Goal: Information Seeking & Learning: Compare options

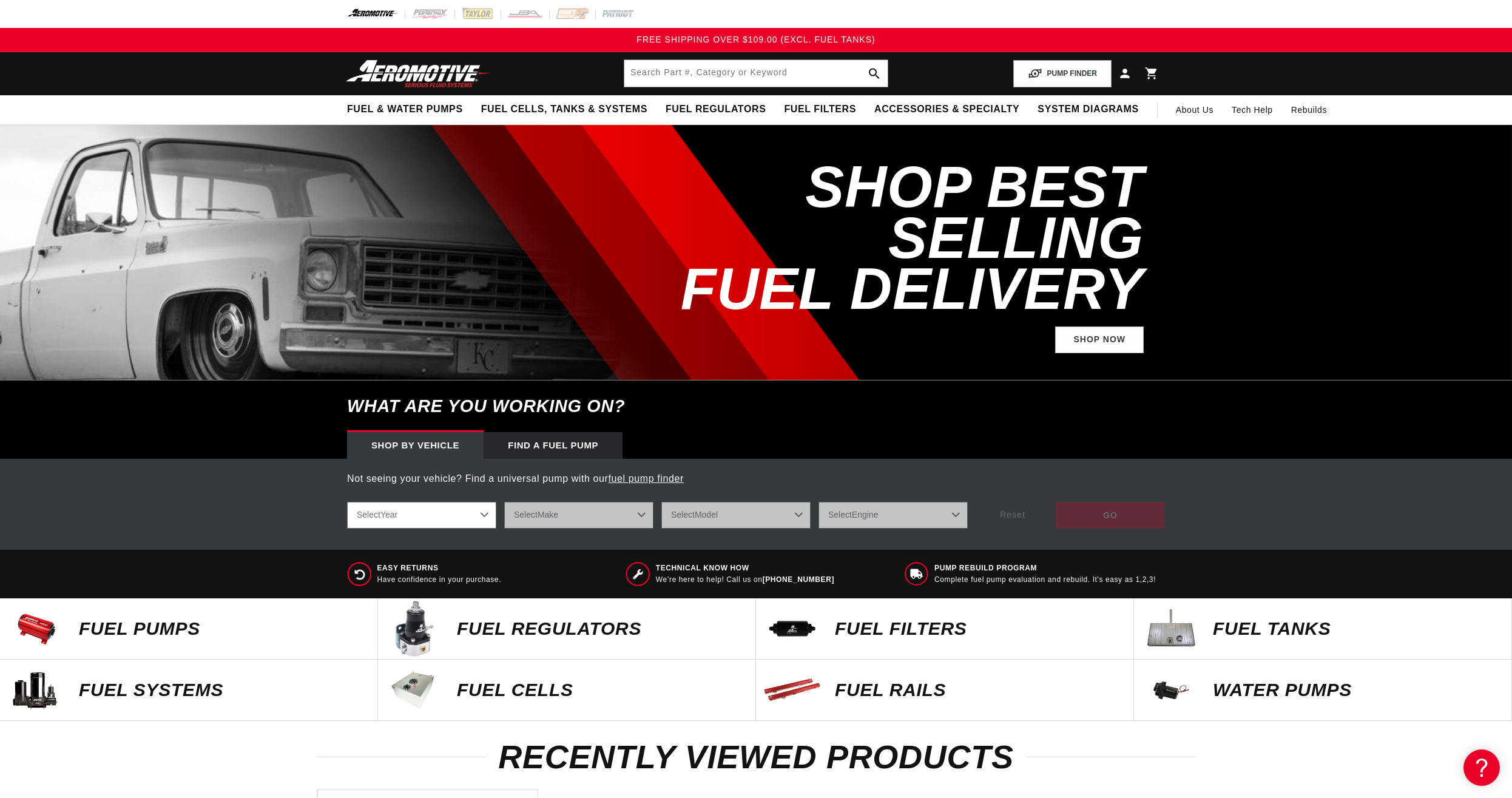
click at [132, 632] on p "Fuel Pumps" at bounding box center [222, 629] width 287 height 18
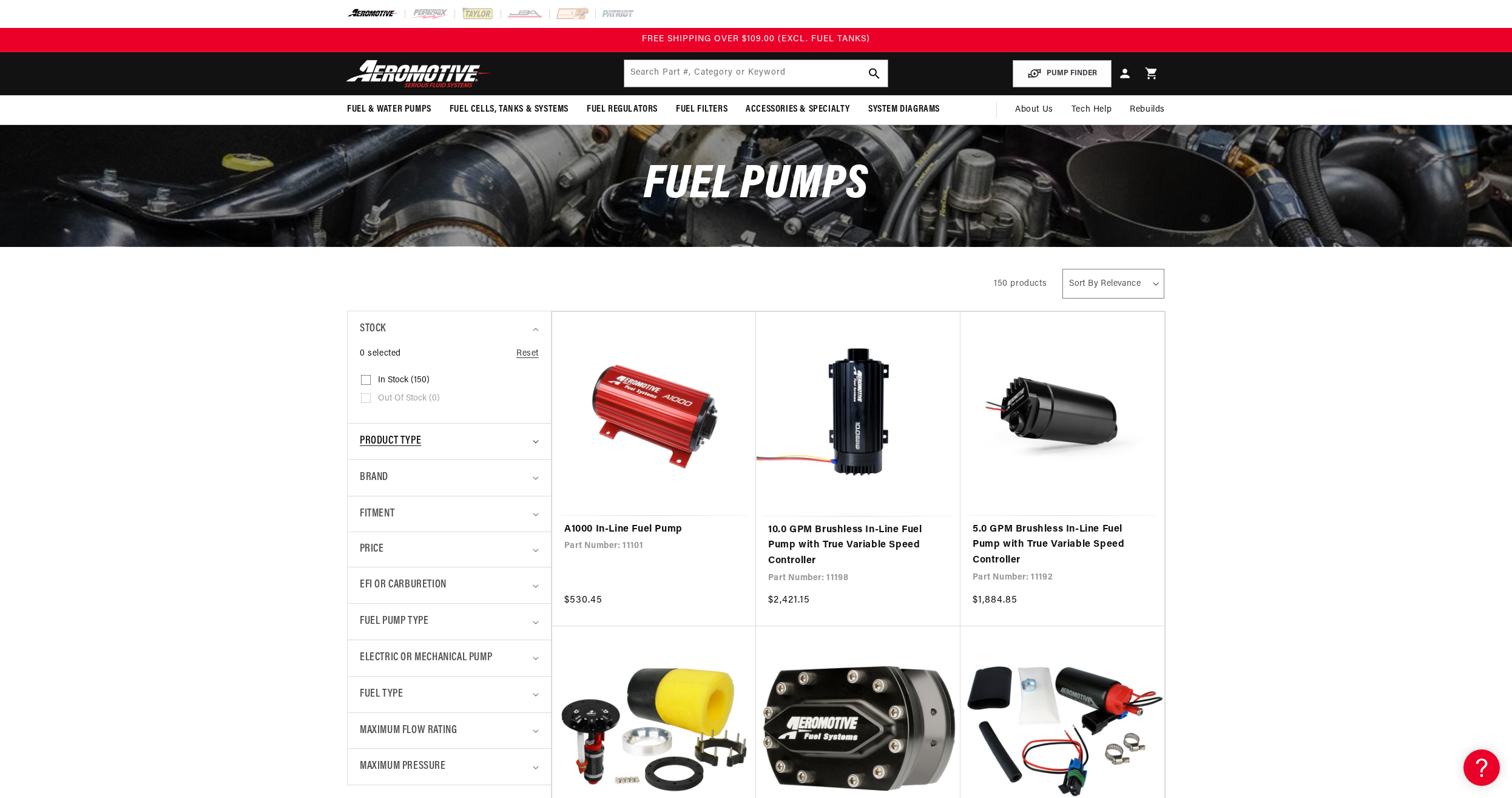
click at [386, 441] on span "Product type" at bounding box center [390, 441] width 61 height 17
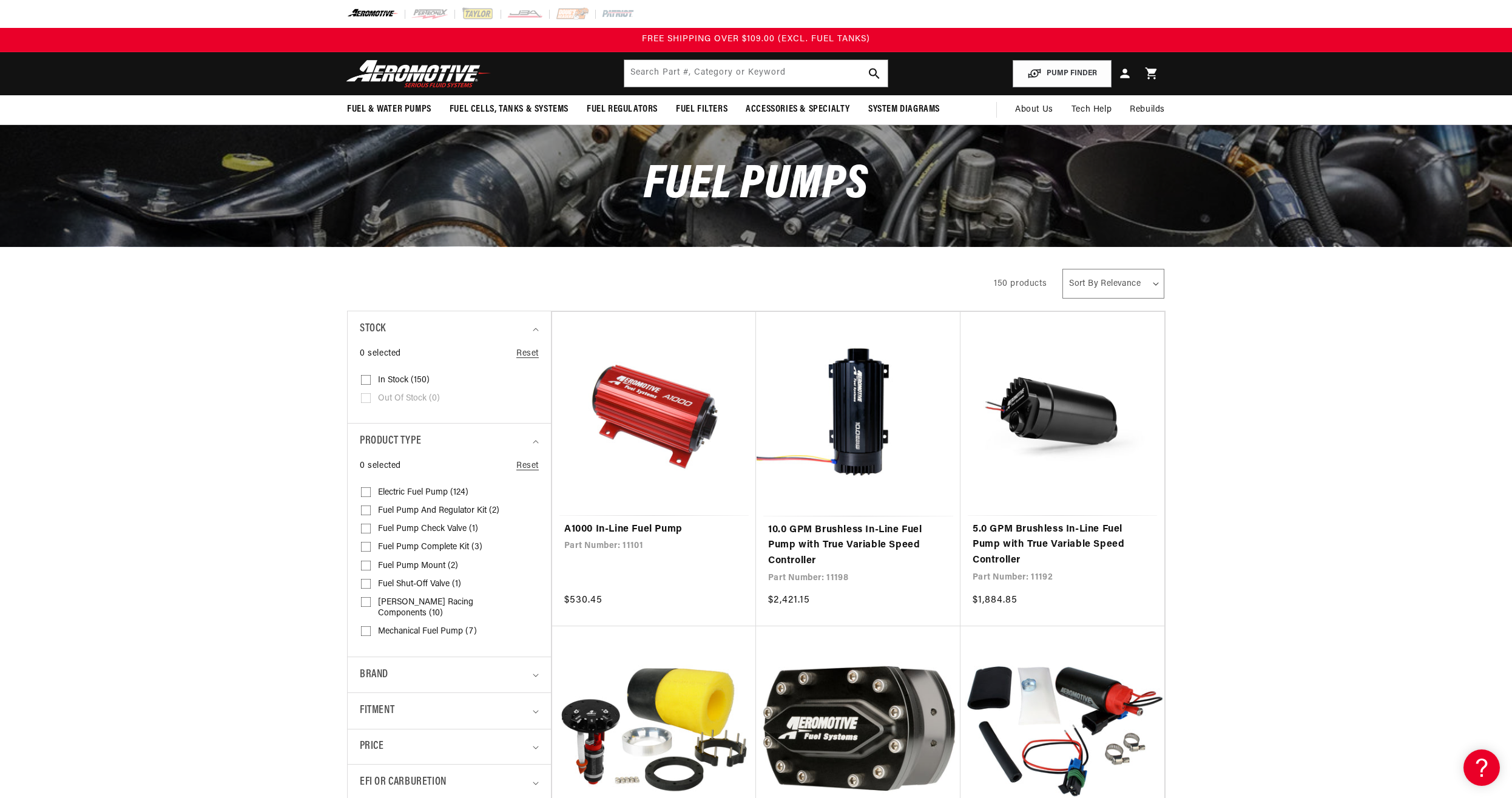
click at [365, 491] on input "Electric Fuel Pump (124) Electric Fuel Pump (124 products)" at bounding box center [366, 494] width 10 height 10
checkbox input "true"
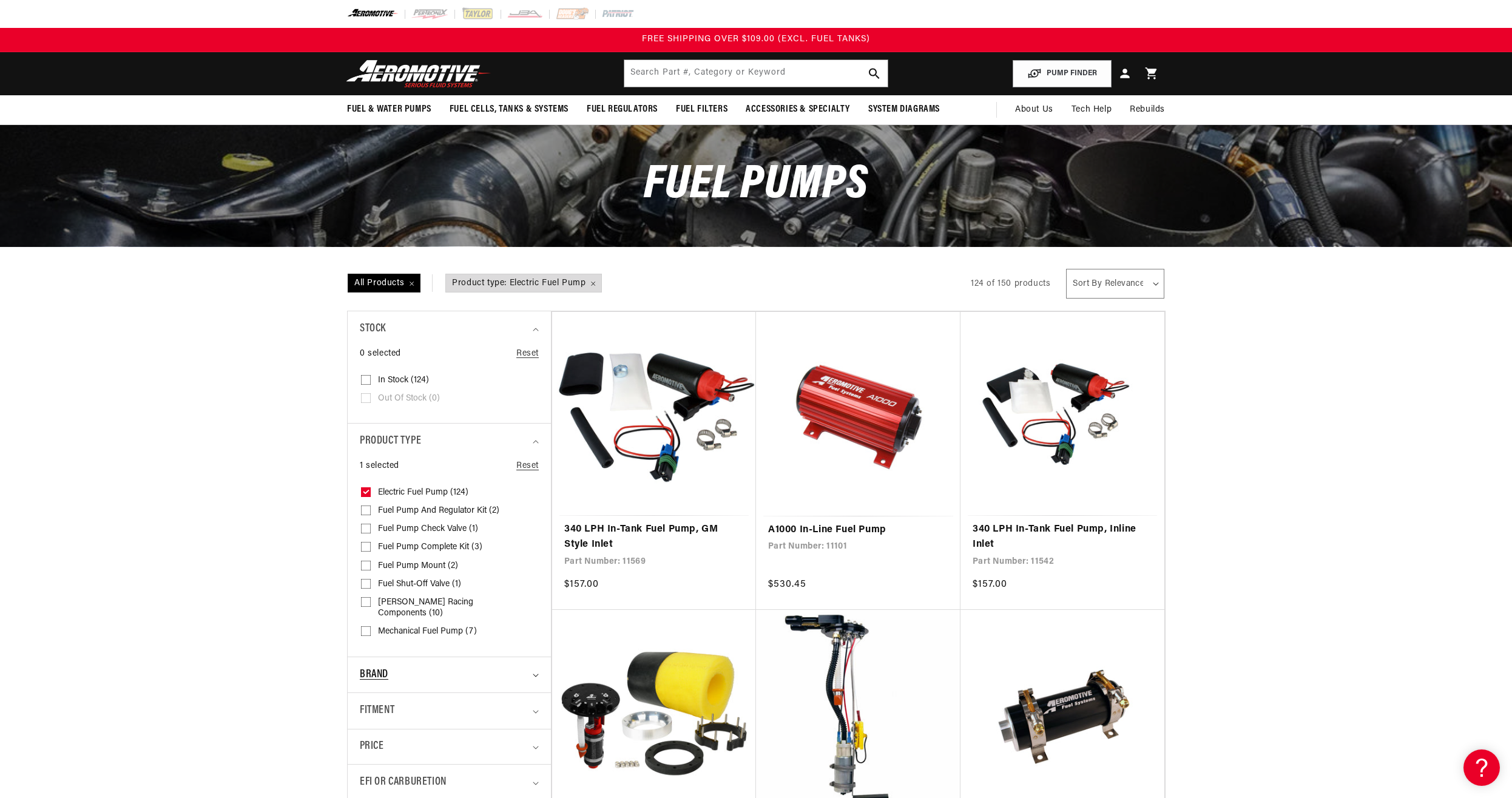
click at [447, 667] on div "Brand" at bounding box center [443, 675] width 169 height 17
click at [364, 723] on input "Aeromotive (124) Aeromotive (124 products)" at bounding box center [366, 728] width 10 height 10
checkbox input "true"
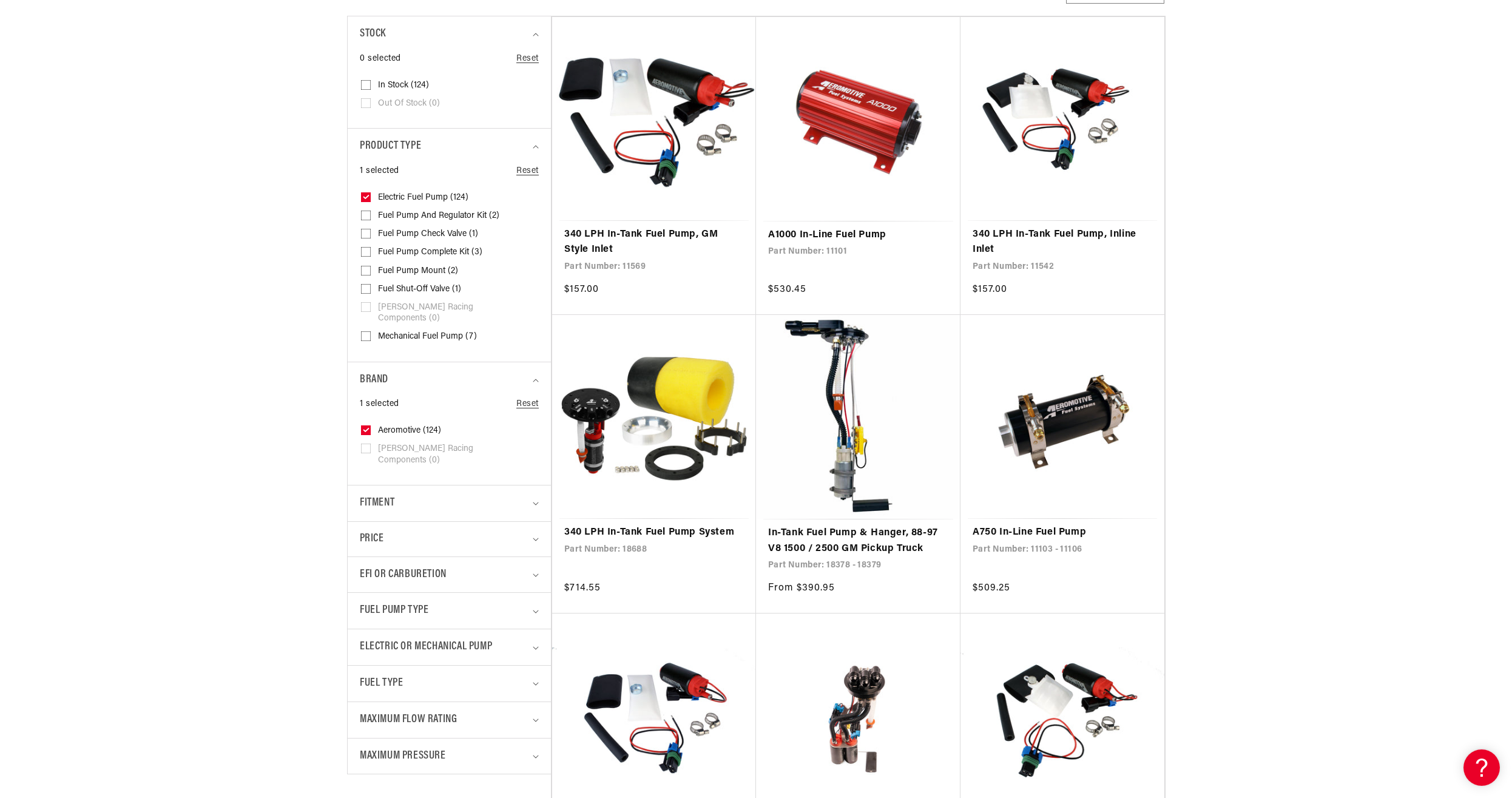
scroll to position [310, 0]
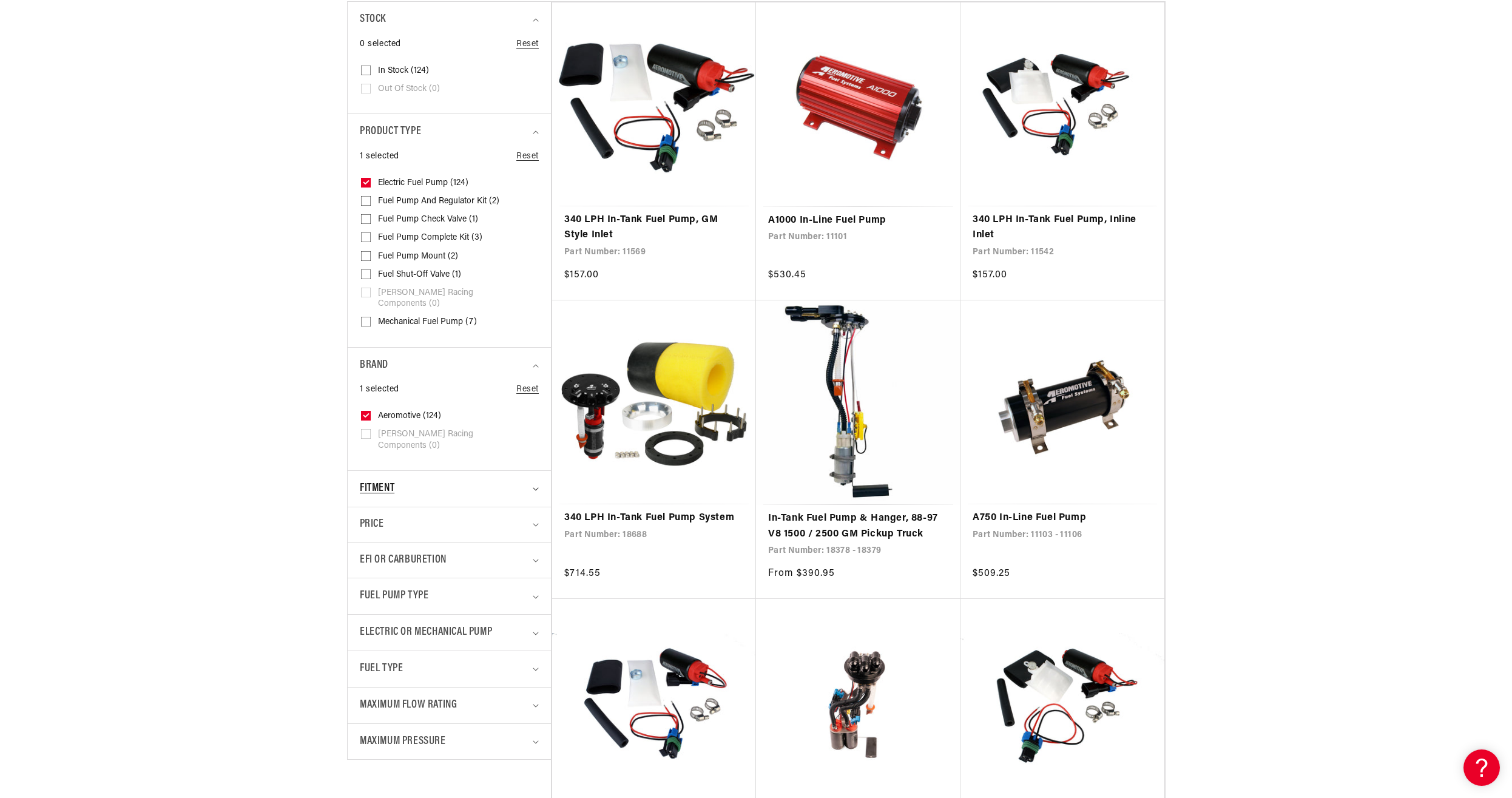
click at [428, 480] on div "Fitment" at bounding box center [443, 488] width 169 height 17
click at [363, 537] on input "Universal (87) Universal (87 products)" at bounding box center [366, 541] width 10 height 10
checkbox input "true"
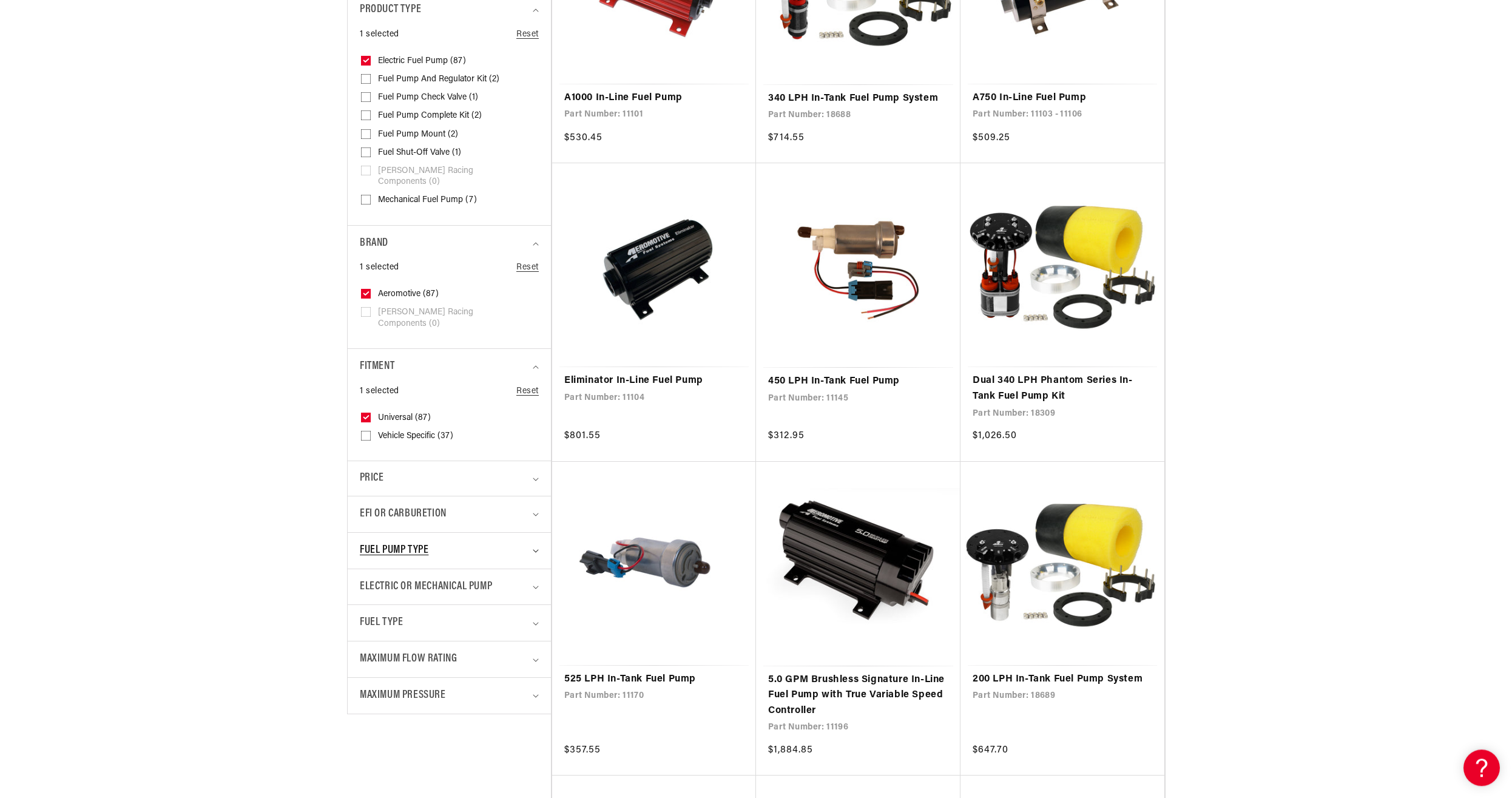
scroll to position [434, 0]
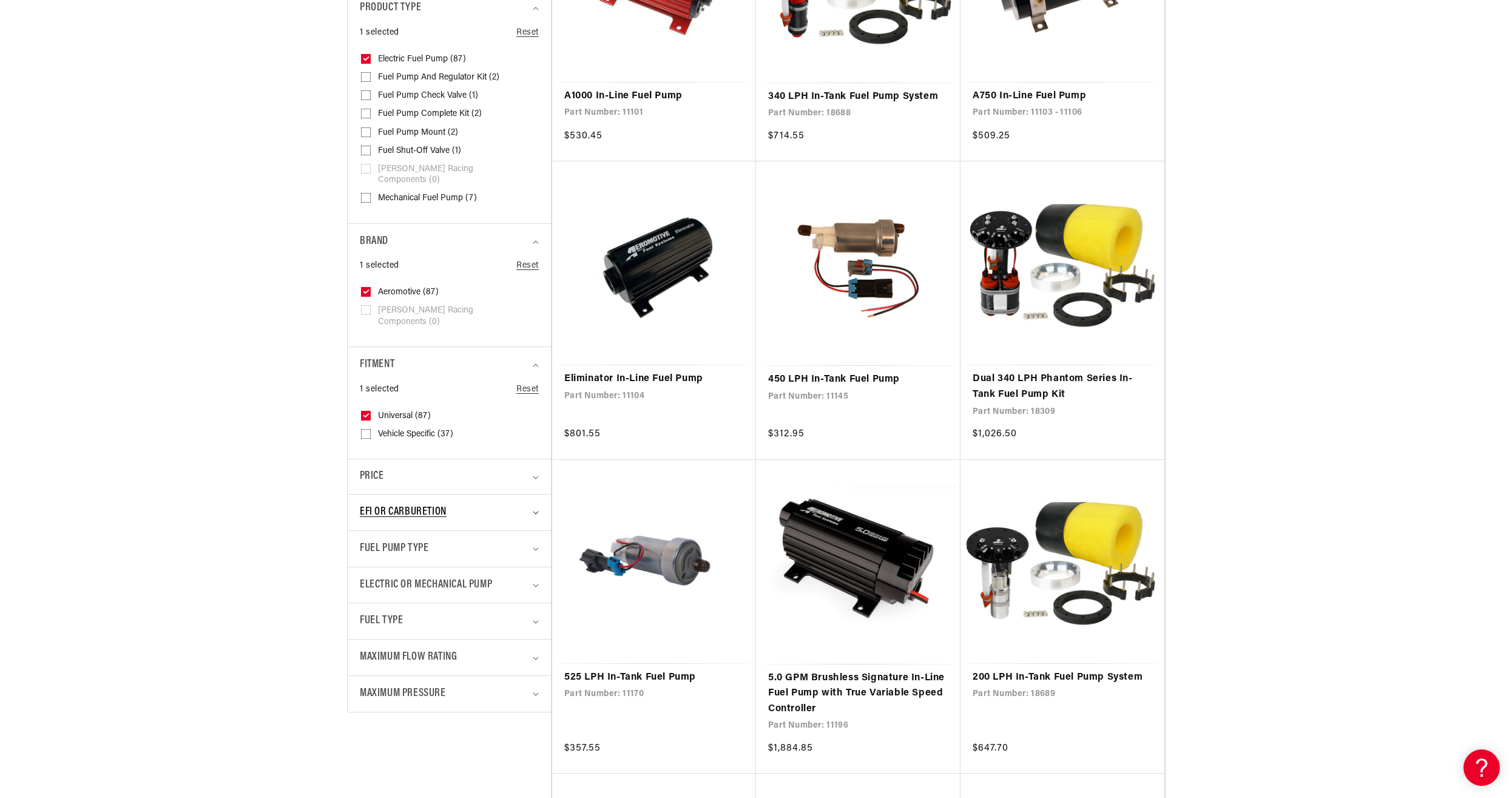
click at [399, 504] on span "EFI or Carburetion" at bounding box center [402, 512] width 87 height 17
click at [364, 561] on input "Carburetion (83) Carburetion (83 products)" at bounding box center [366, 565] width 10 height 10
checkbox input "true"
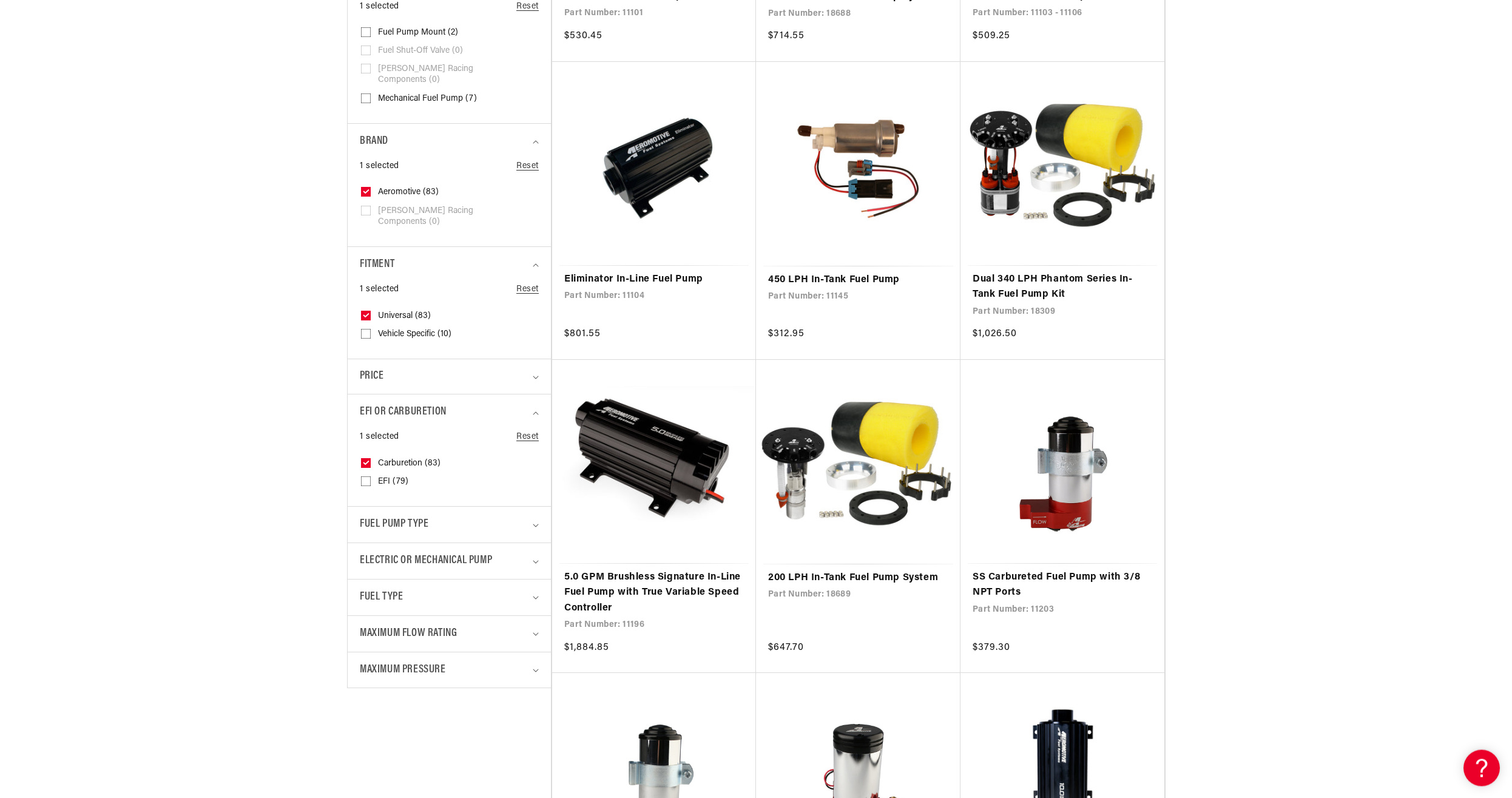
scroll to position [557, 0]
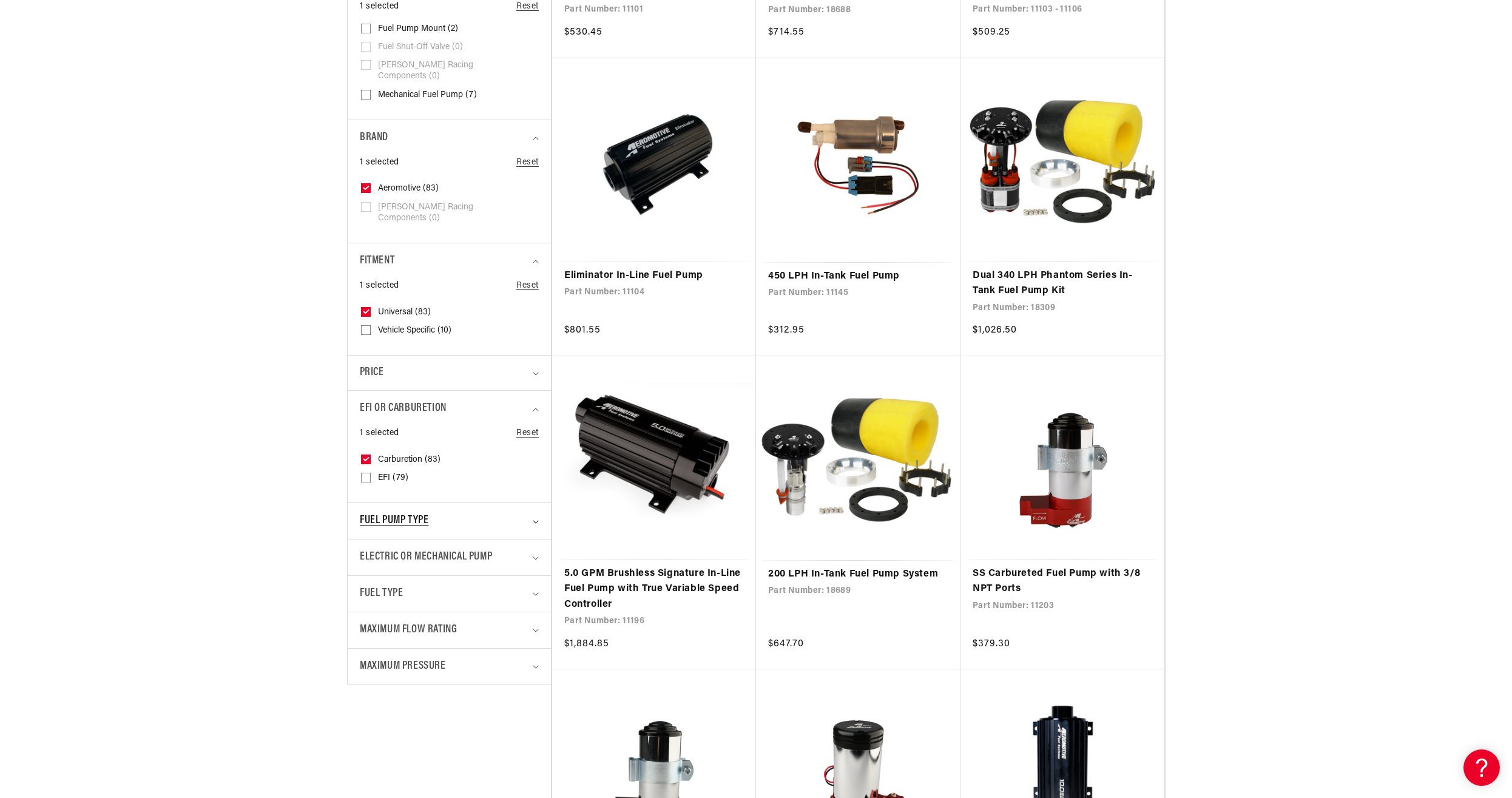
click at [396, 512] on span "Fuel Pump Type" at bounding box center [393, 520] width 68 height 17
click at [366, 570] on input "Brushless (54) Brushless (54 products)" at bounding box center [366, 574] width 10 height 10
checkbox input "true"
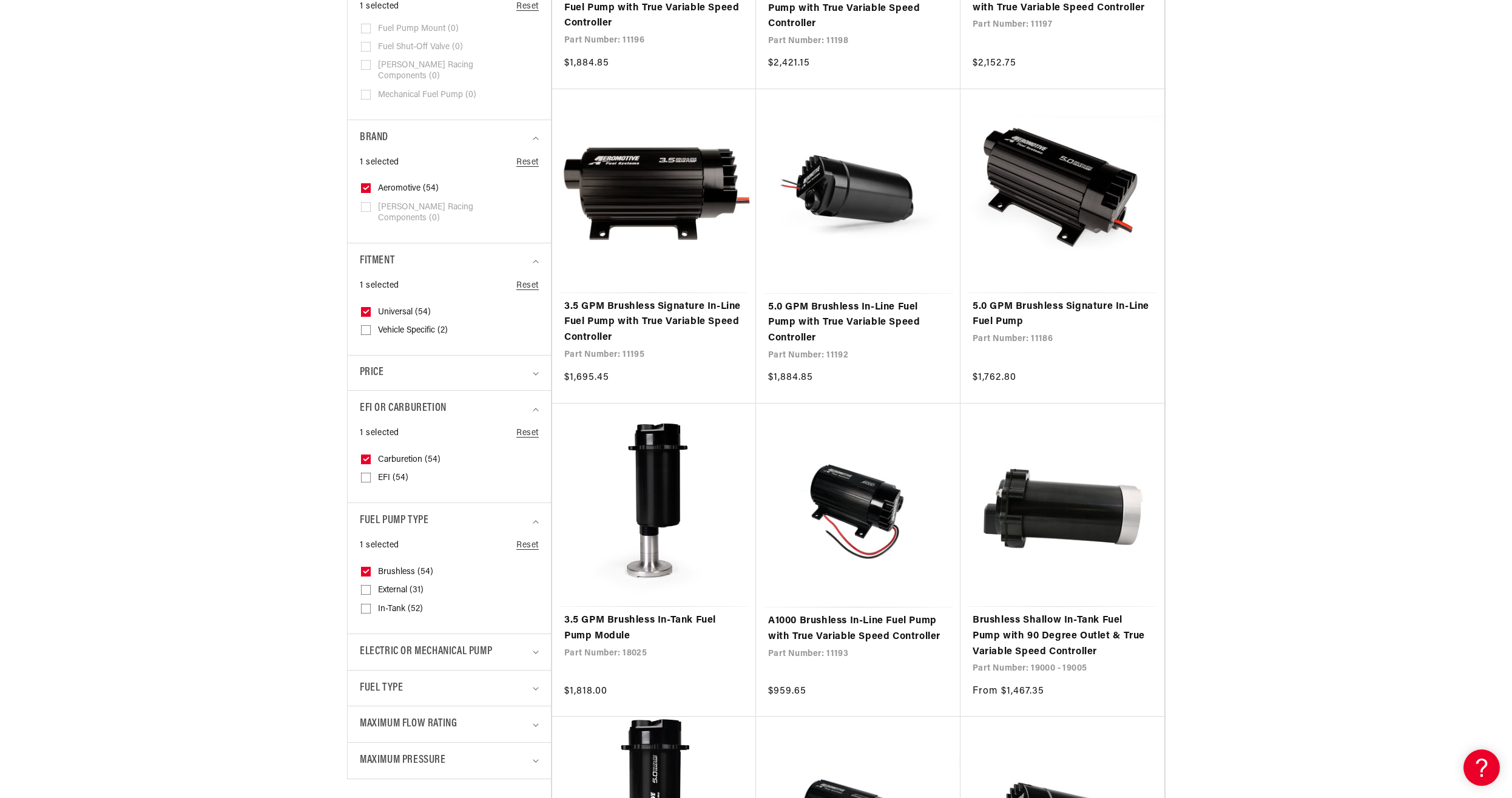
click at [366, 587] on input "External (31) External (31 products)" at bounding box center [366, 592] width 10 height 10
checkbox input "true"
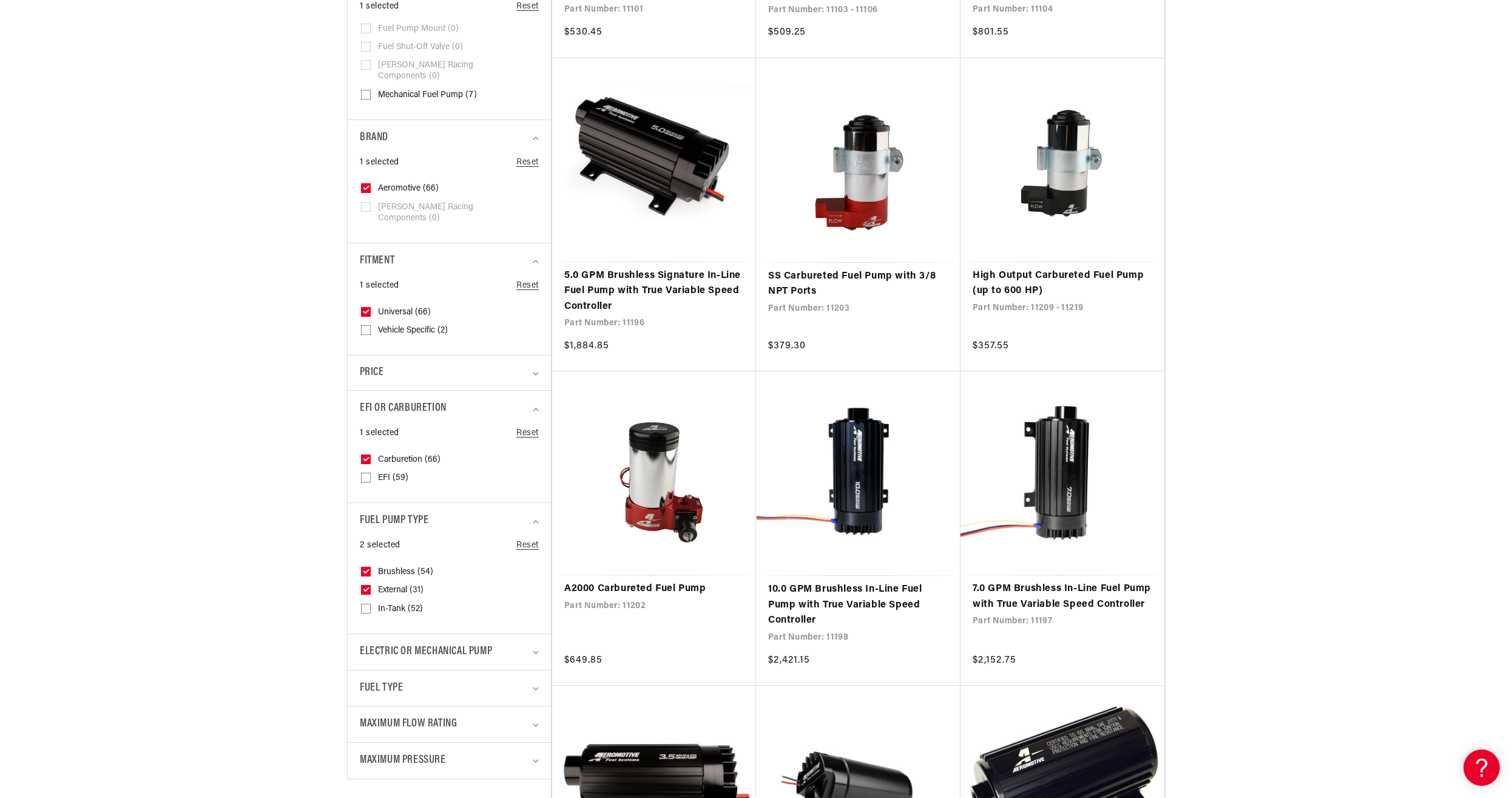
click at [365, 570] on icon at bounding box center [366, 572] width 6 height 5
click at [365, 570] on input "Brushless (54) Brushless (54 products)" at bounding box center [366, 574] width 10 height 10
checkbox input "false"
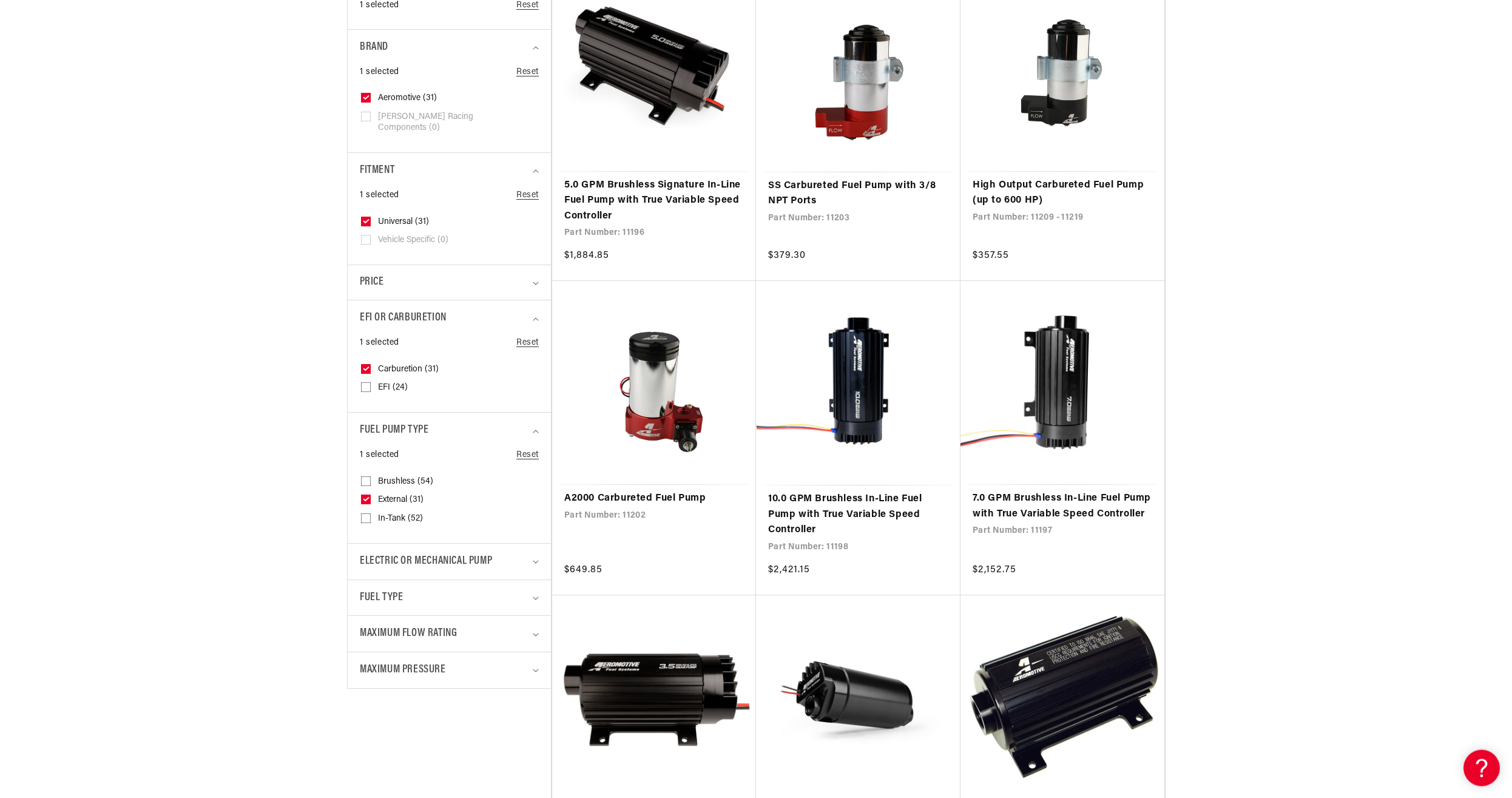
scroll to position [681, 0]
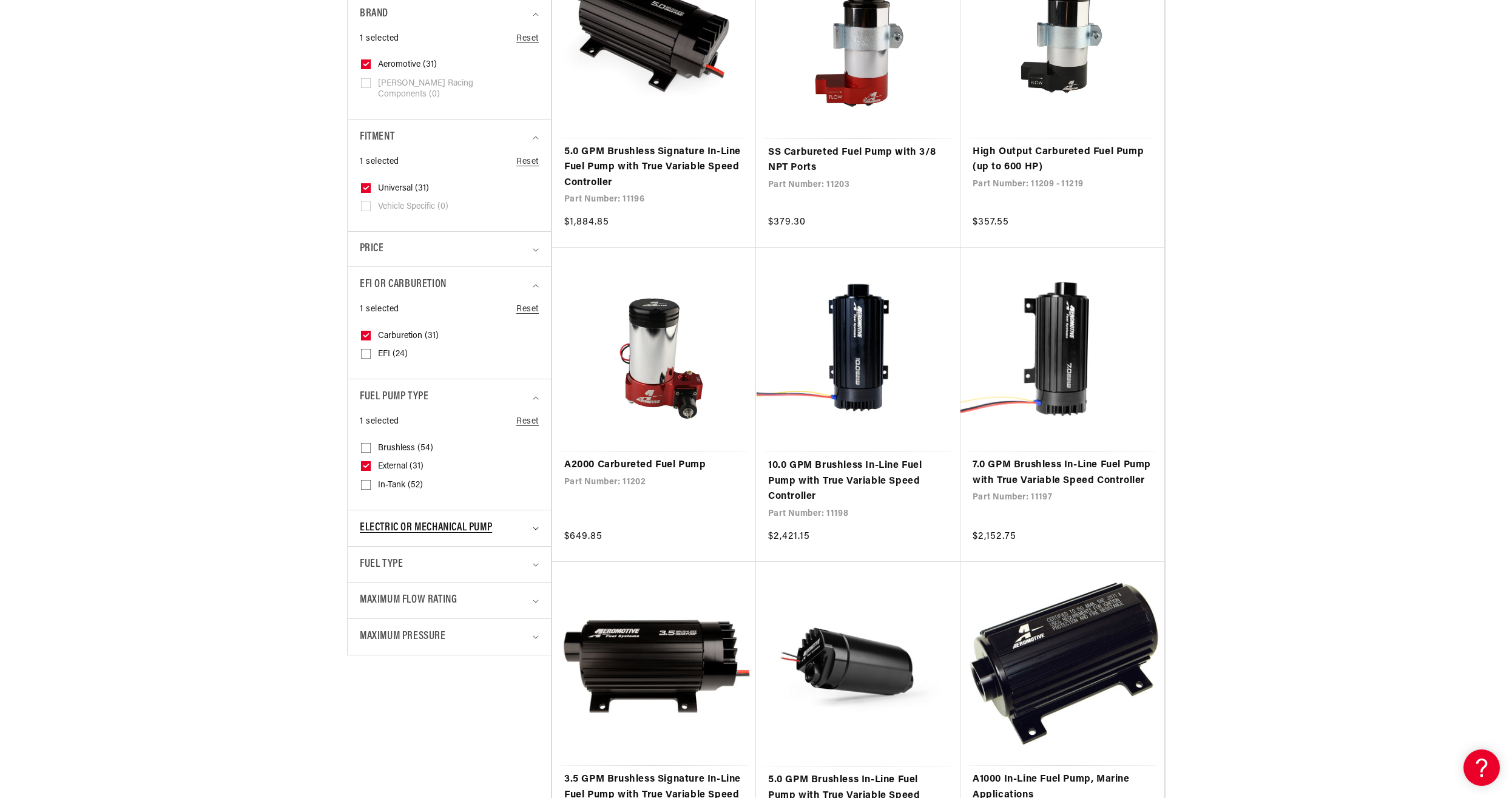
click at [385, 520] on span "Electric or Mechanical Pump" at bounding box center [425, 528] width 132 height 17
click at [368, 576] on input "Electric (31) Electric (31 products)" at bounding box center [366, 581] width 10 height 10
checkbox input "true"
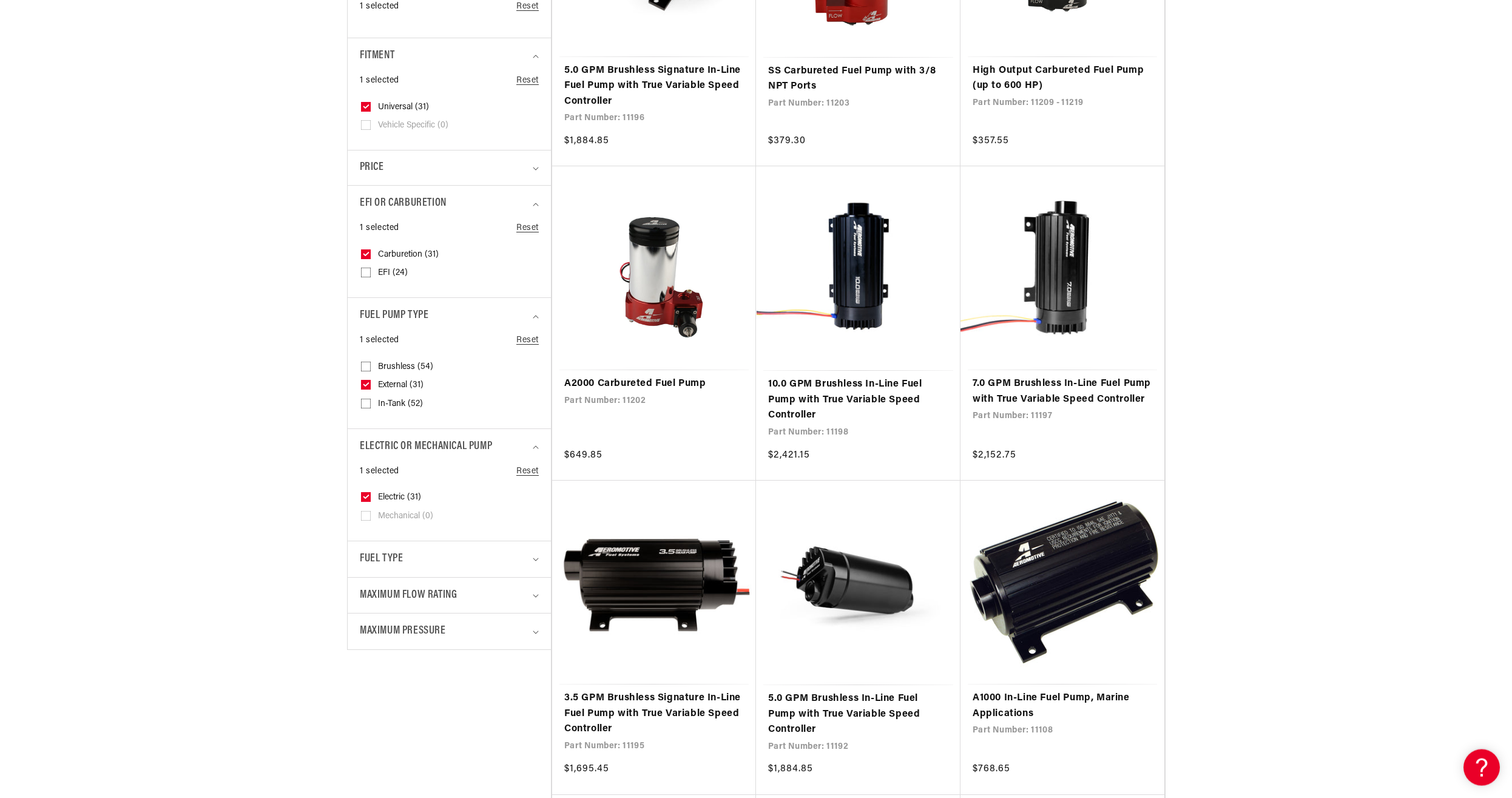
scroll to position [804, 0]
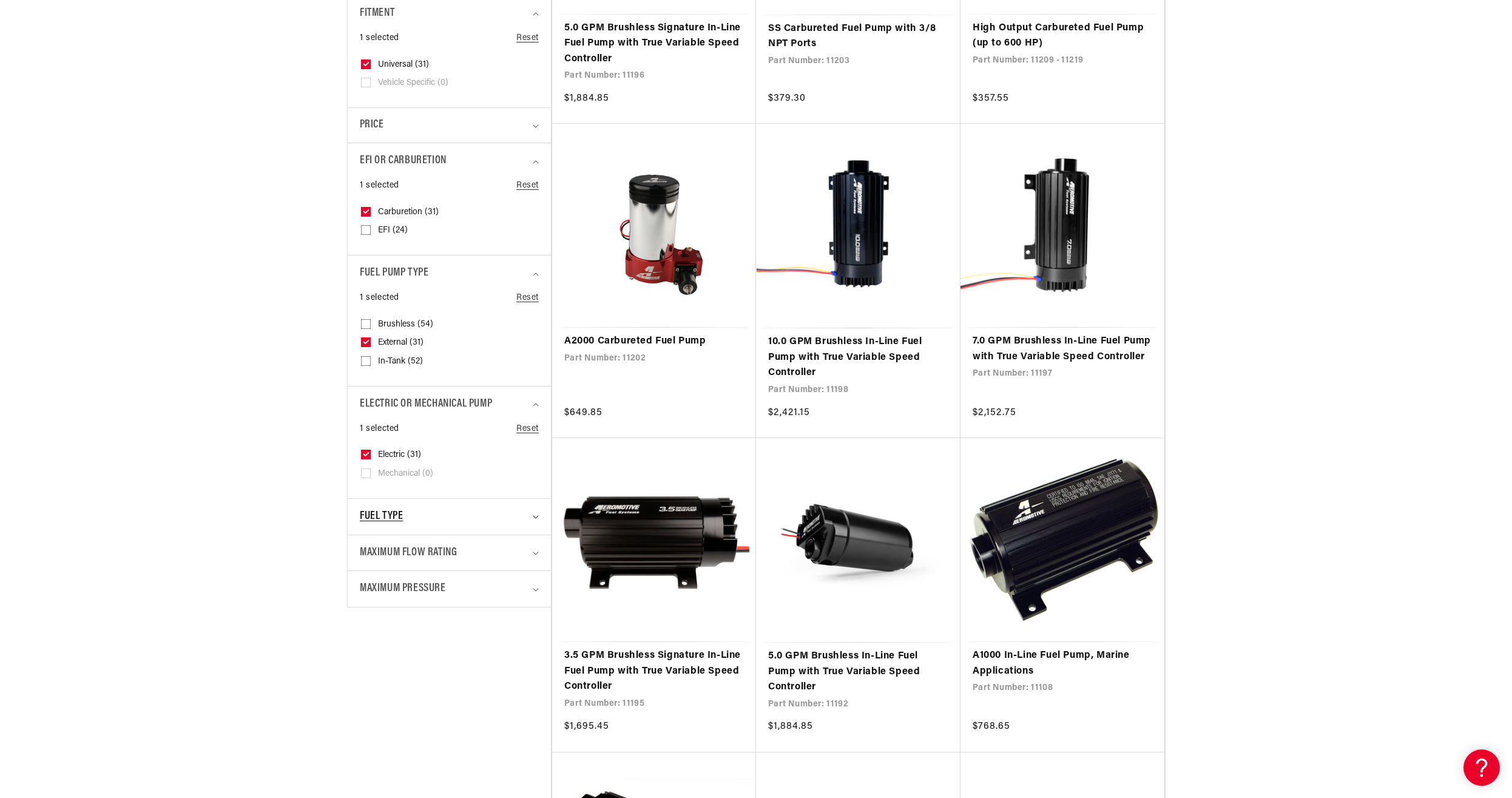
click at [381, 508] on span "Fuel Type" at bounding box center [381, 516] width 43 height 17
click at [367, 583] on input "Gas (26) Gas (26 products)" at bounding box center [366, 588] width 10 height 10
checkbox input "true"
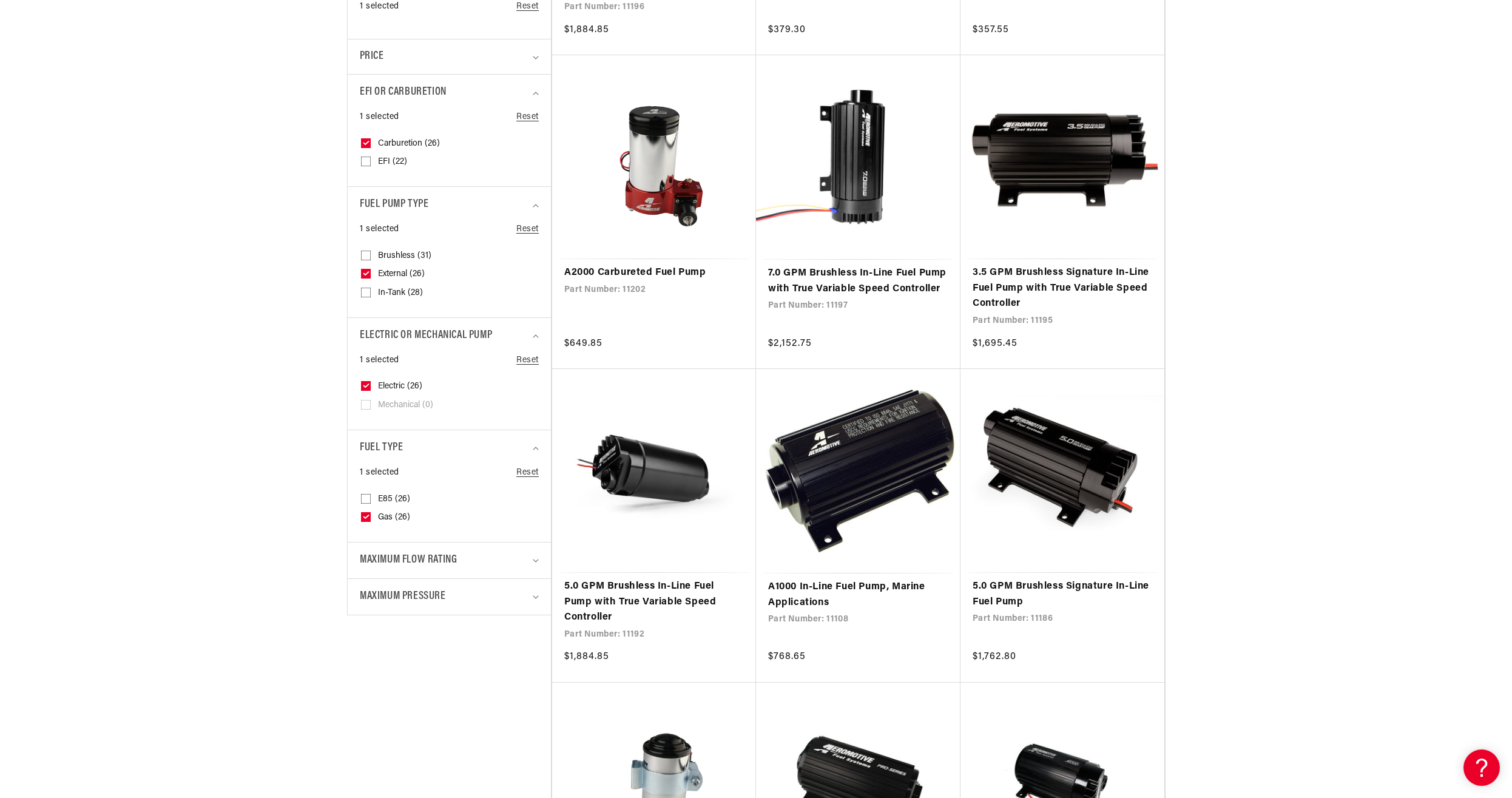
scroll to position [929, 0]
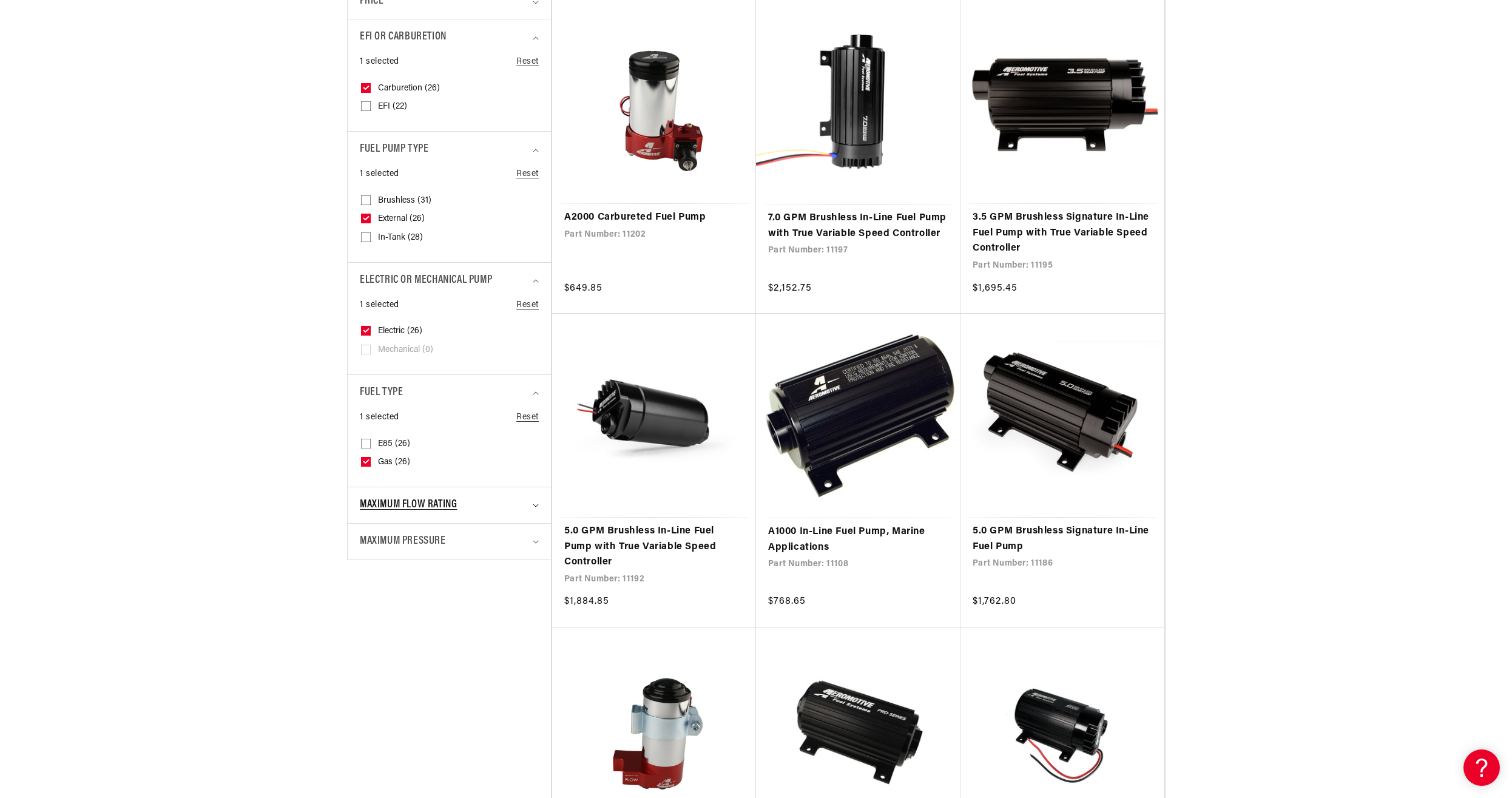
click at [397, 497] on span "Maximum Flow Rating" at bounding box center [408, 505] width 97 height 17
click at [299, 477] on div "Filter By Filter By Filter and sort Stock 0 selected Reset In stock (26)" at bounding box center [756, 623] width 1512 height 2609
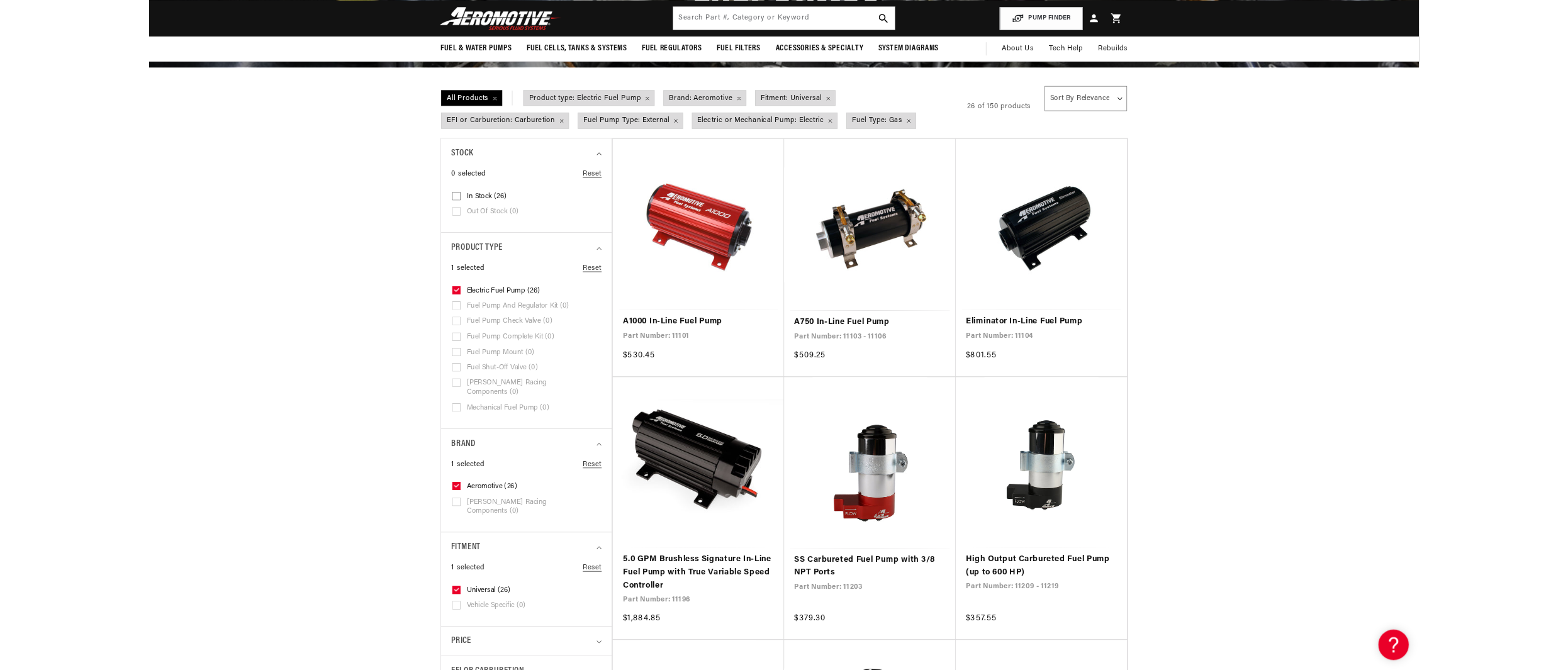
scroll to position [129, 0]
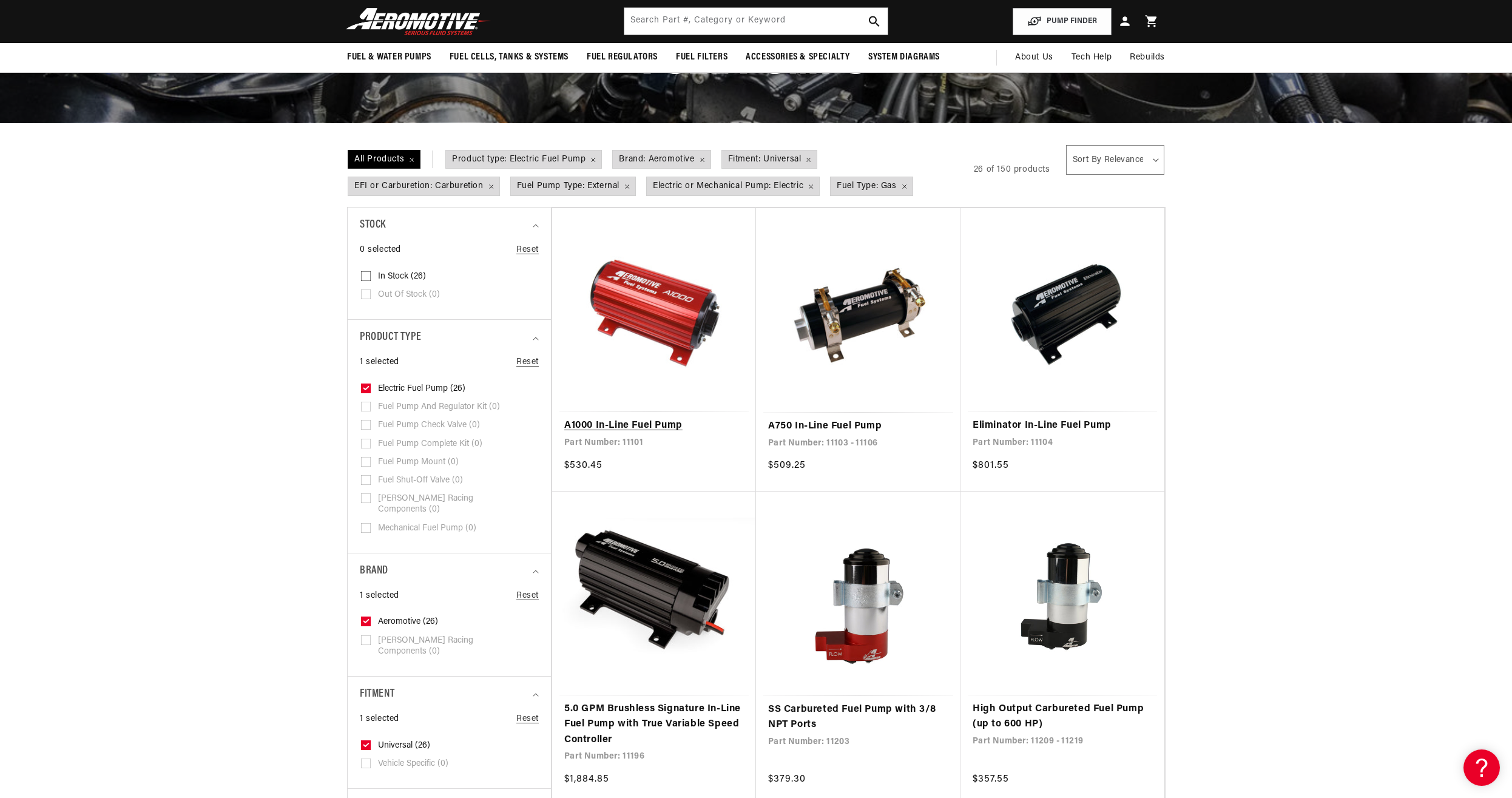
click at [634, 422] on link "A1000 In-Line Fuel Pump" at bounding box center [653, 425] width 180 height 16
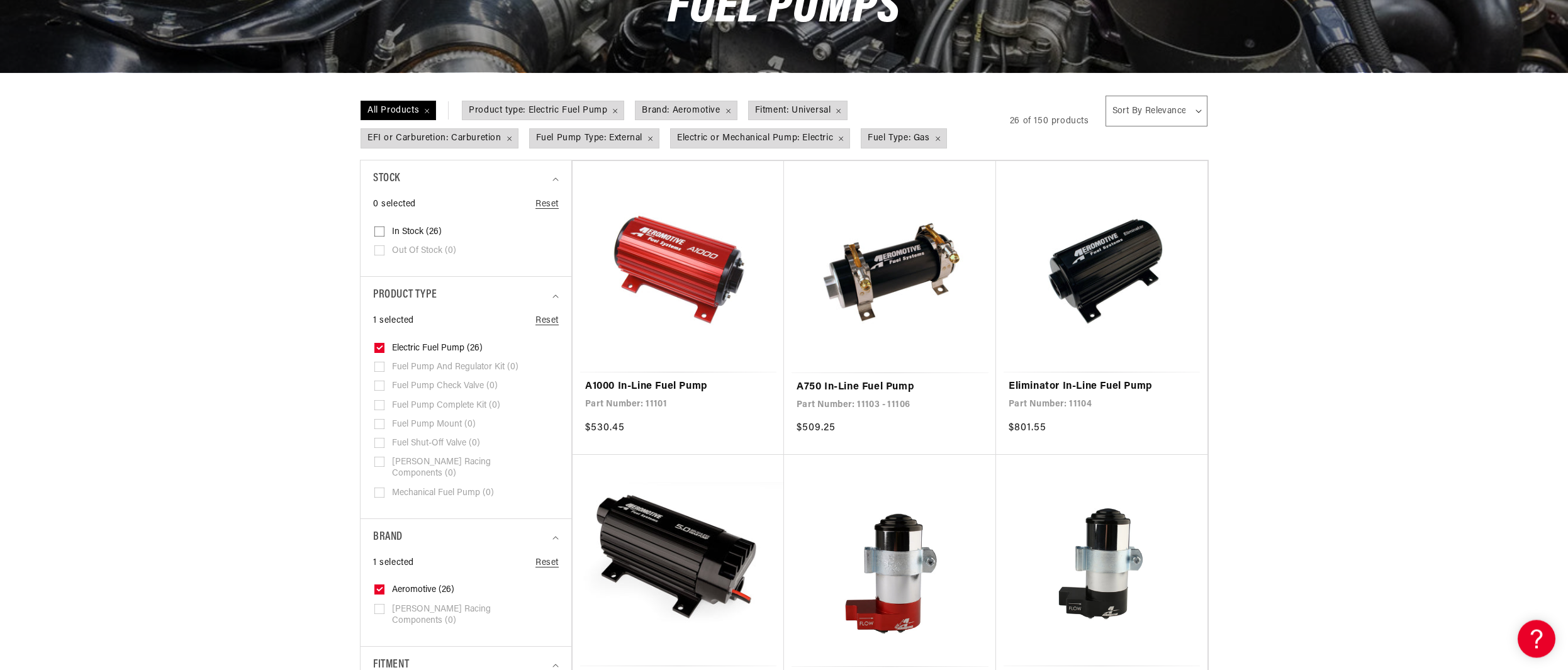
scroll to position [192, 0]
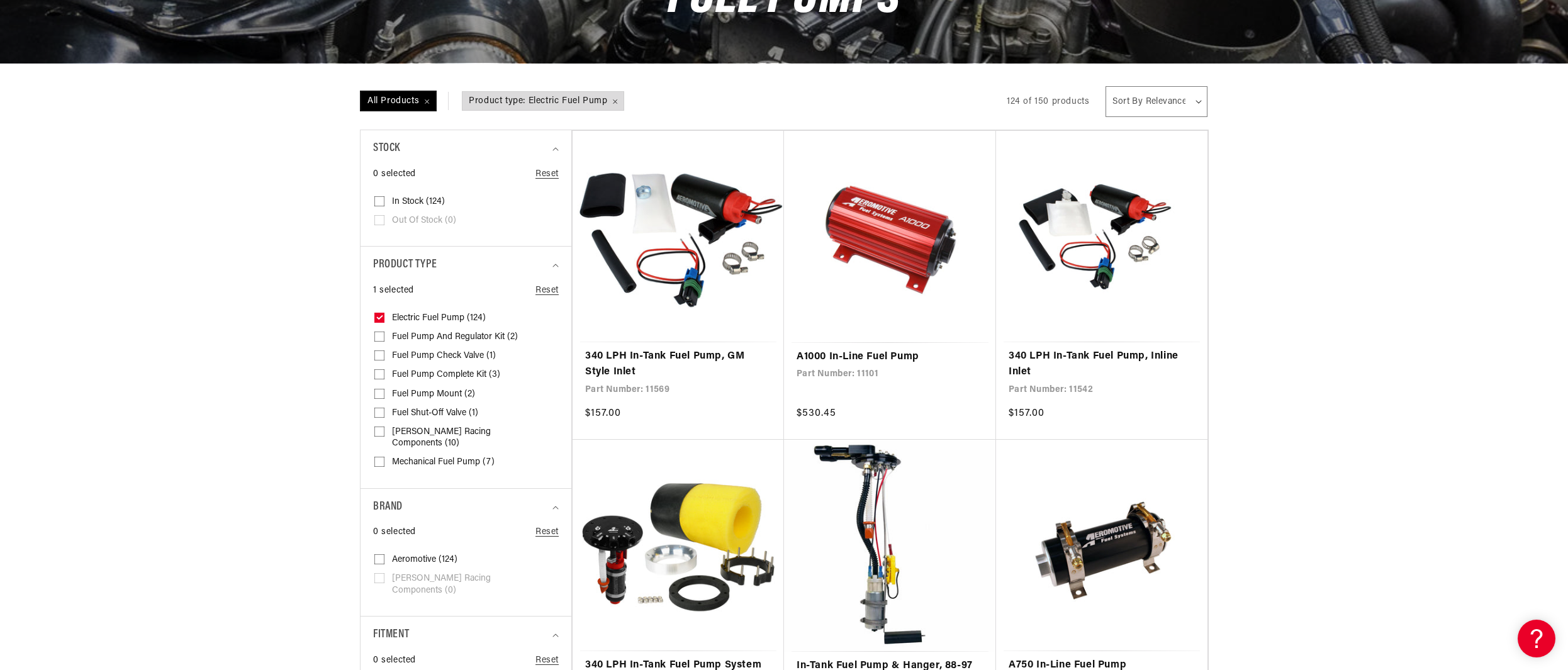
click at [426, 100] on span "All Products" at bounding box center [398, 101] width 74 height 19
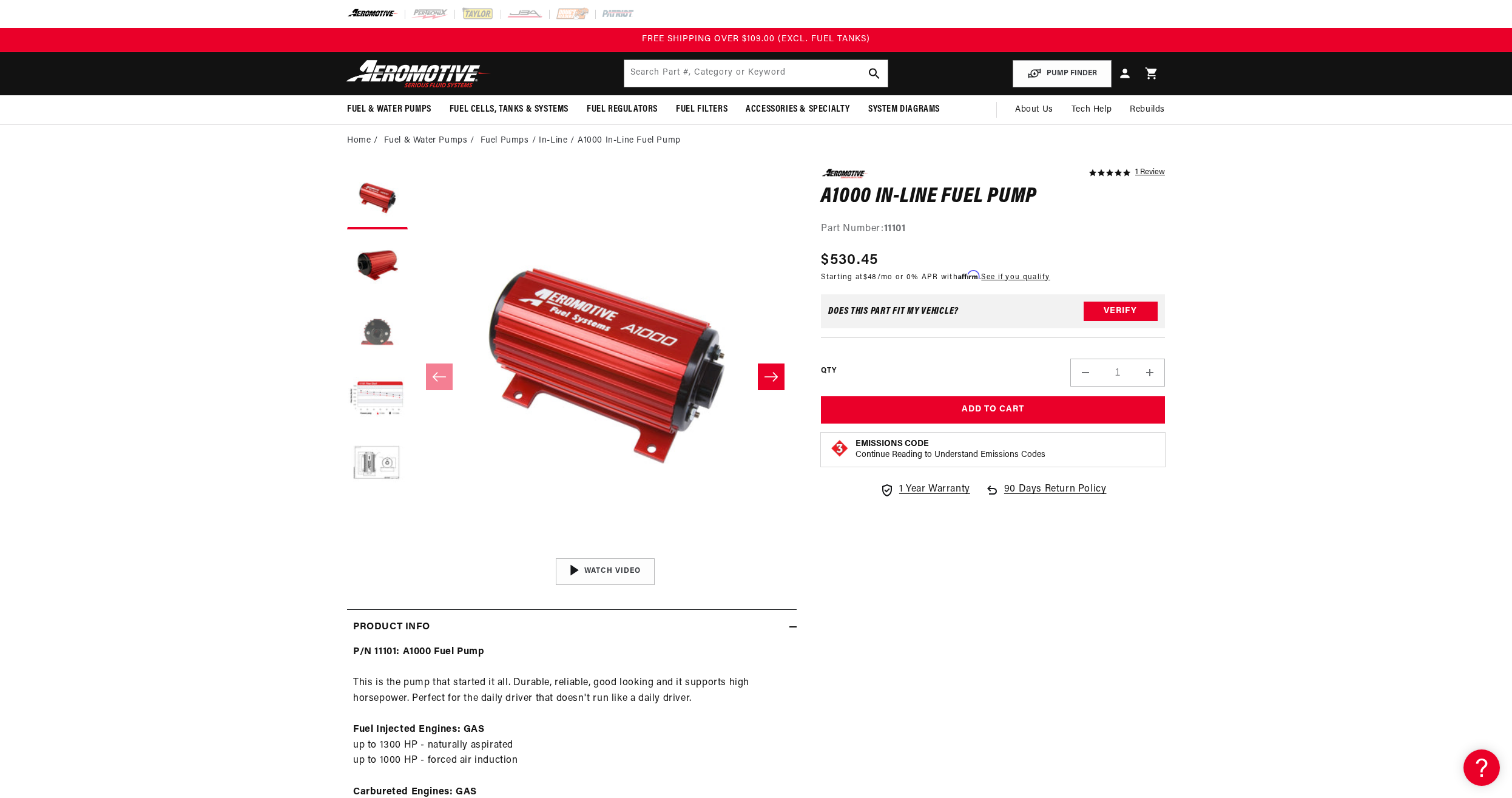
click at [372, 331] on button "Load image 3 in gallery view" at bounding box center [377, 332] width 60 height 60
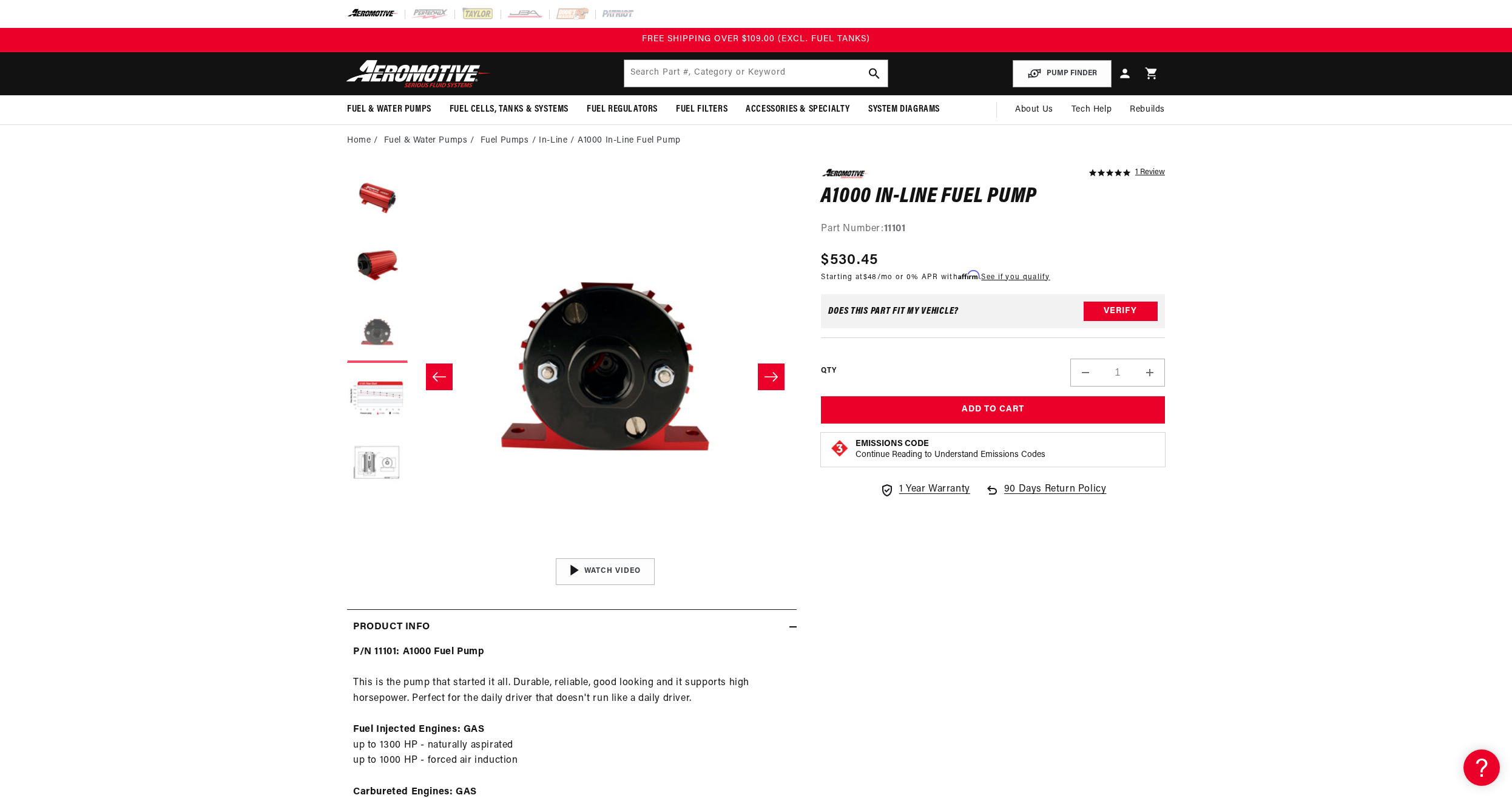
scroll to position [0, 766]
click at [377, 272] on button "Load image 2 in gallery view" at bounding box center [377, 266] width 60 height 60
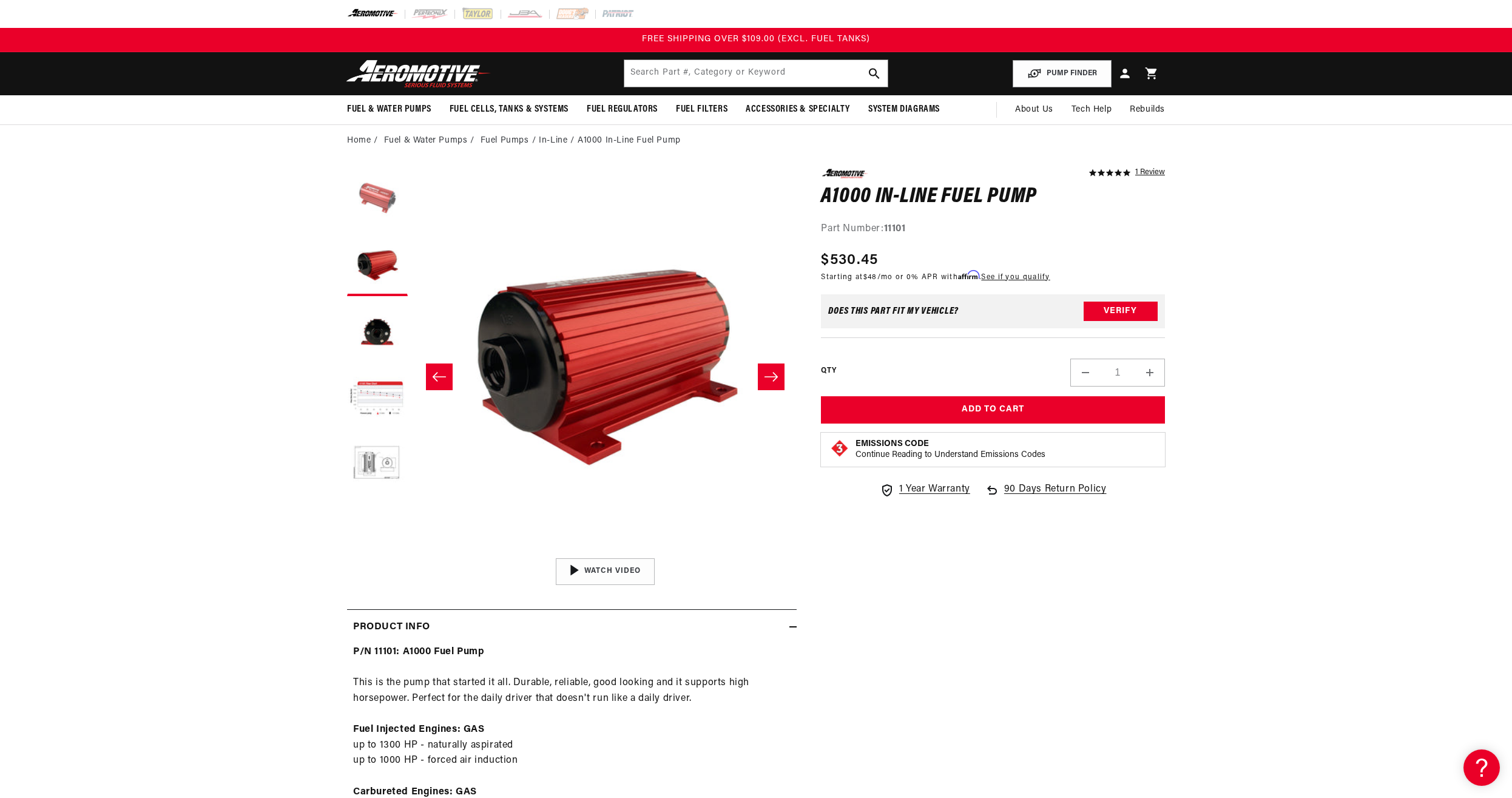
scroll to position [0, 382]
click at [379, 390] on button "Load image 4 in gallery view" at bounding box center [377, 399] width 60 height 60
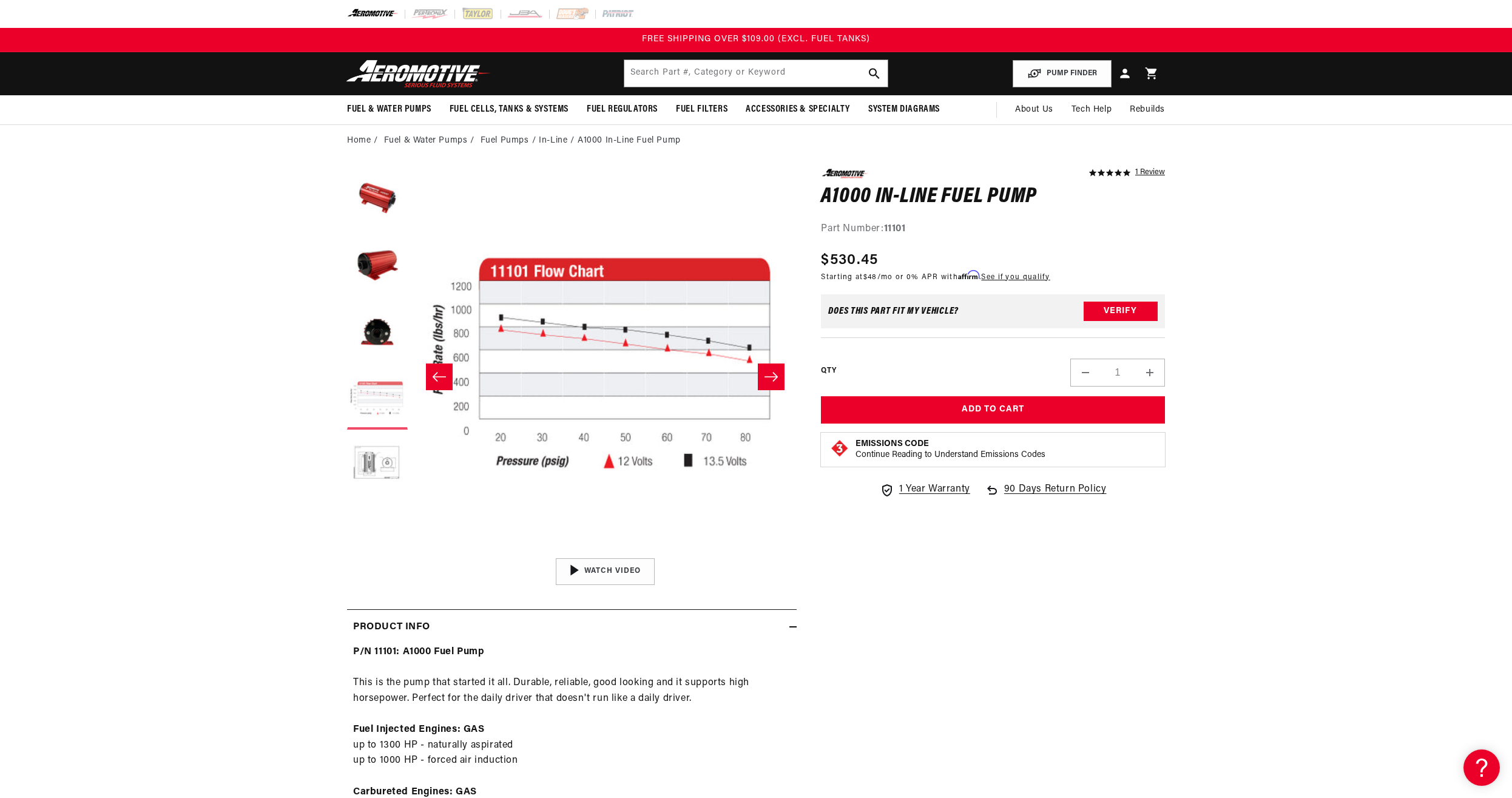
scroll to position [0, 1149]
click at [376, 461] on button "Load image 5 in gallery view" at bounding box center [377, 466] width 60 height 60
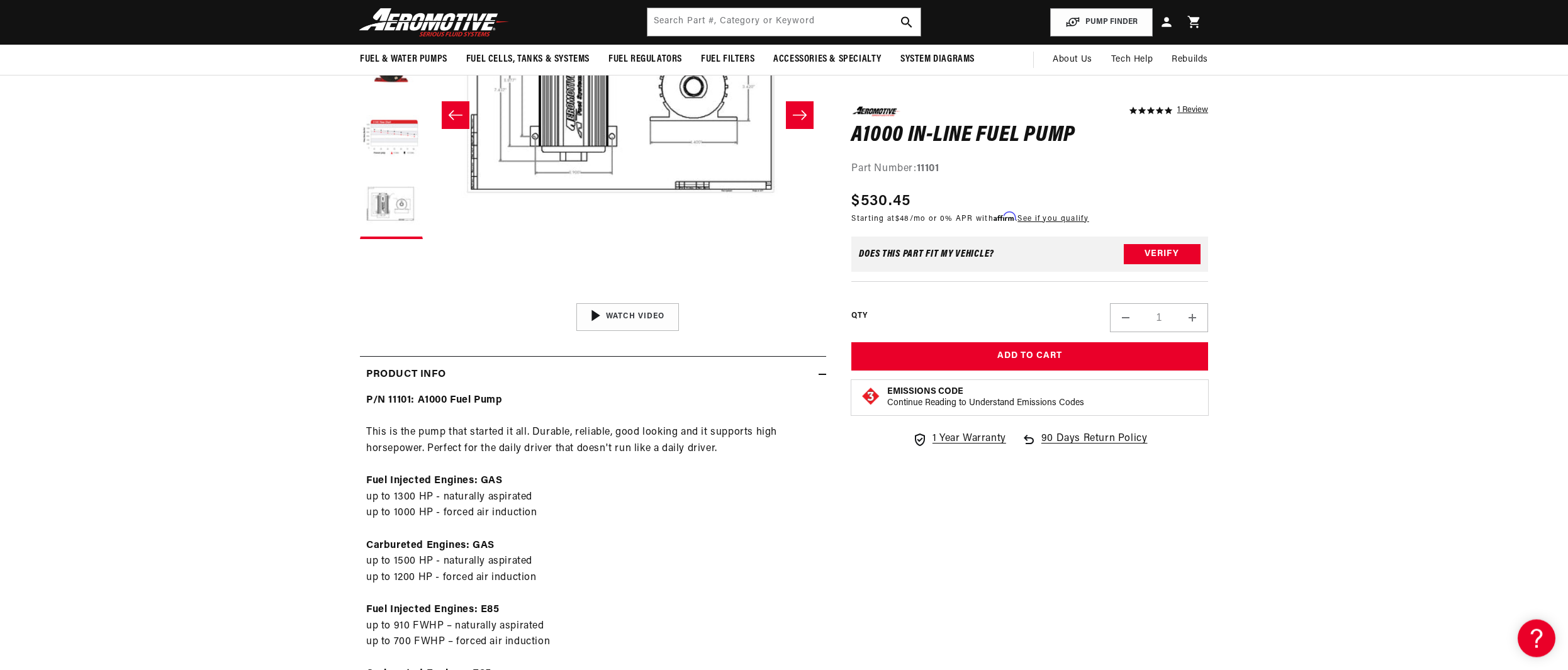
scroll to position [256, 0]
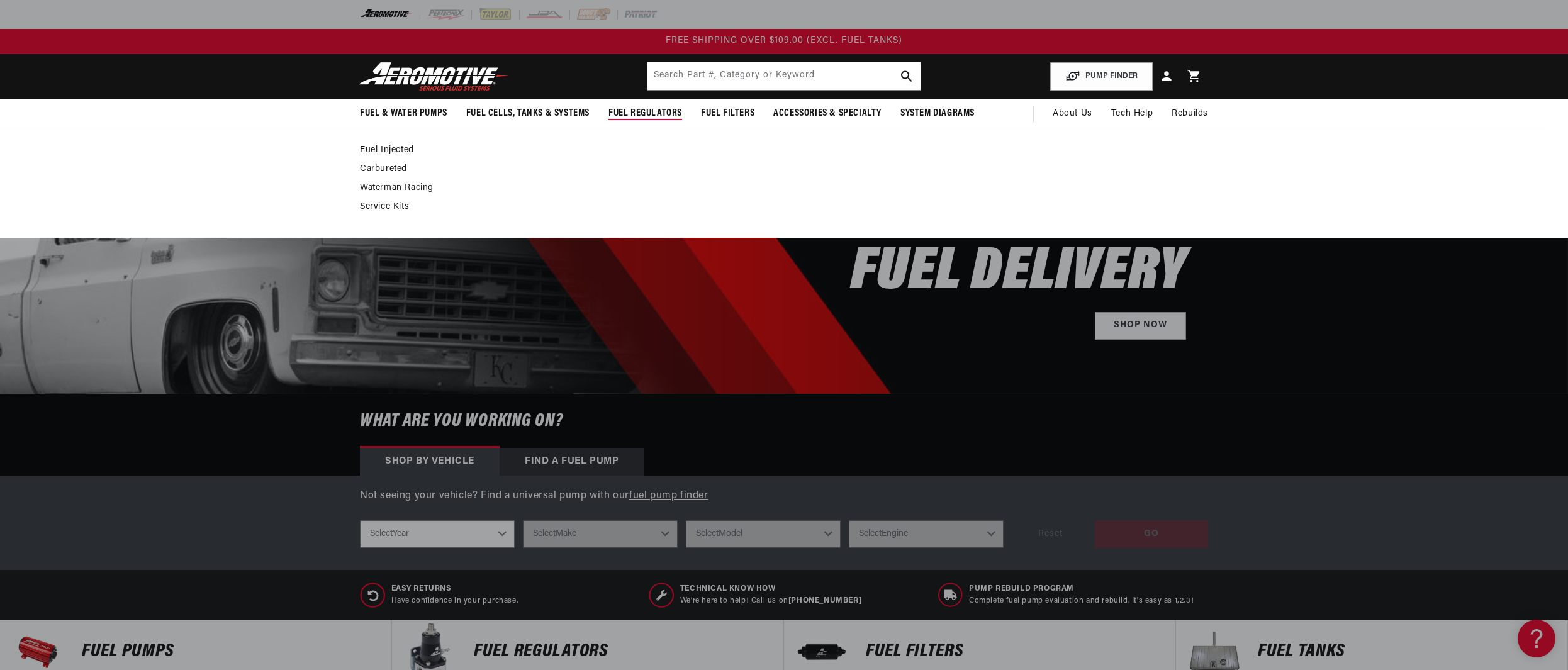
click at [382, 168] on link "Carbureted" at bounding box center [777, 169] width 836 height 11
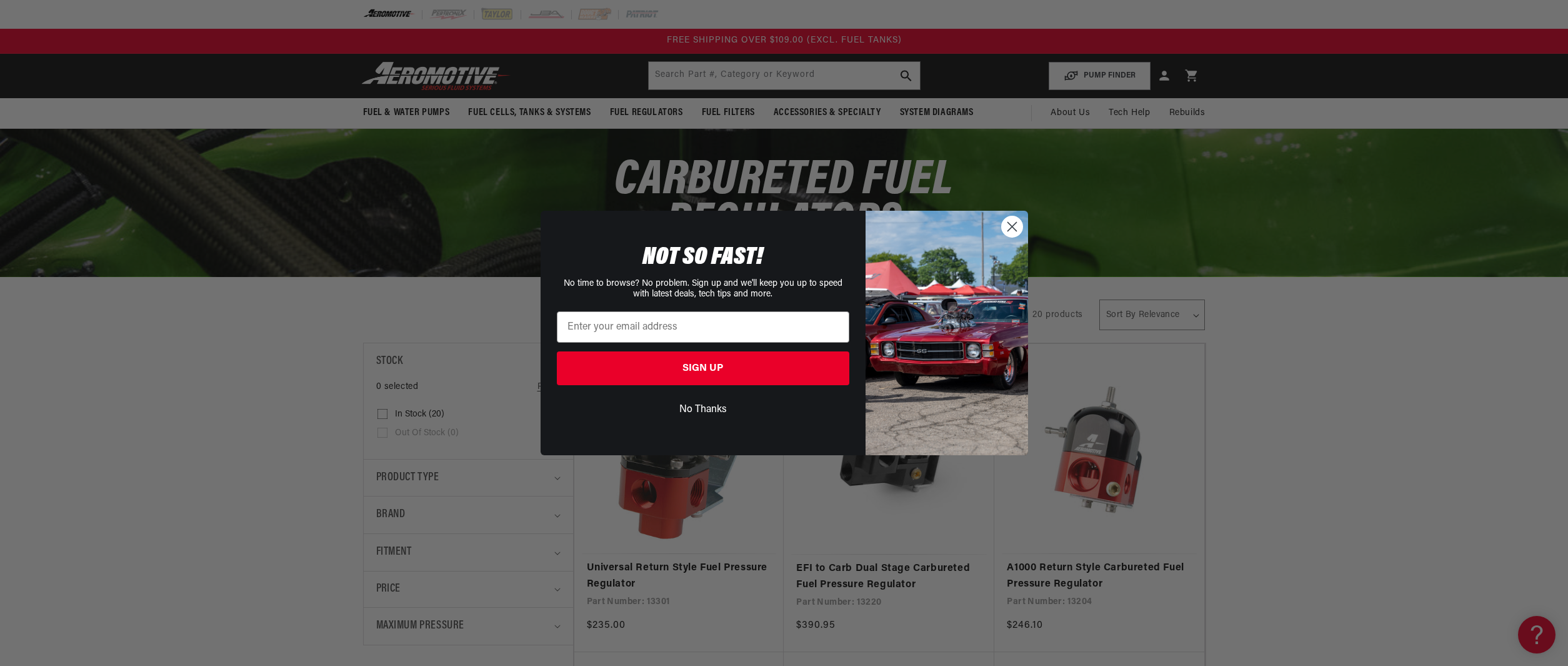
click at [698, 407] on button "No Thanks" at bounding box center [702, 409] width 292 height 24
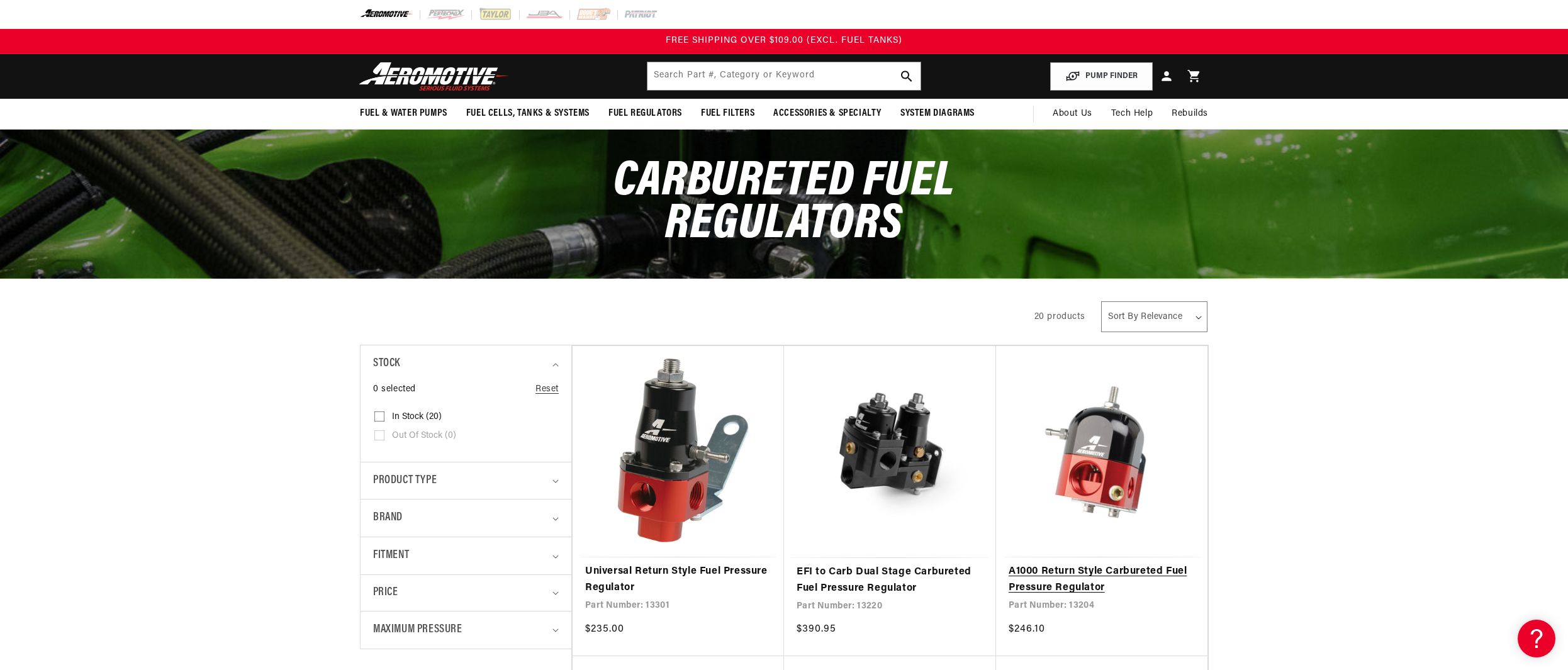
click at [1057, 572] on link "A1000 Return Style Carbureted Fuel Pressure Regulator" at bounding box center [1101, 580] width 186 height 32
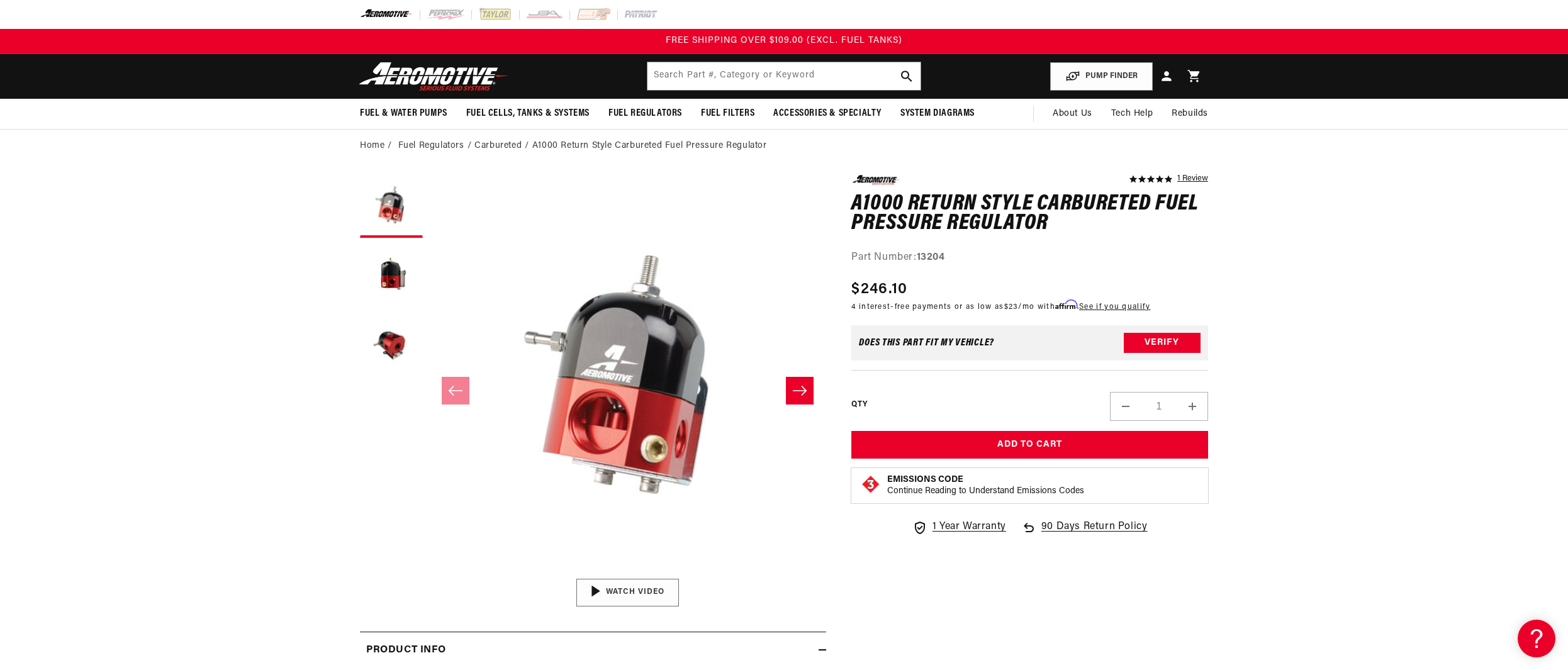
click at [633, 591] on img "Gallery Viewer" at bounding box center [626, 592] width 190 height 107
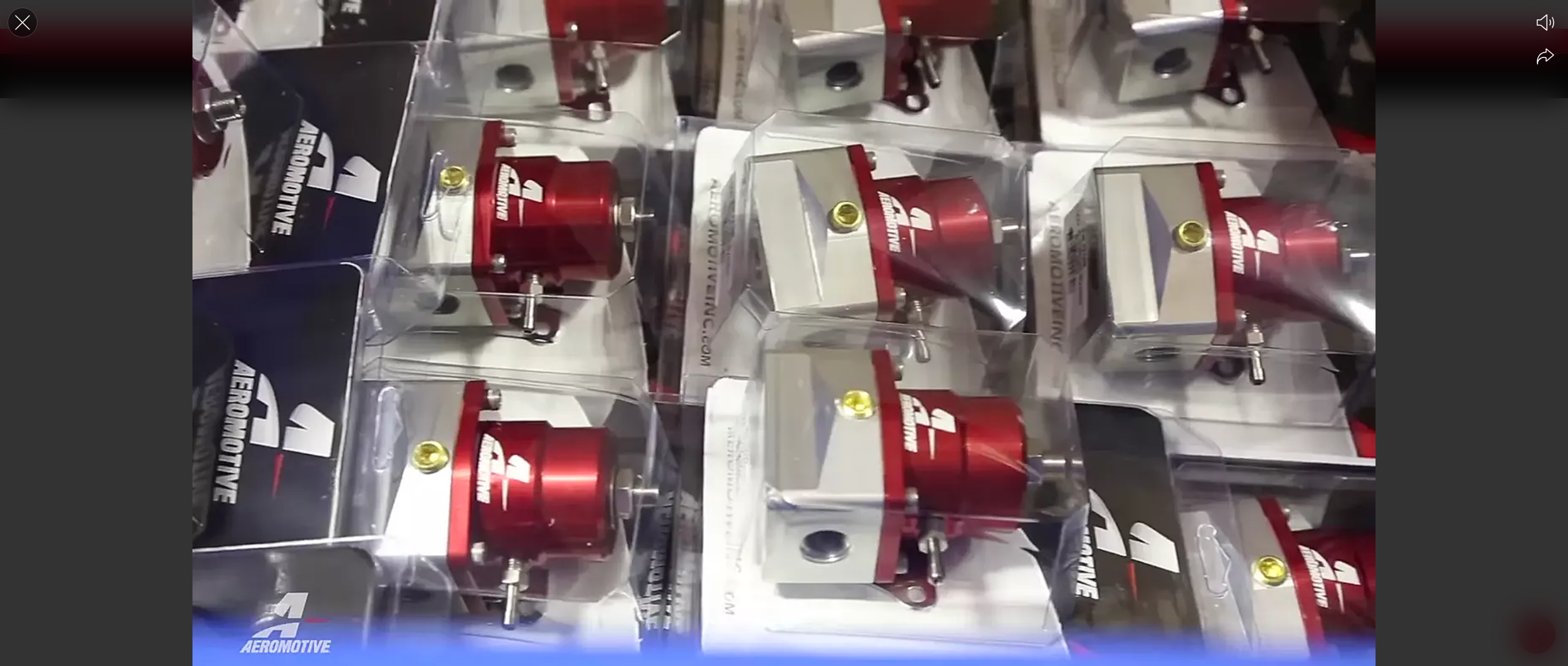
click at [25, 17] on icon "Close the video player" at bounding box center [22, 22] width 27 height 27
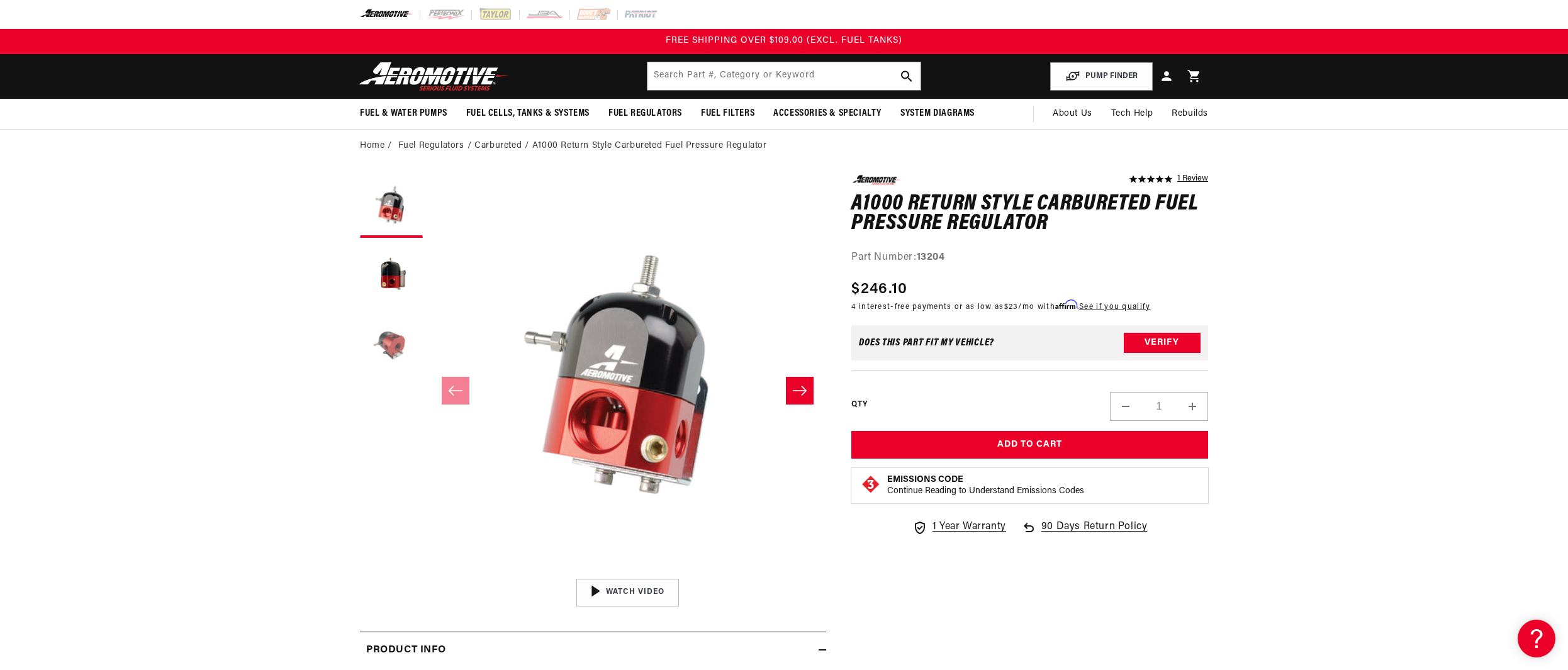
click at [385, 340] on button "Load image 3 in gallery view" at bounding box center [391, 344] width 62 height 62
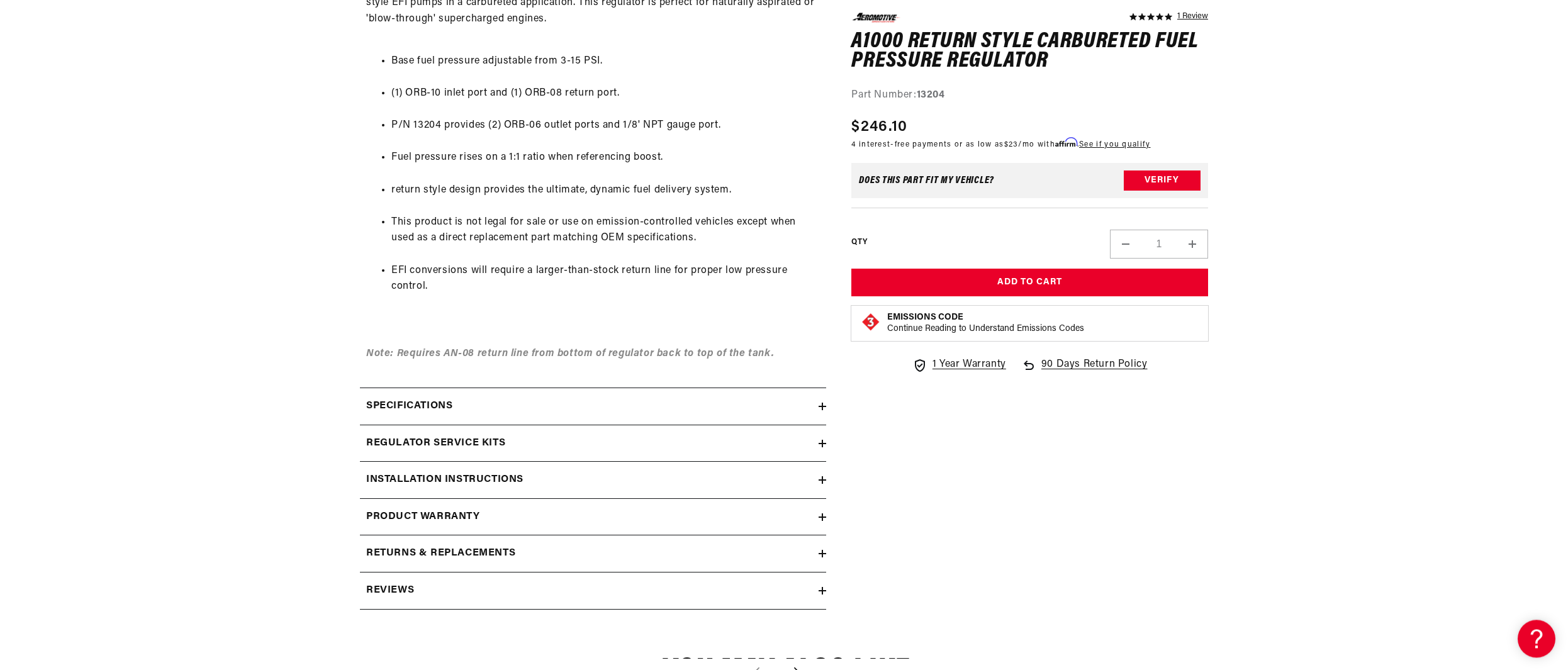
scroll to position [770, 0]
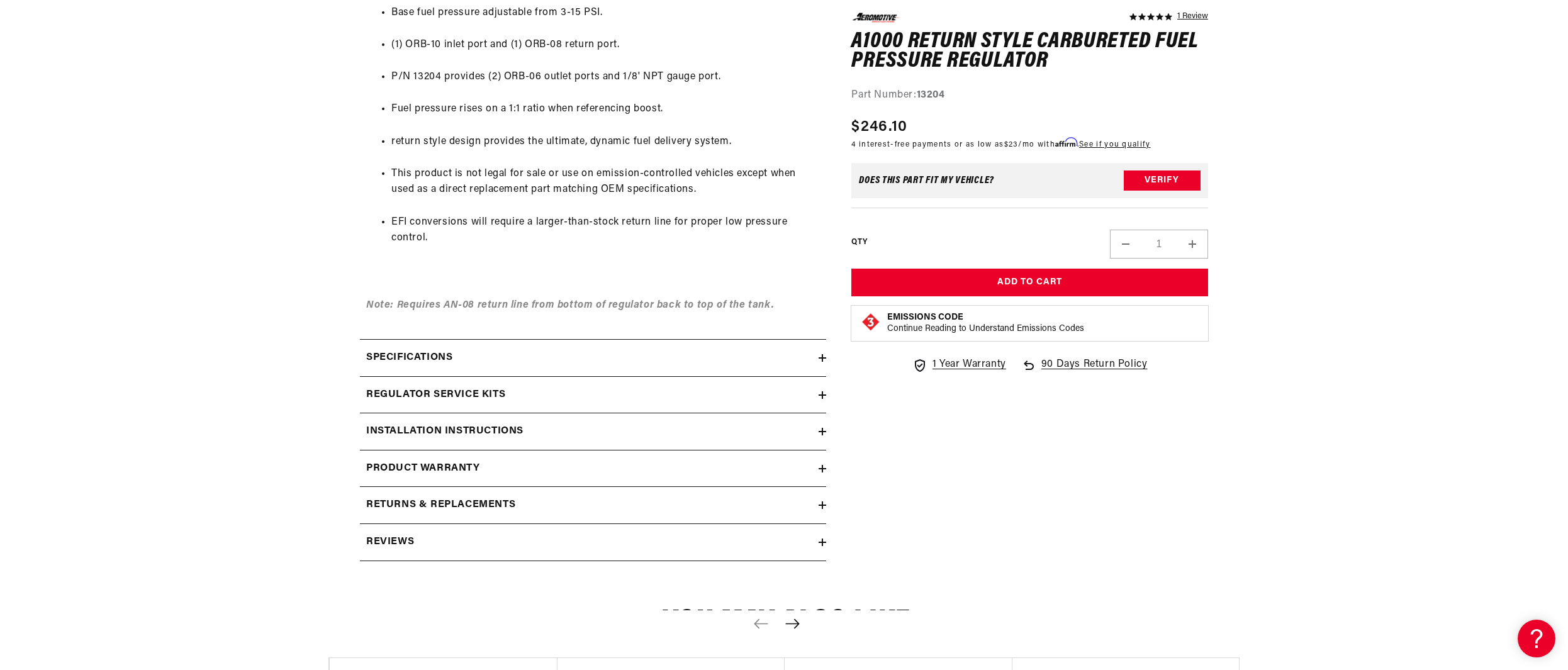
click at [400, 363] on h2 "Specifications" at bounding box center [409, 358] width 86 height 16
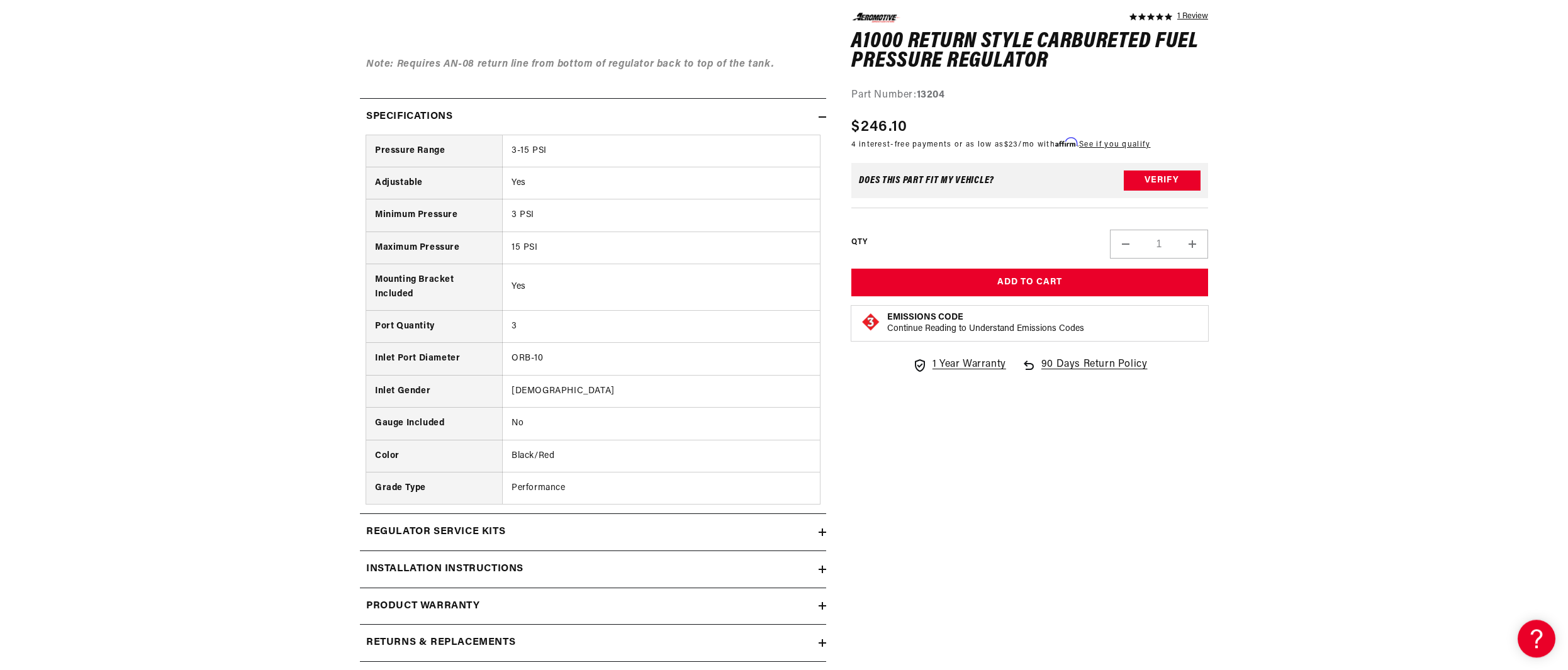
scroll to position [1027, 0]
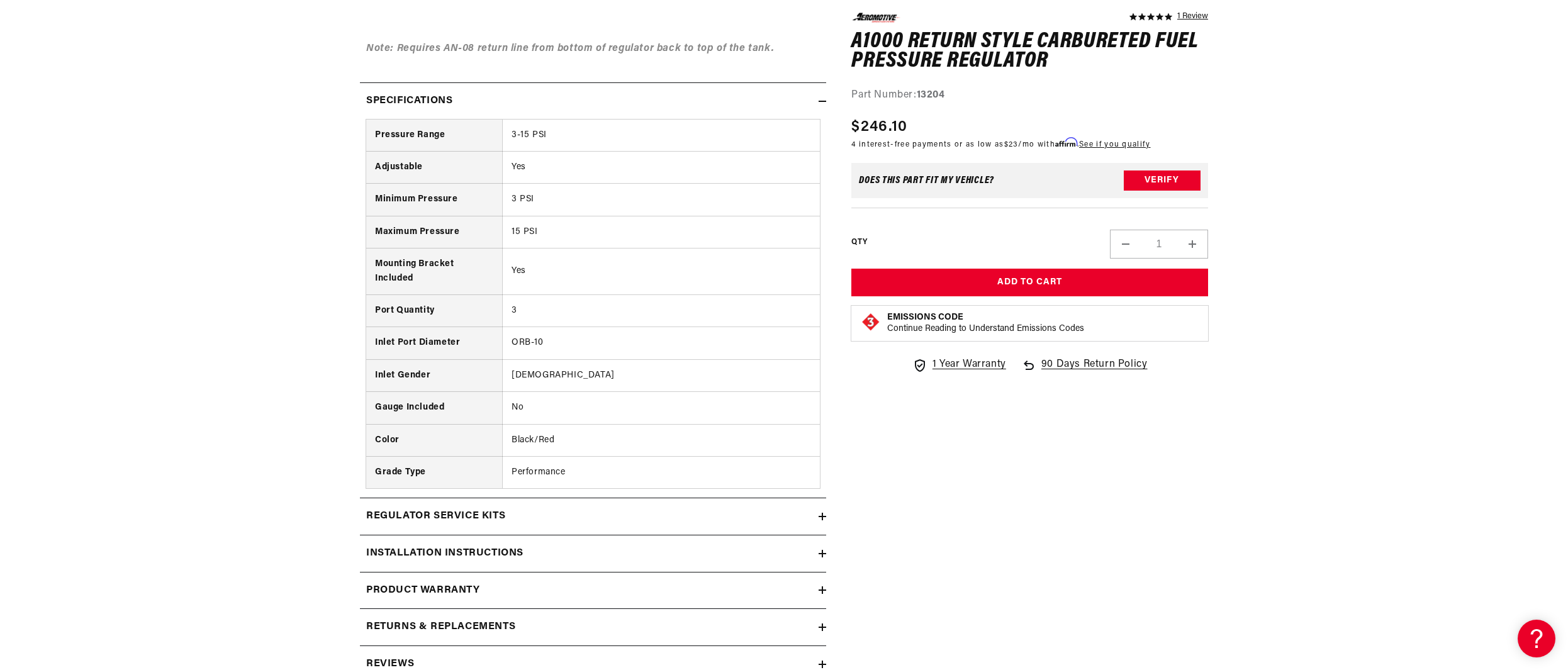
click at [503, 524] on h2 "Regulator Service Kits" at bounding box center [435, 516] width 139 height 16
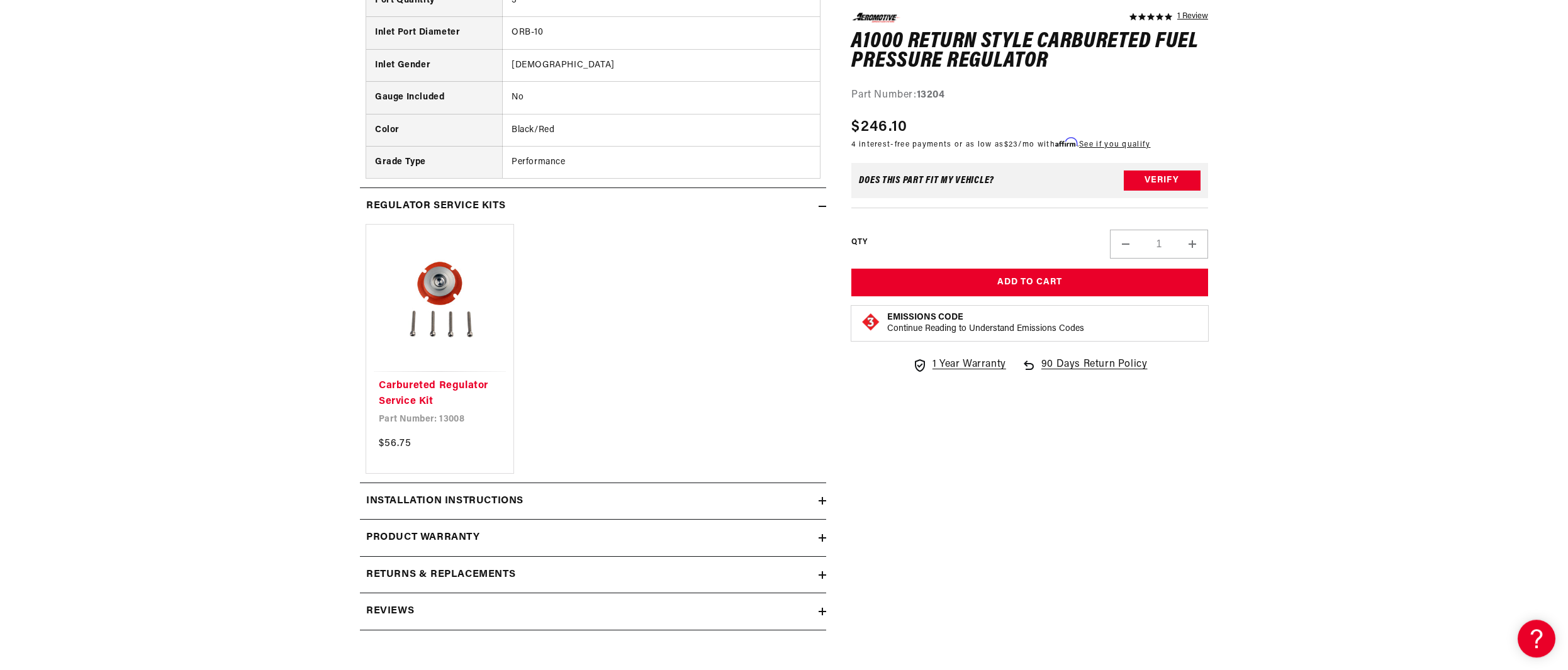
scroll to position [1348, 0]
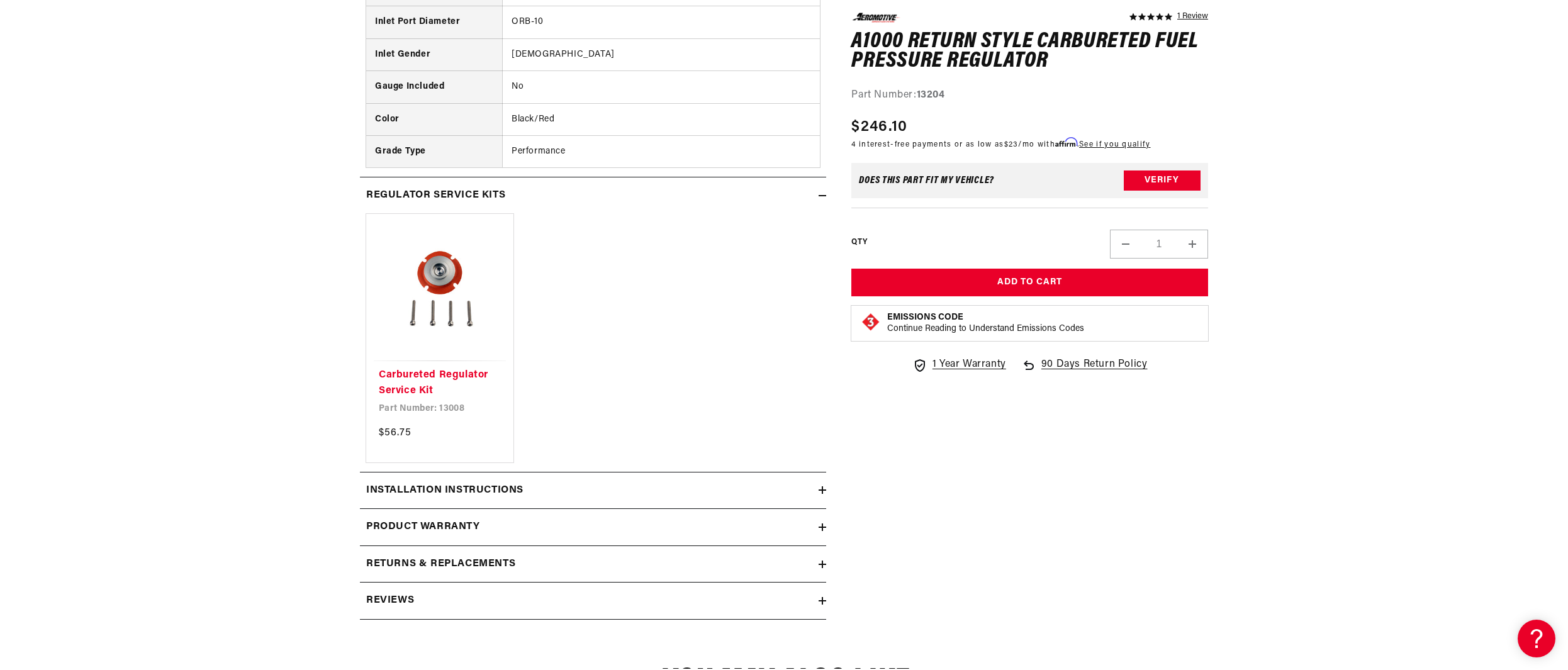
click at [466, 499] on h2 "Installation Instructions" at bounding box center [445, 490] width 157 height 16
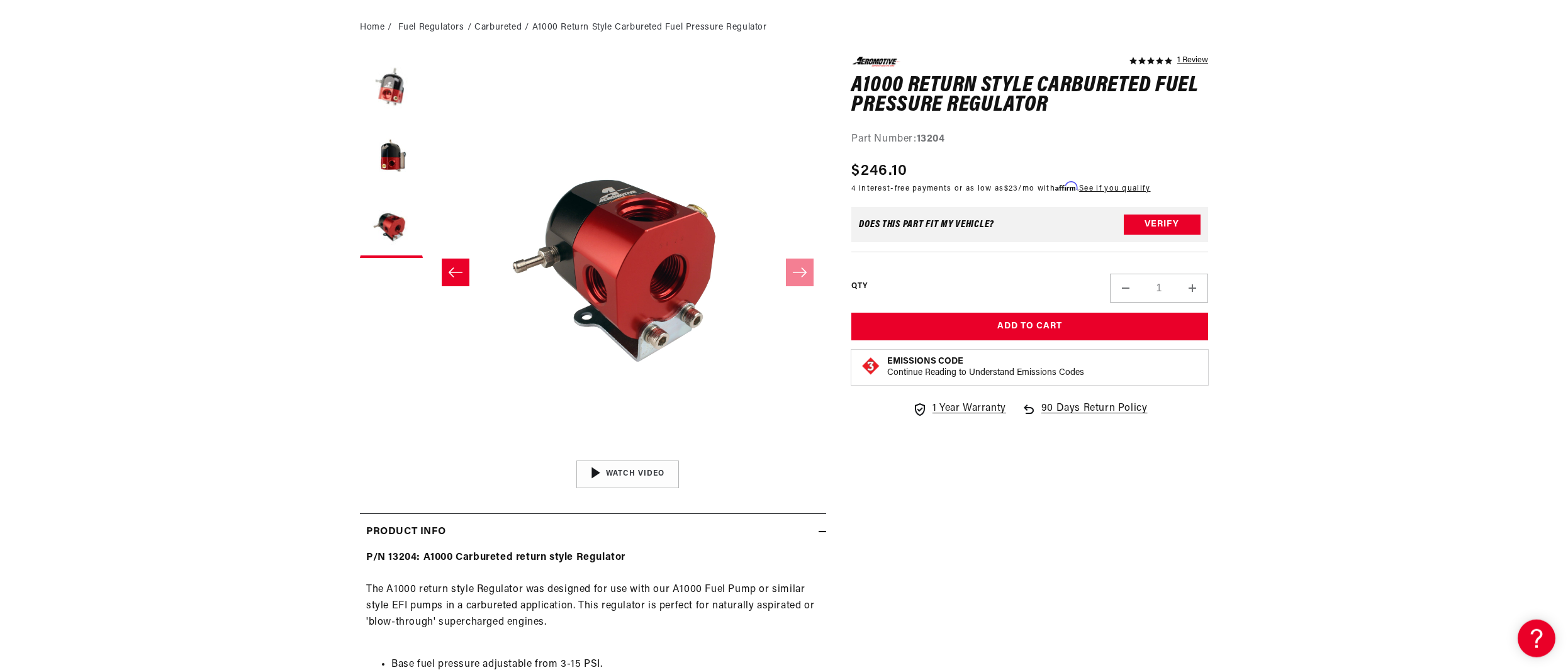
scroll to position [0, 0]
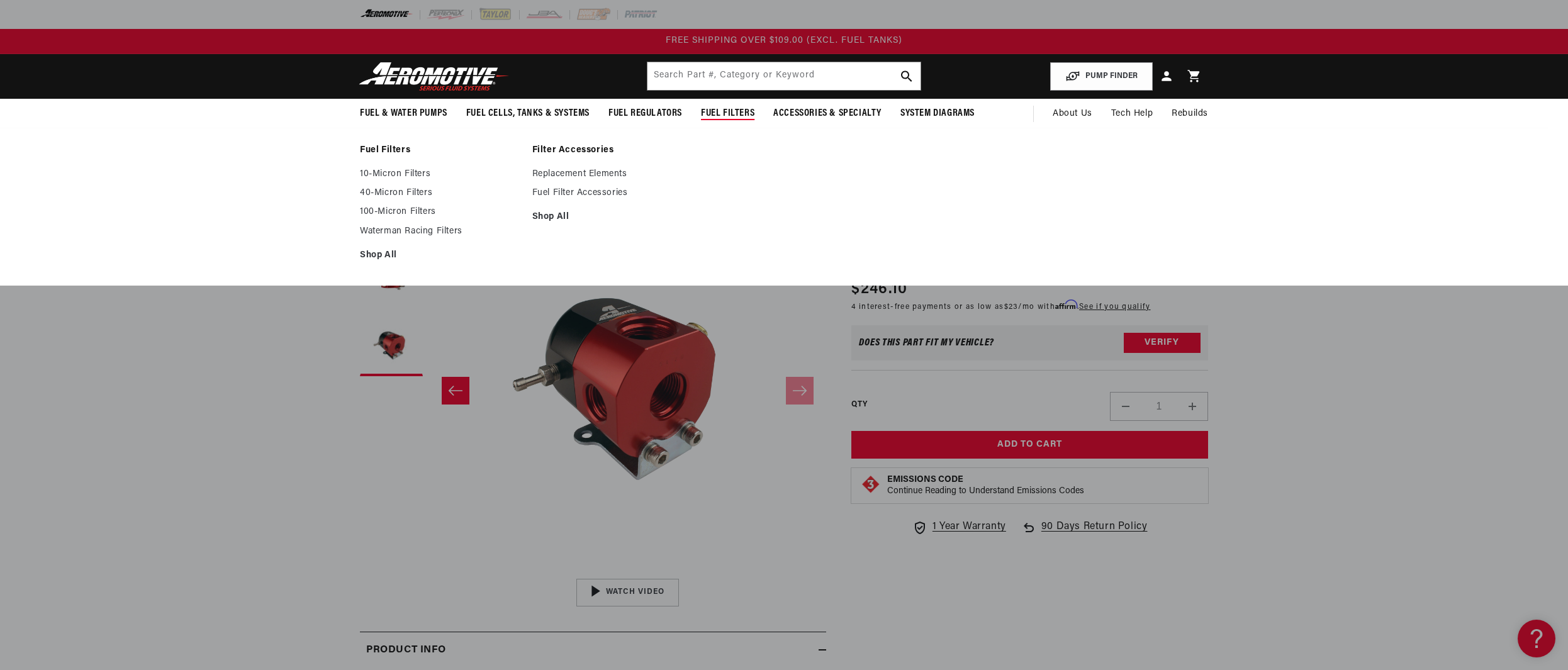
click at [721, 114] on span "Fuel Filters" at bounding box center [728, 114] width 54 height 13
click at [715, 110] on span "Fuel Filters" at bounding box center [728, 114] width 54 height 13
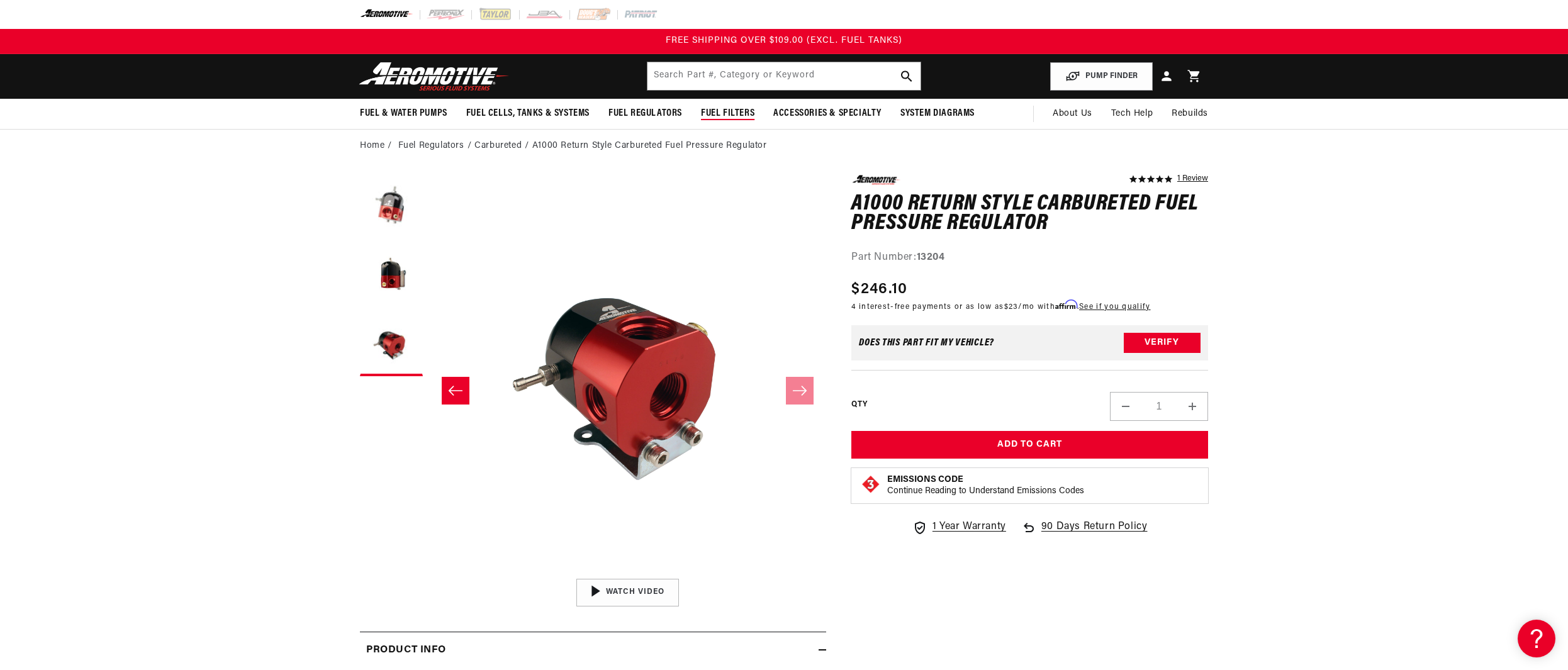
click at [715, 110] on span "Fuel Filters" at bounding box center [728, 114] width 54 height 13
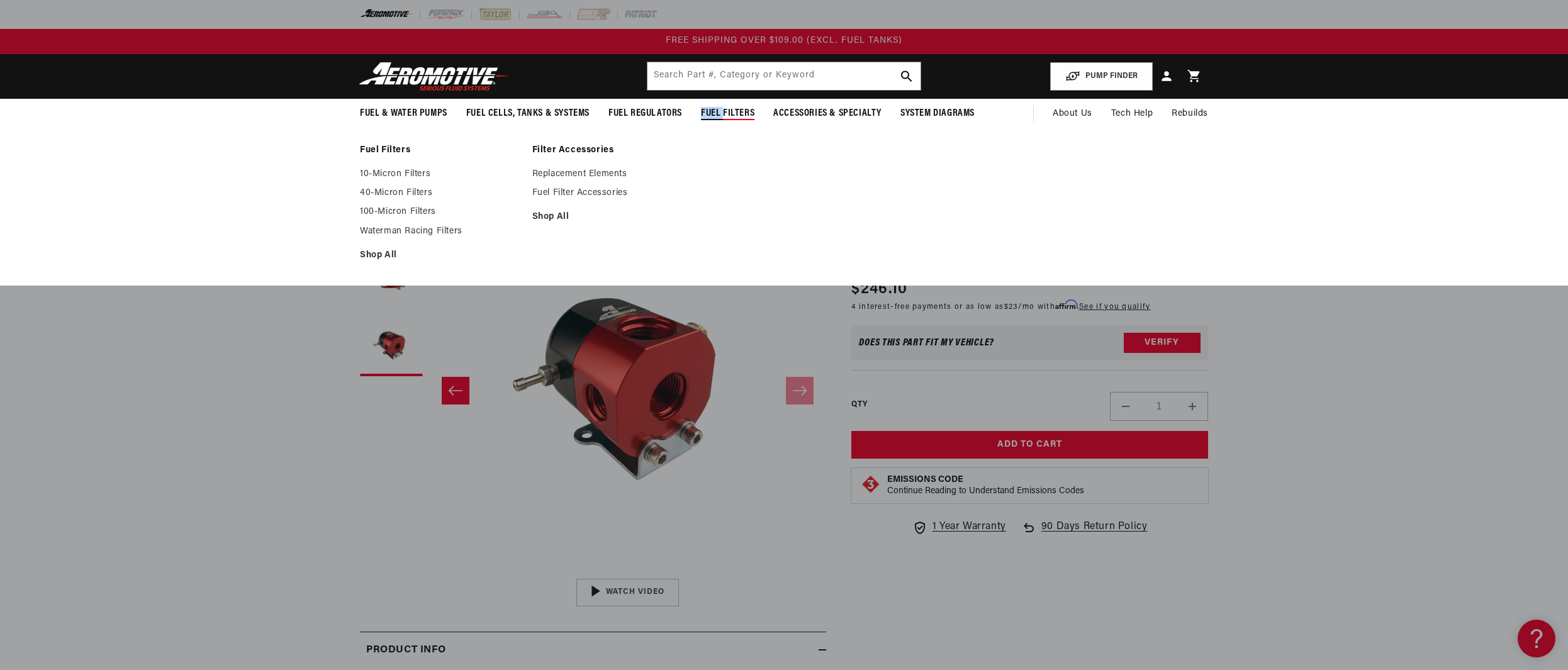
click at [715, 110] on span "Fuel Filters" at bounding box center [728, 114] width 54 height 13
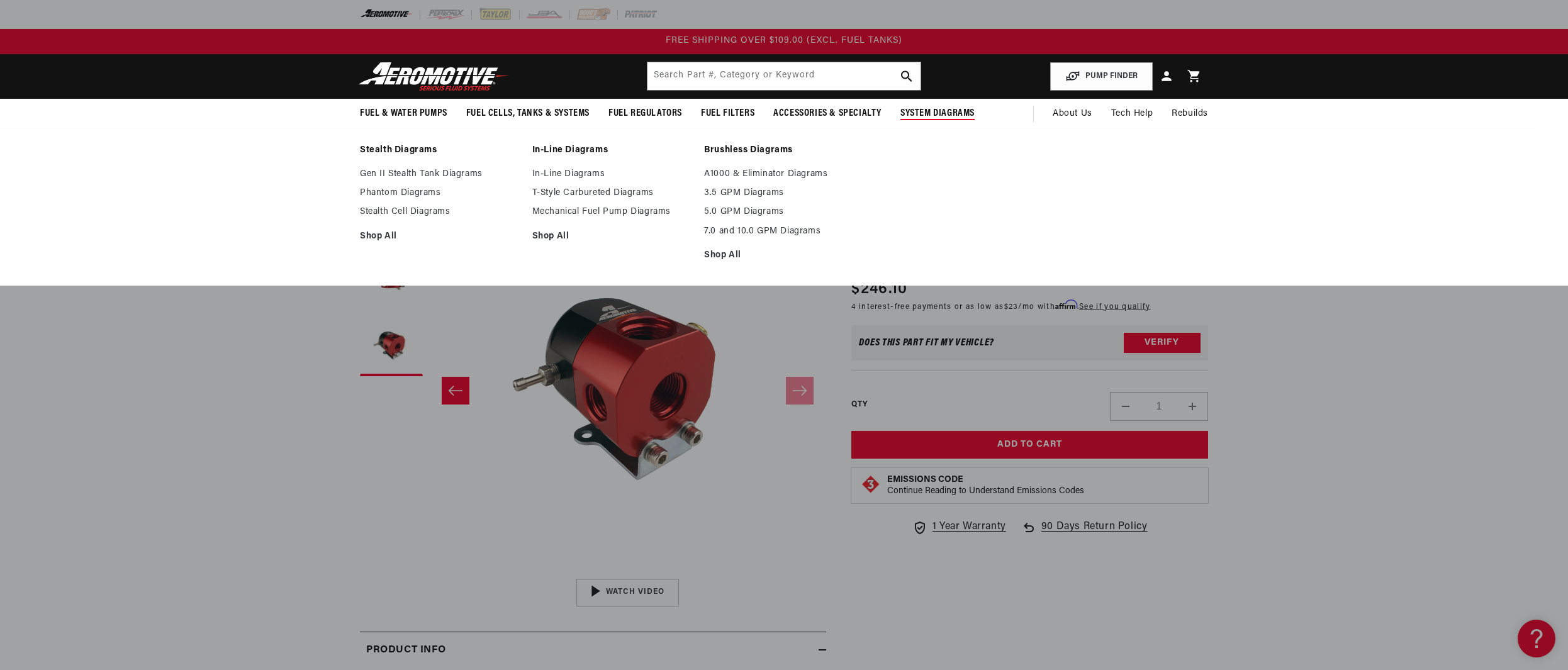
click at [956, 112] on span "System Diagrams" at bounding box center [937, 114] width 74 height 13
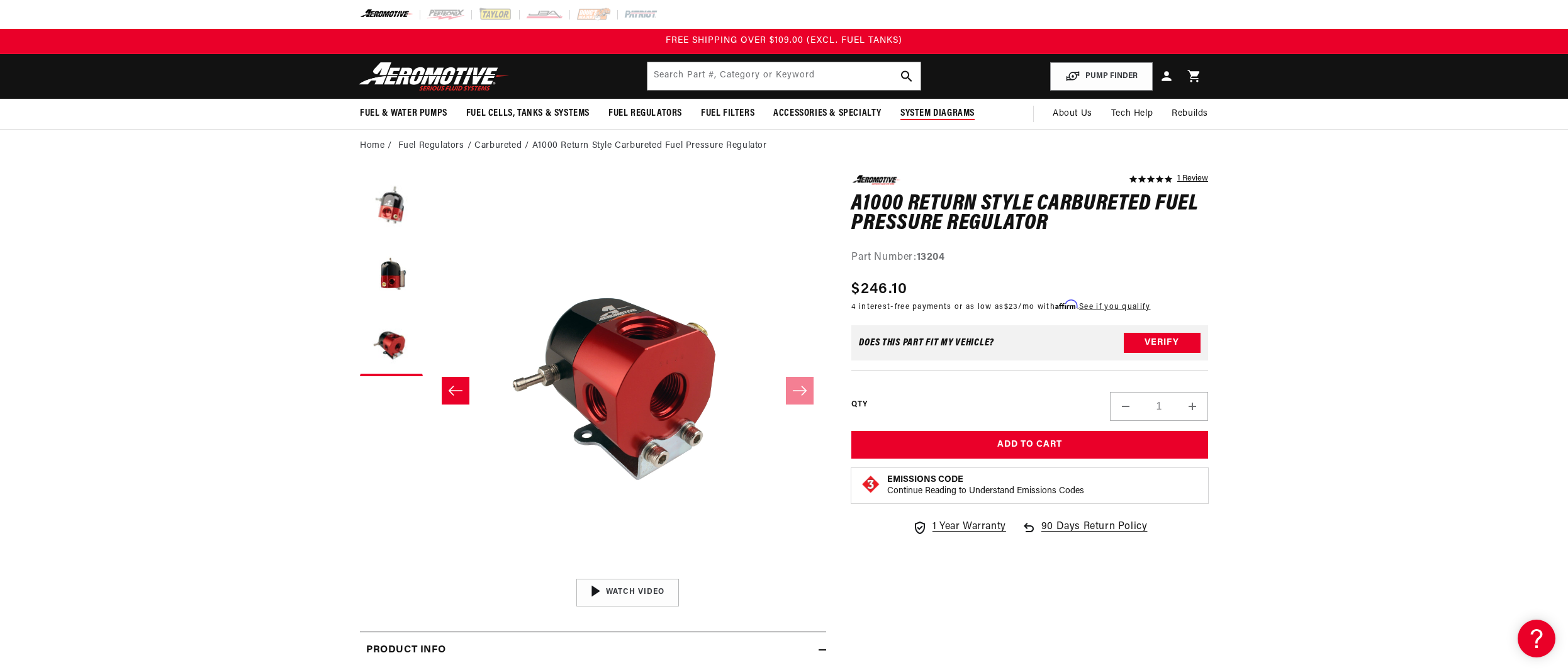
click at [941, 117] on span "System Diagrams" at bounding box center [937, 114] width 74 height 13
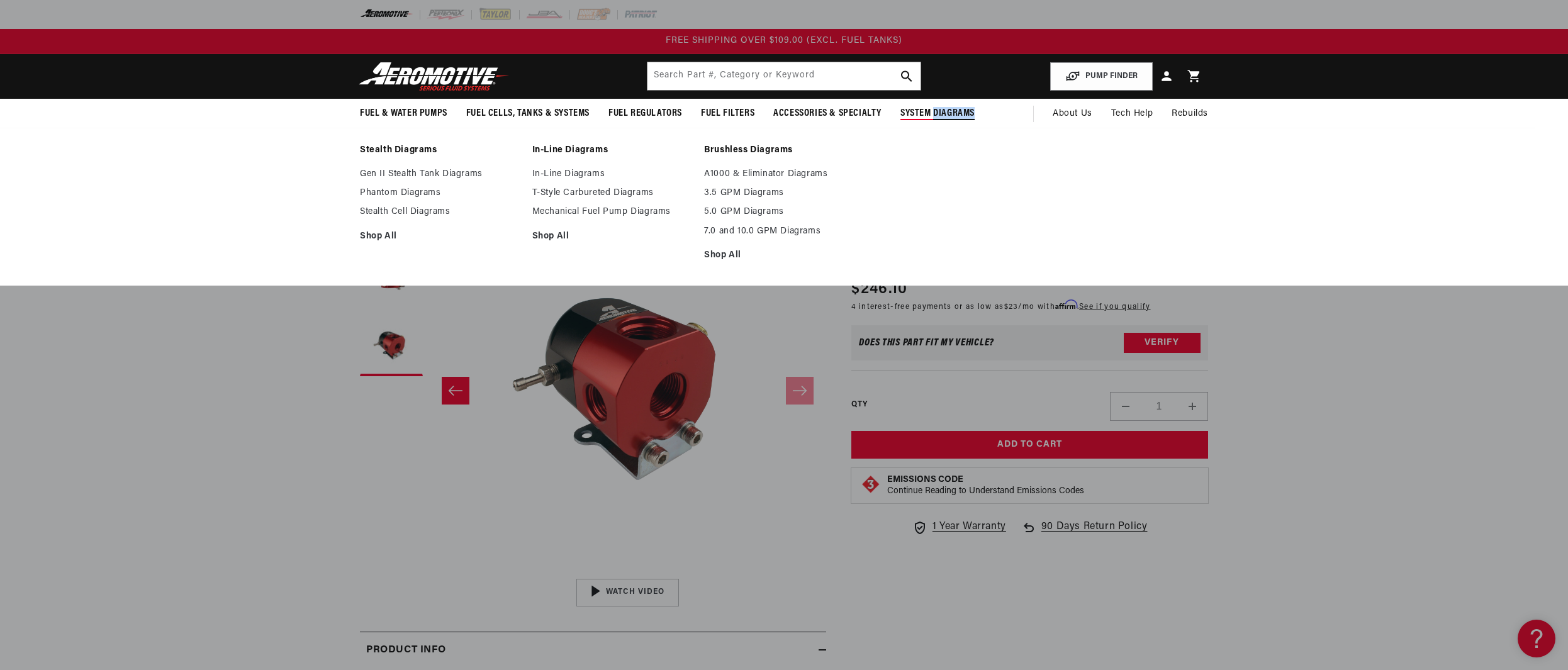
click at [941, 117] on span "System Diagrams" at bounding box center [937, 114] width 74 height 13
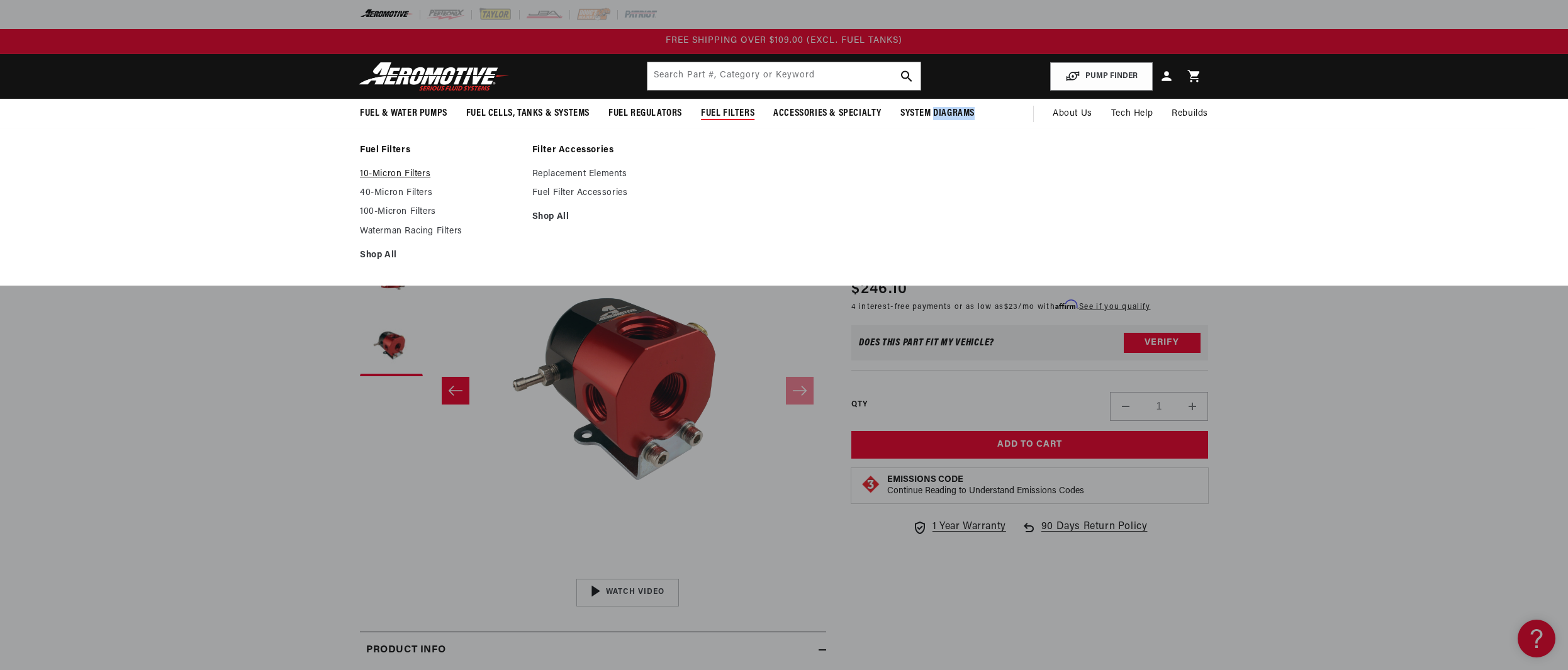
click at [395, 171] on link "10-Micron Filters" at bounding box center [439, 174] width 160 height 11
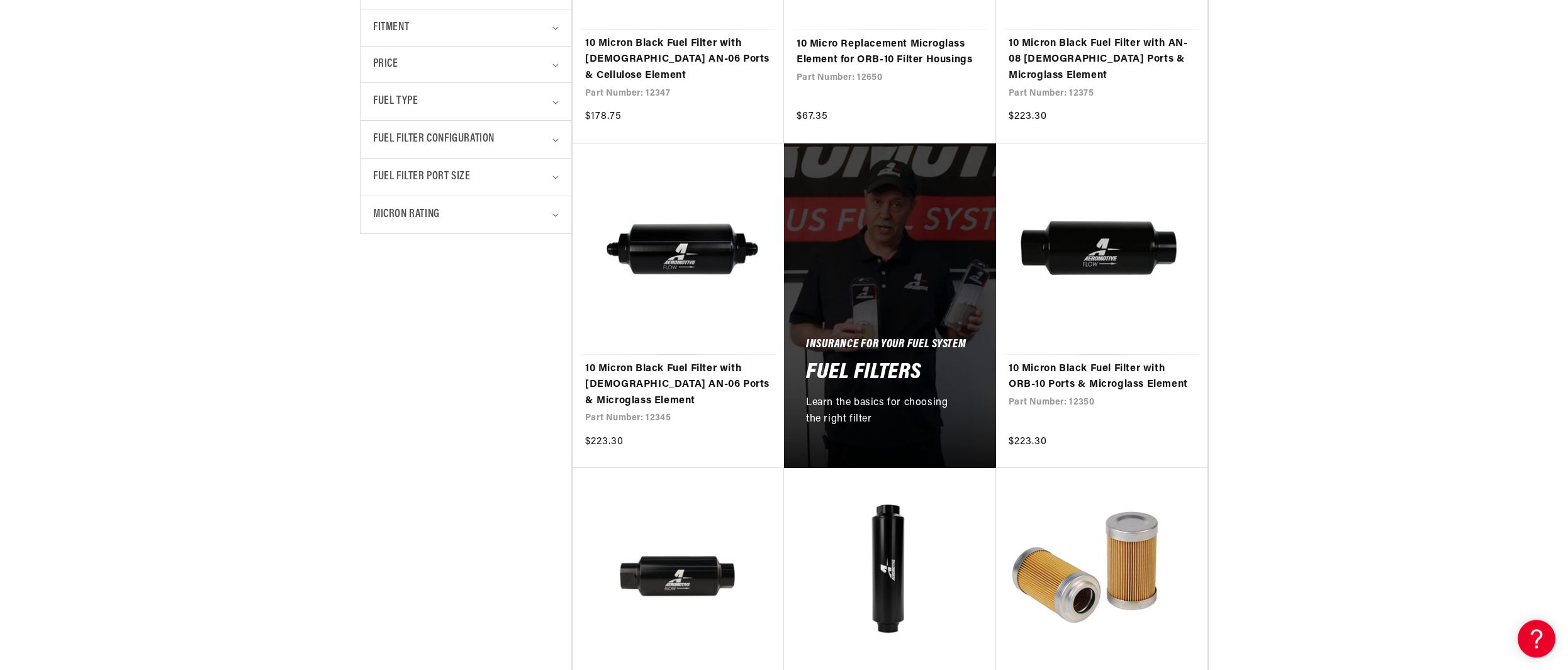
scroll to position [513, 0]
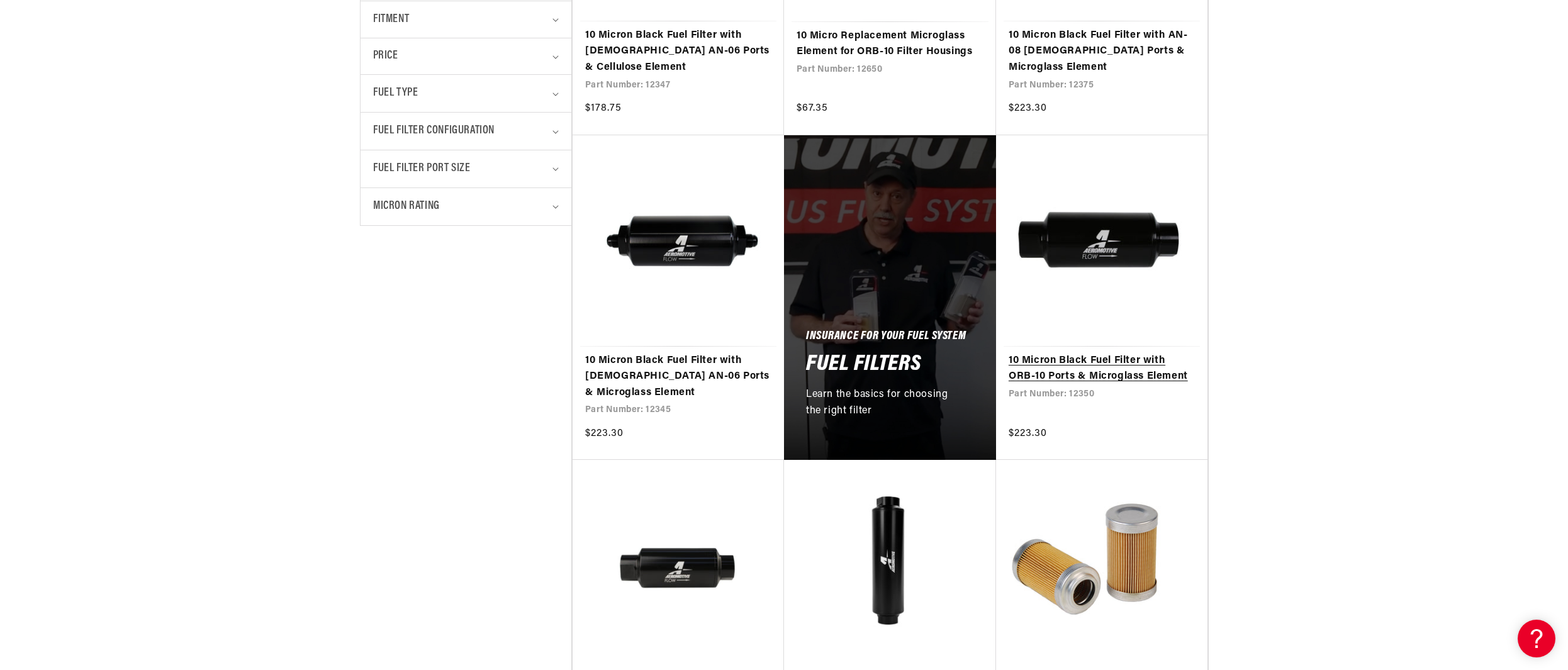
click at [1079, 361] on link "10 Micron Black Fuel Filter with ORB-10 Ports & Microglass Element" at bounding box center [1101, 369] width 186 height 32
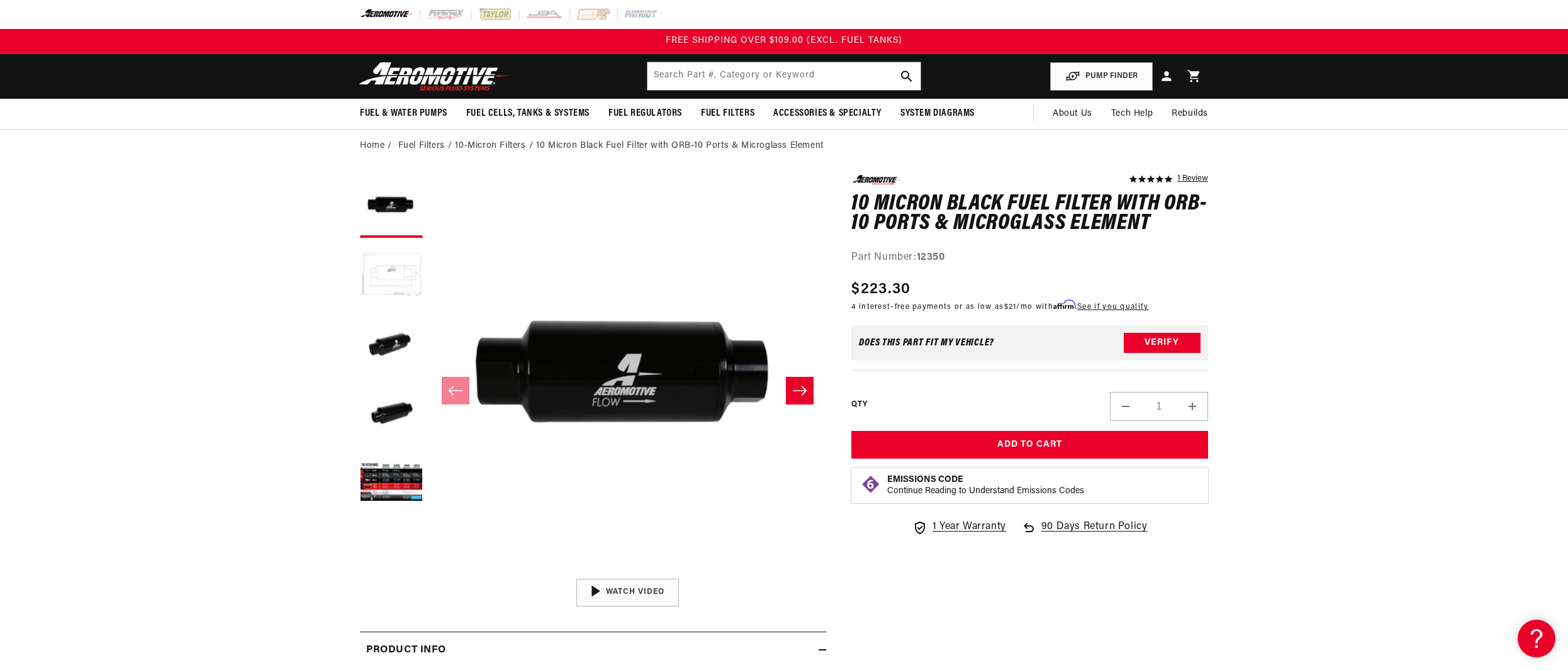
click at [388, 273] on button "Load image 2 in gallery view" at bounding box center [391, 275] width 62 height 62
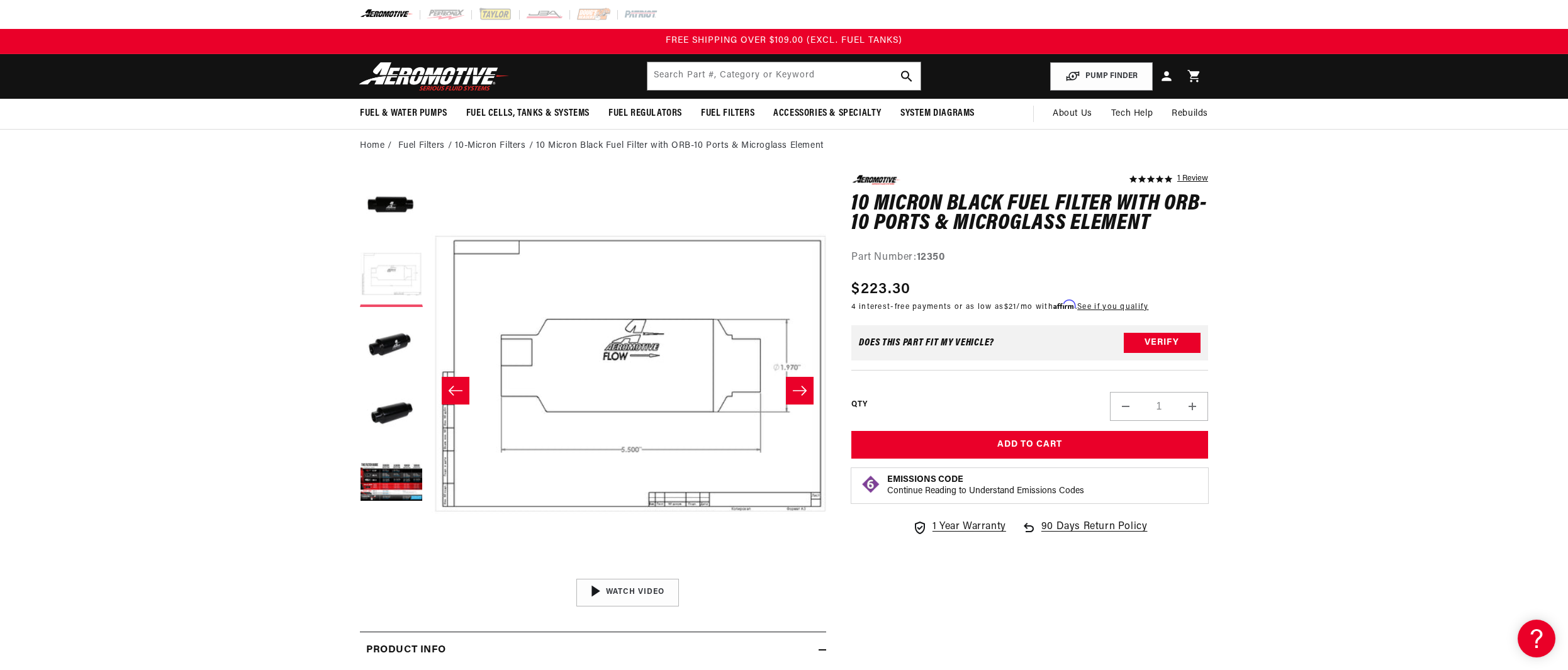
scroll to position [0, 396]
click at [394, 482] on button "Load image 5 in gallery view" at bounding box center [391, 483] width 62 height 62
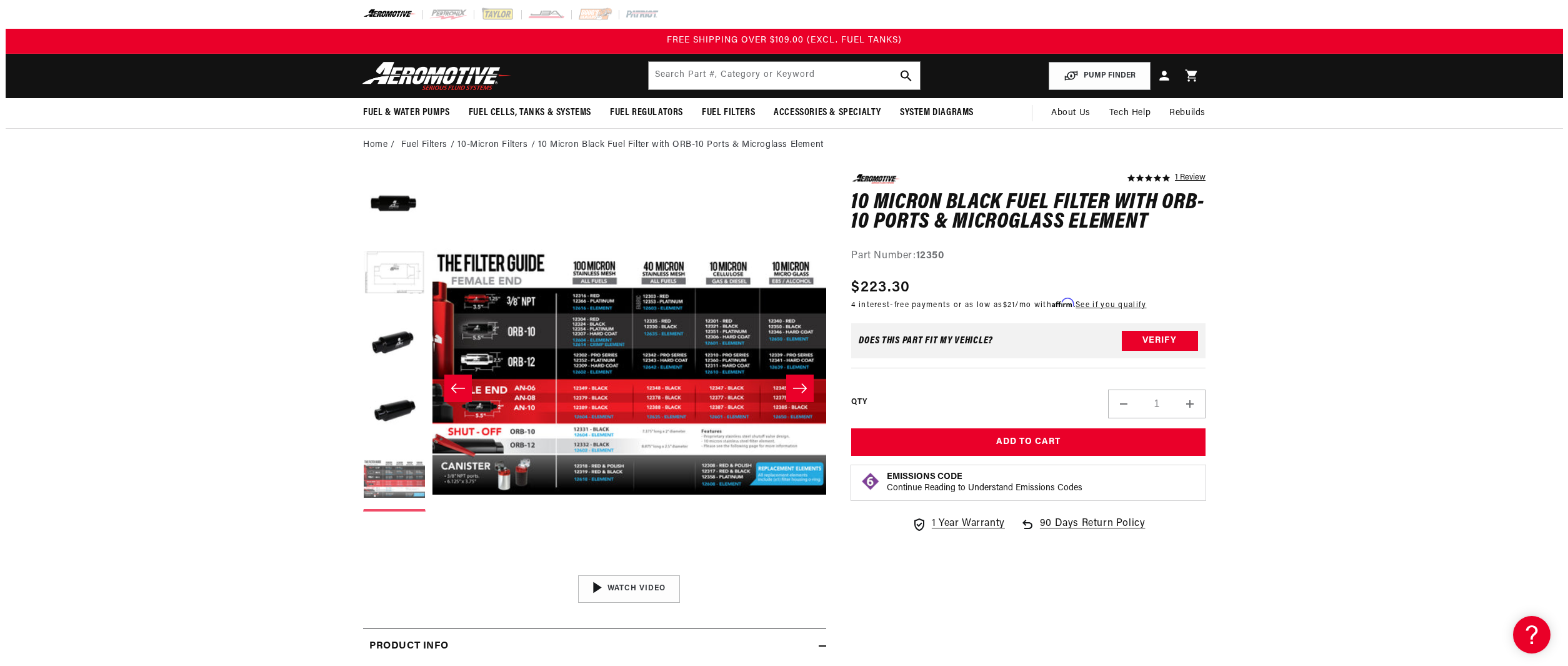
scroll to position [0, 1578]
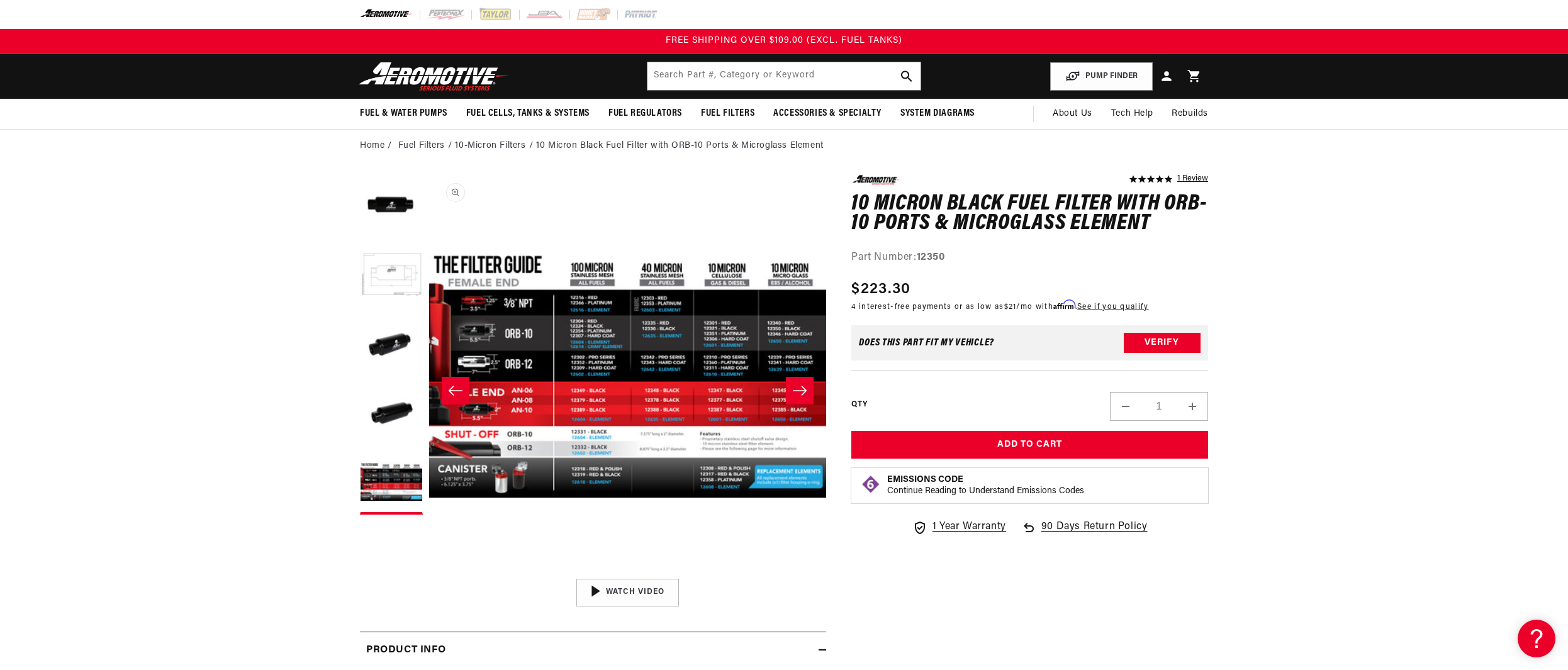
click at [429, 573] on button "Open media 5 in modal" at bounding box center [429, 573] width 0 height 0
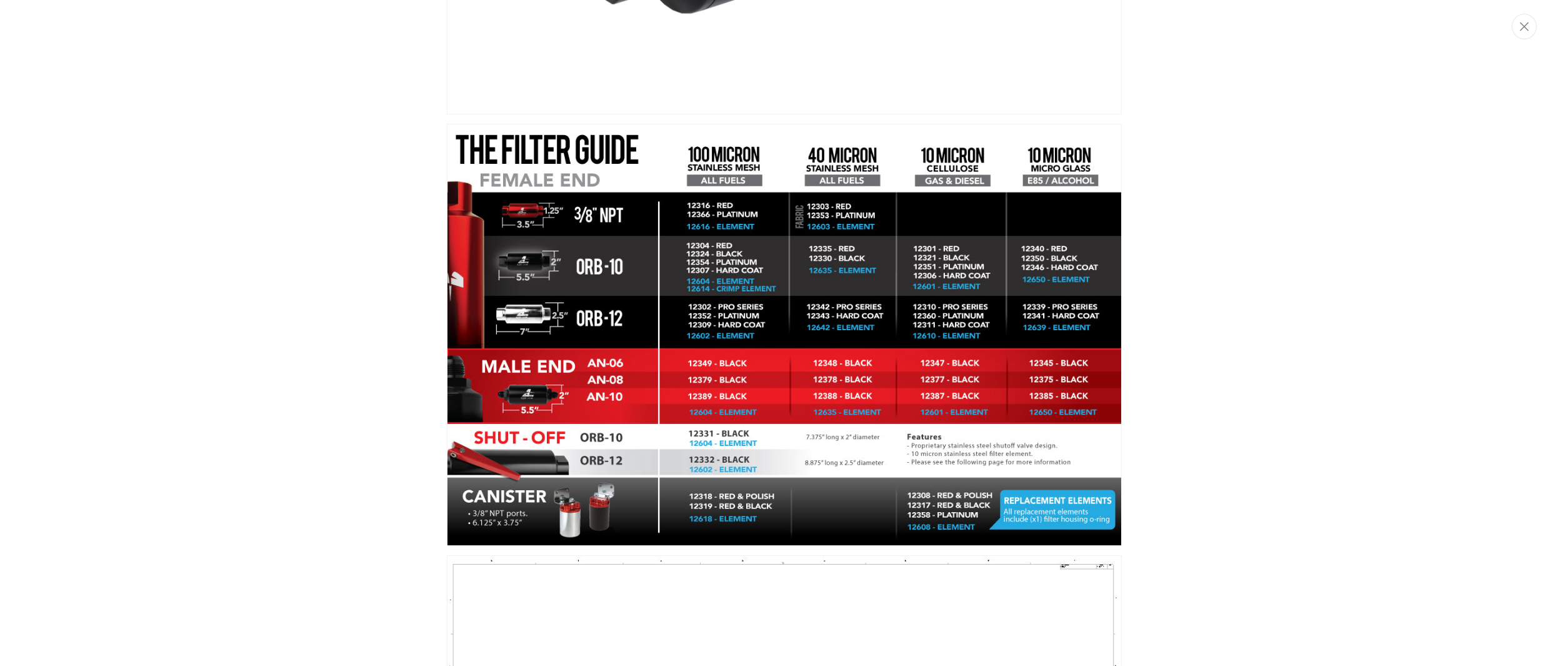
scroll to position [1757, 0]
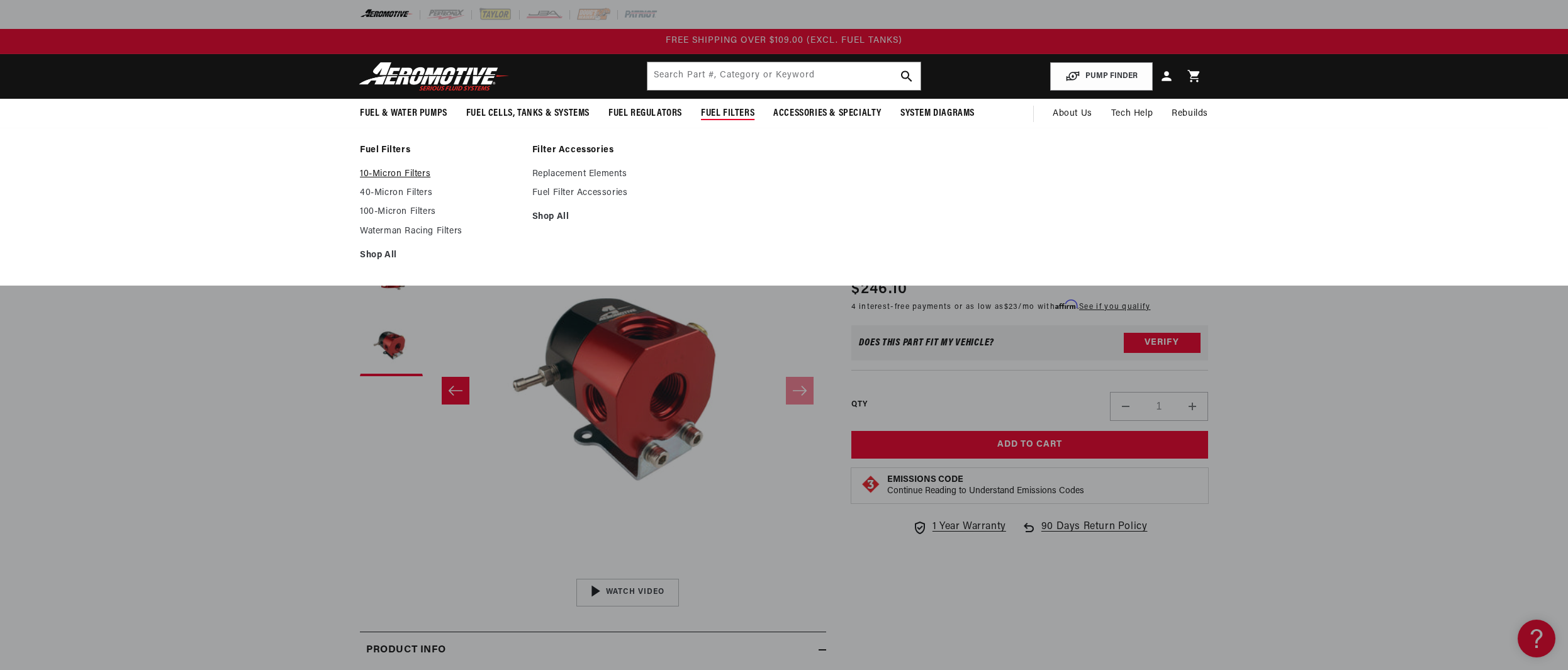
click at [412, 171] on link "10-Micron Filters" at bounding box center [439, 174] width 160 height 11
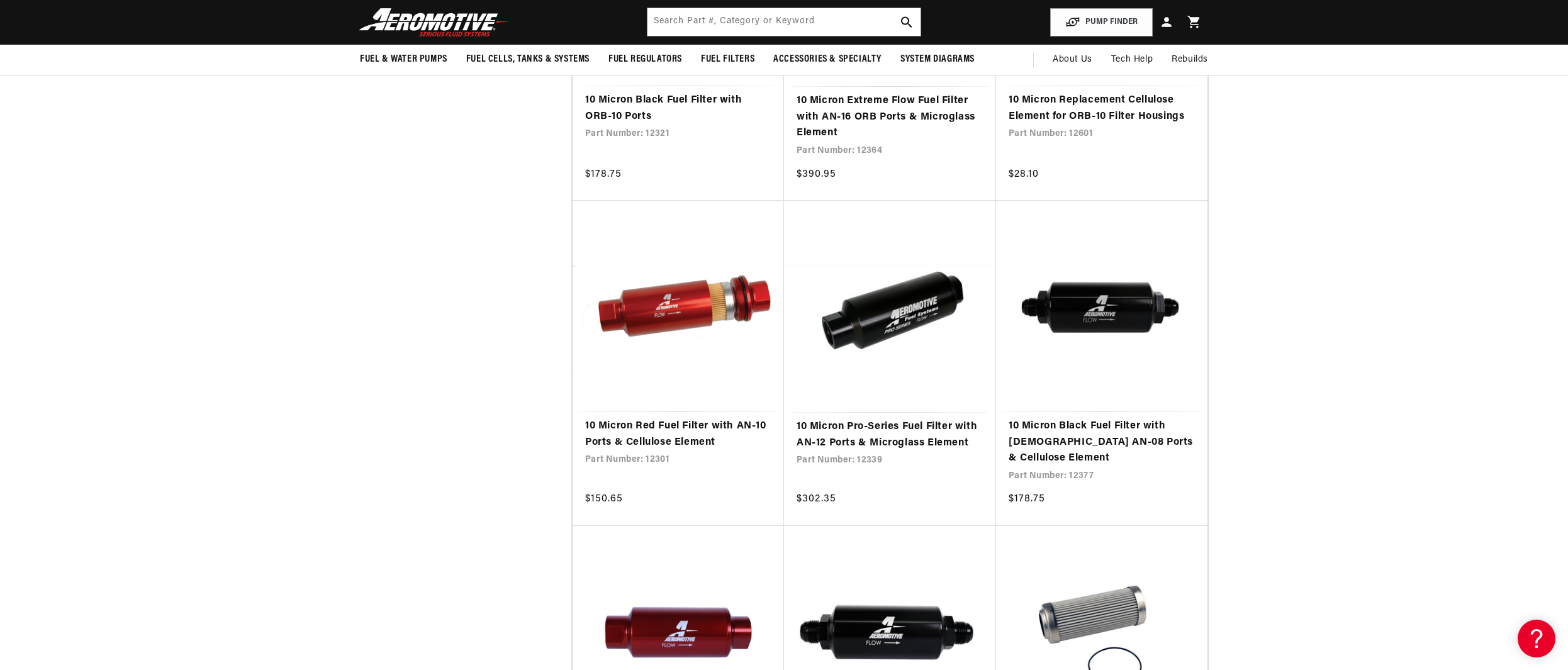
scroll to position [1091, 0]
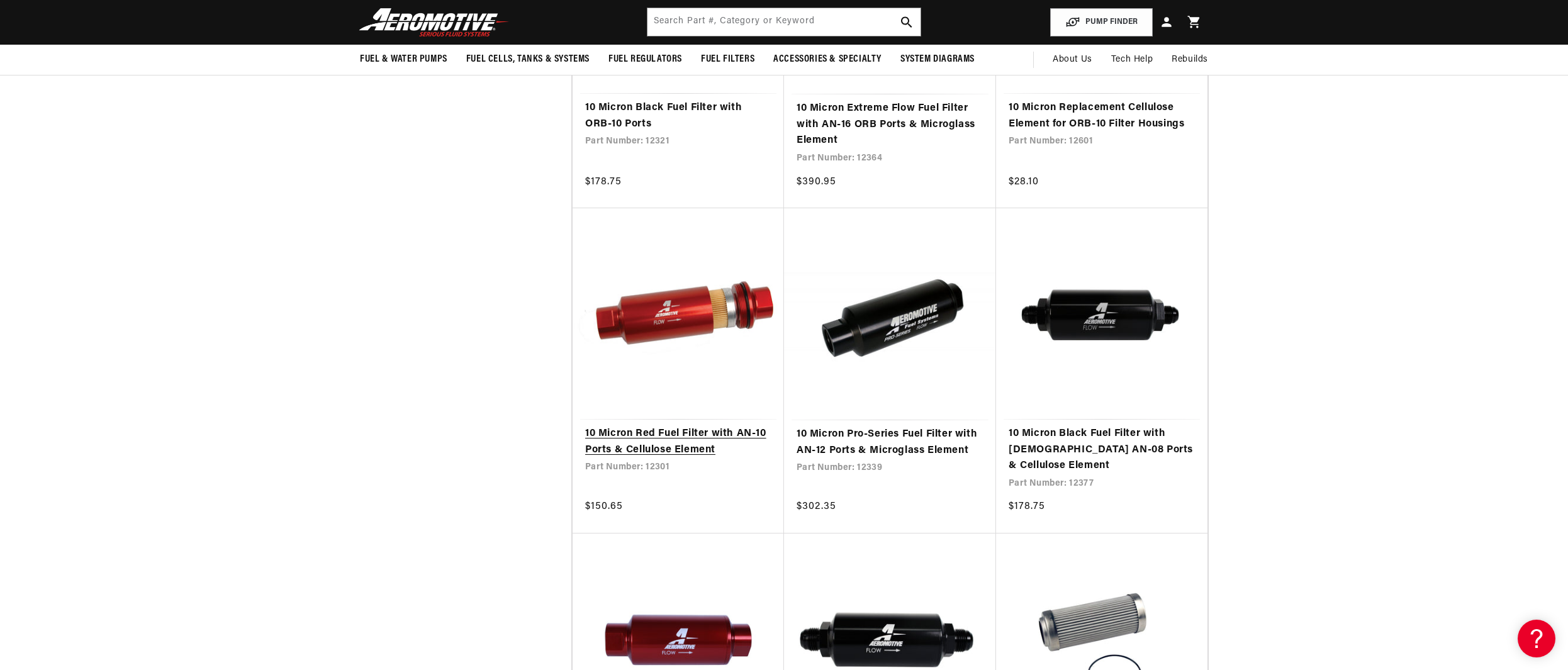
click at [655, 431] on link "10 Micron Red Fuel Filter with AN-10 Ports & Cellulose Element" at bounding box center [678, 442] width 186 height 32
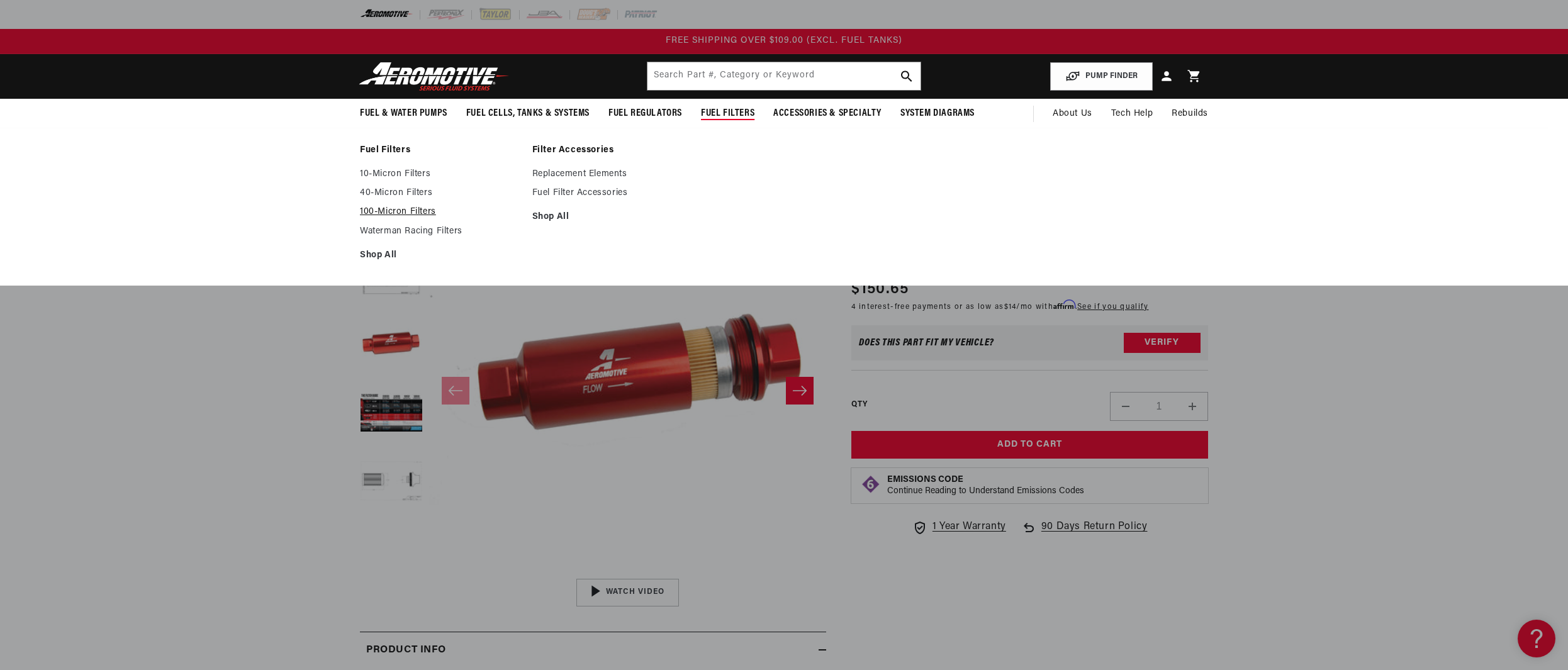
click at [404, 209] on link "100-Micron Filters" at bounding box center [439, 212] width 160 height 11
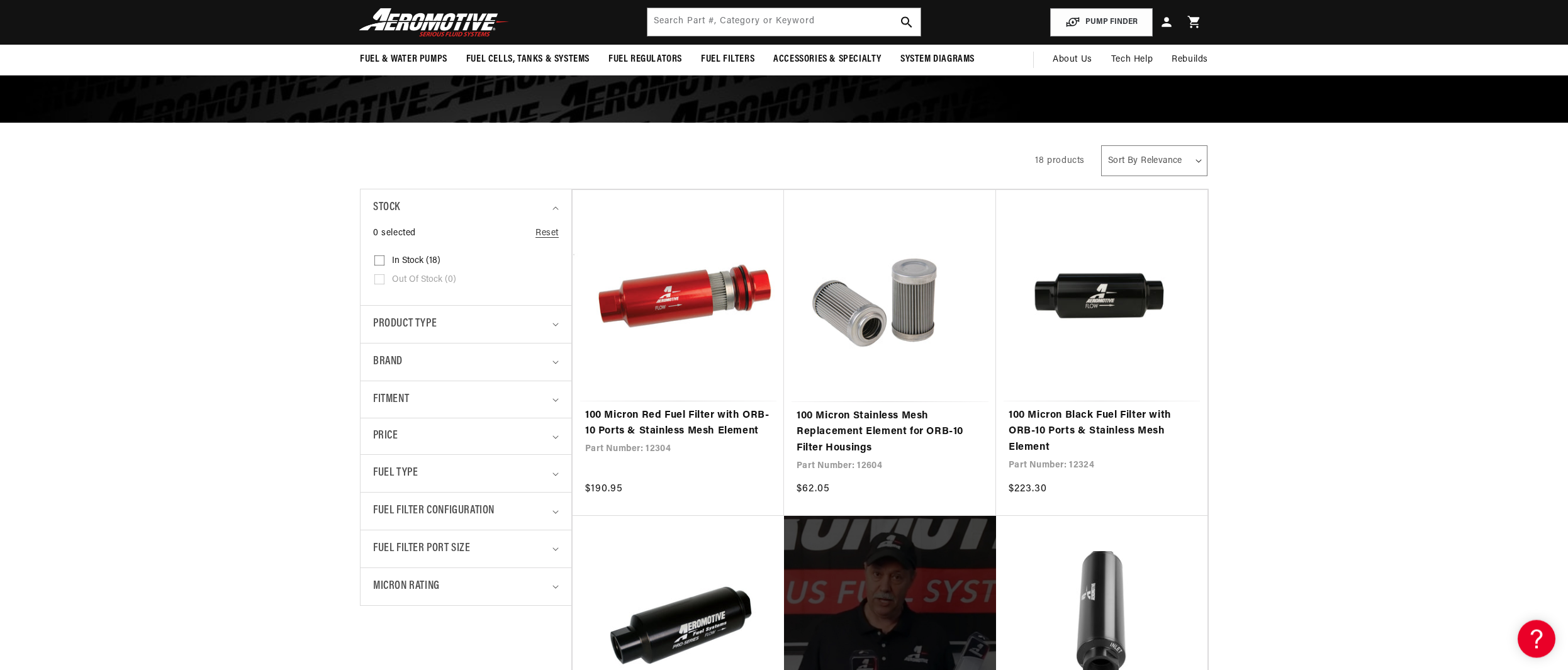
scroll to position [129, 0]
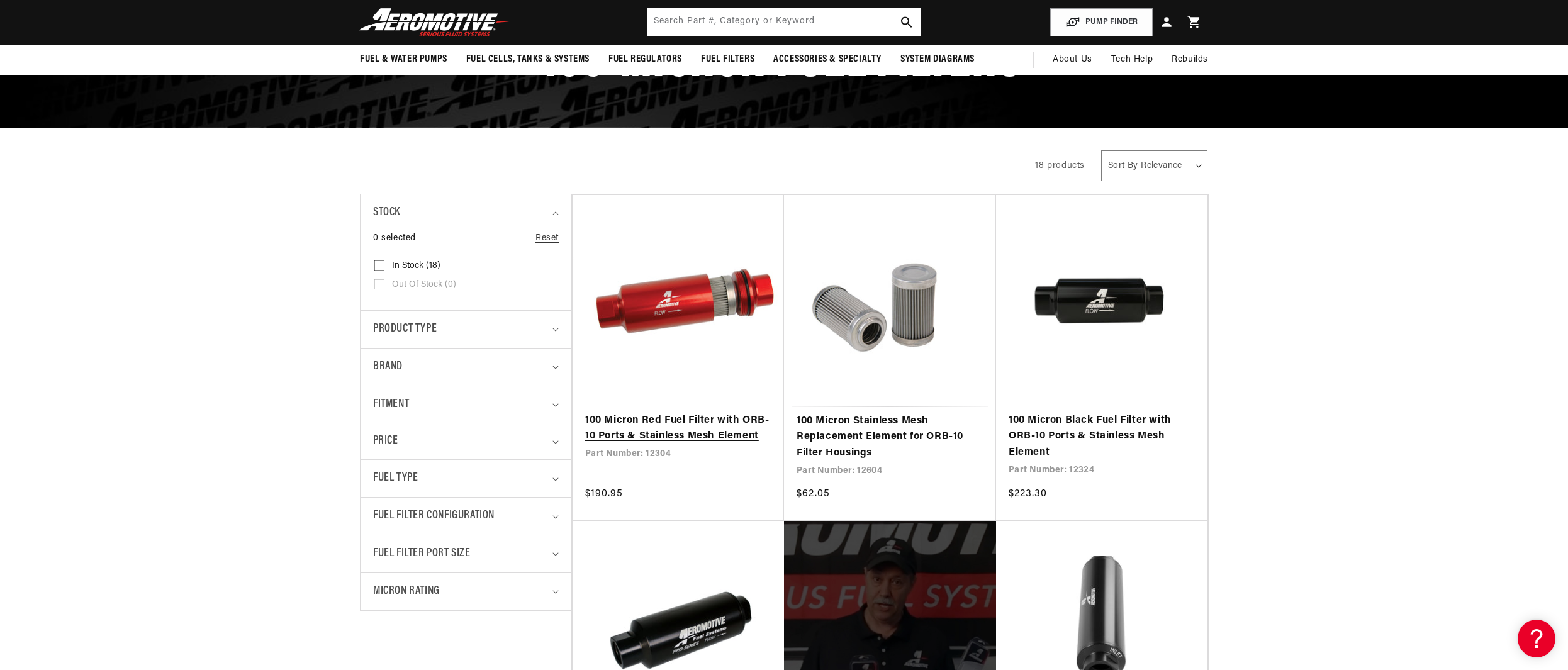
click at [656, 423] on link "100 Micron Red Fuel Filter with ORB-10 Ports & Stainless Mesh Element" at bounding box center [678, 429] width 186 height 32
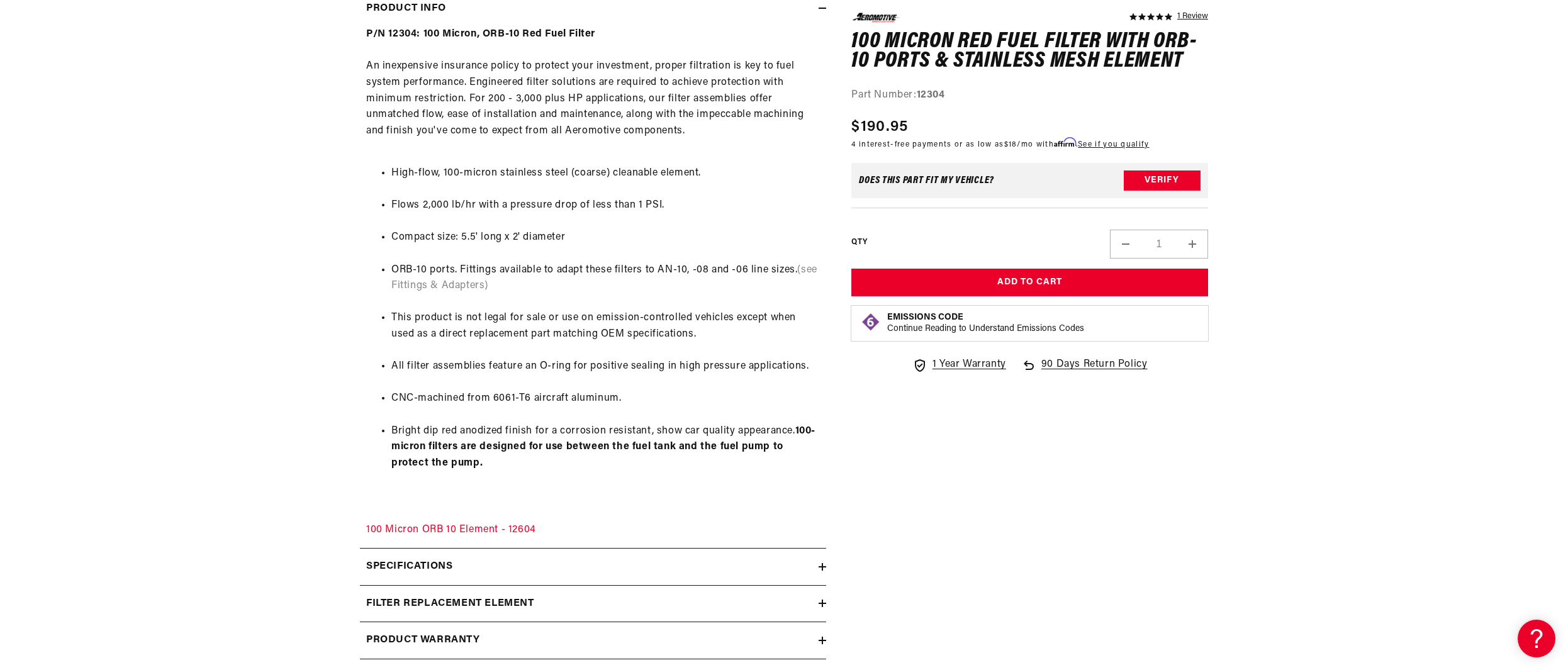
scroll to position [577, 0]
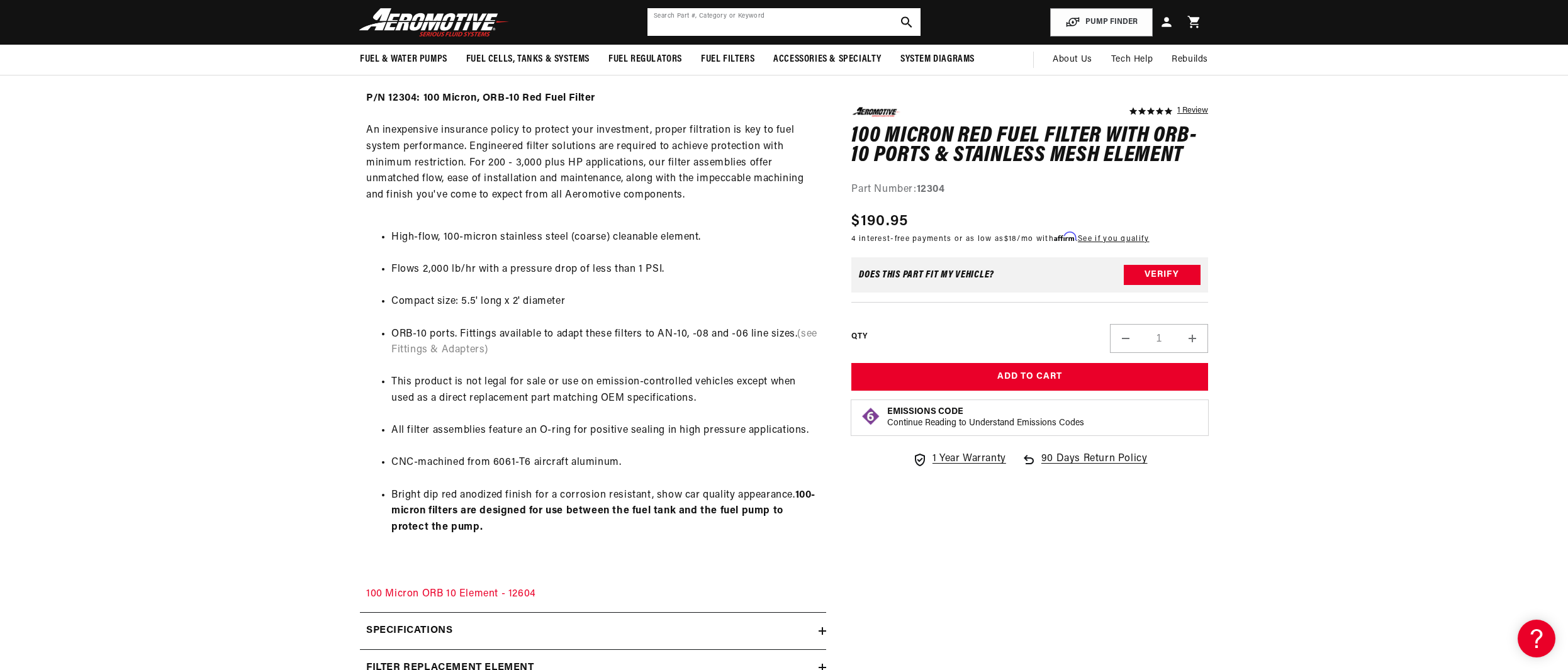
click at [690, 20] on input "text" at bounding box center [784, 22] width 273 height 27
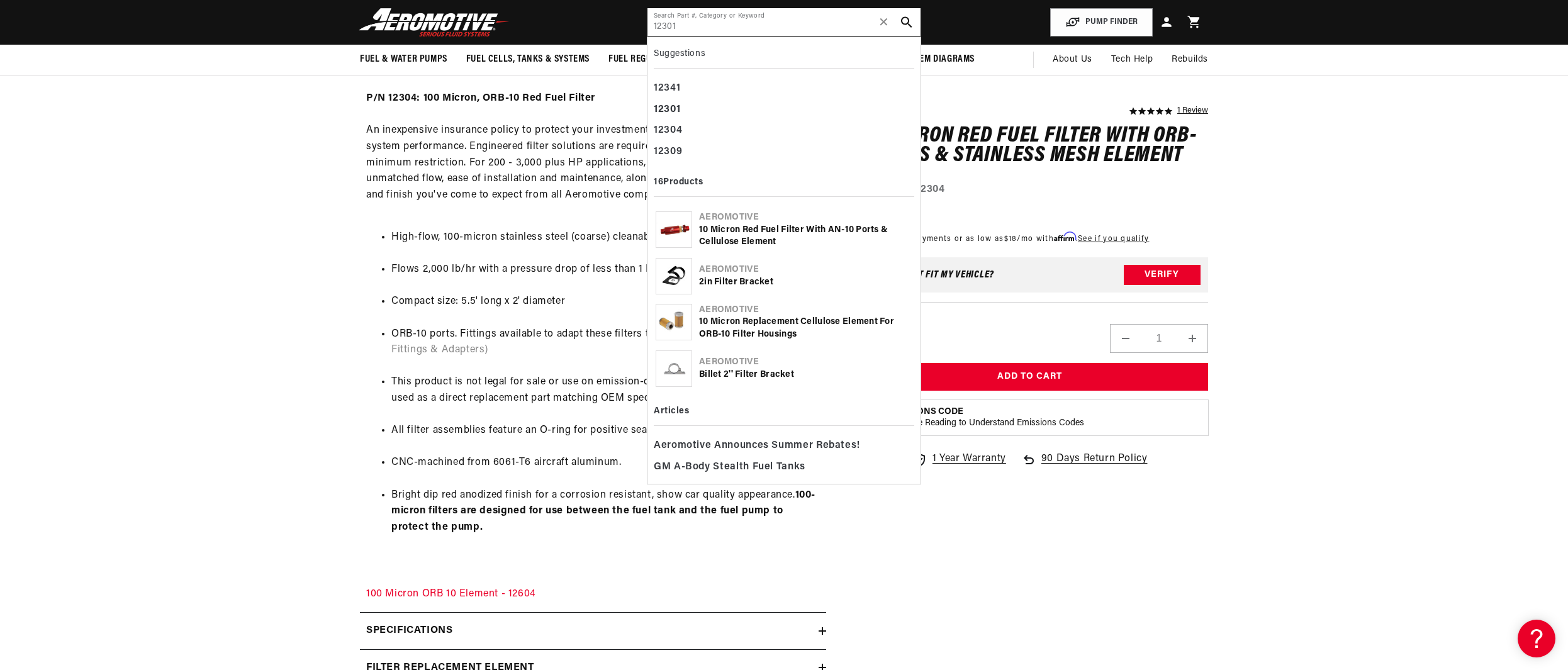
type input "12301"
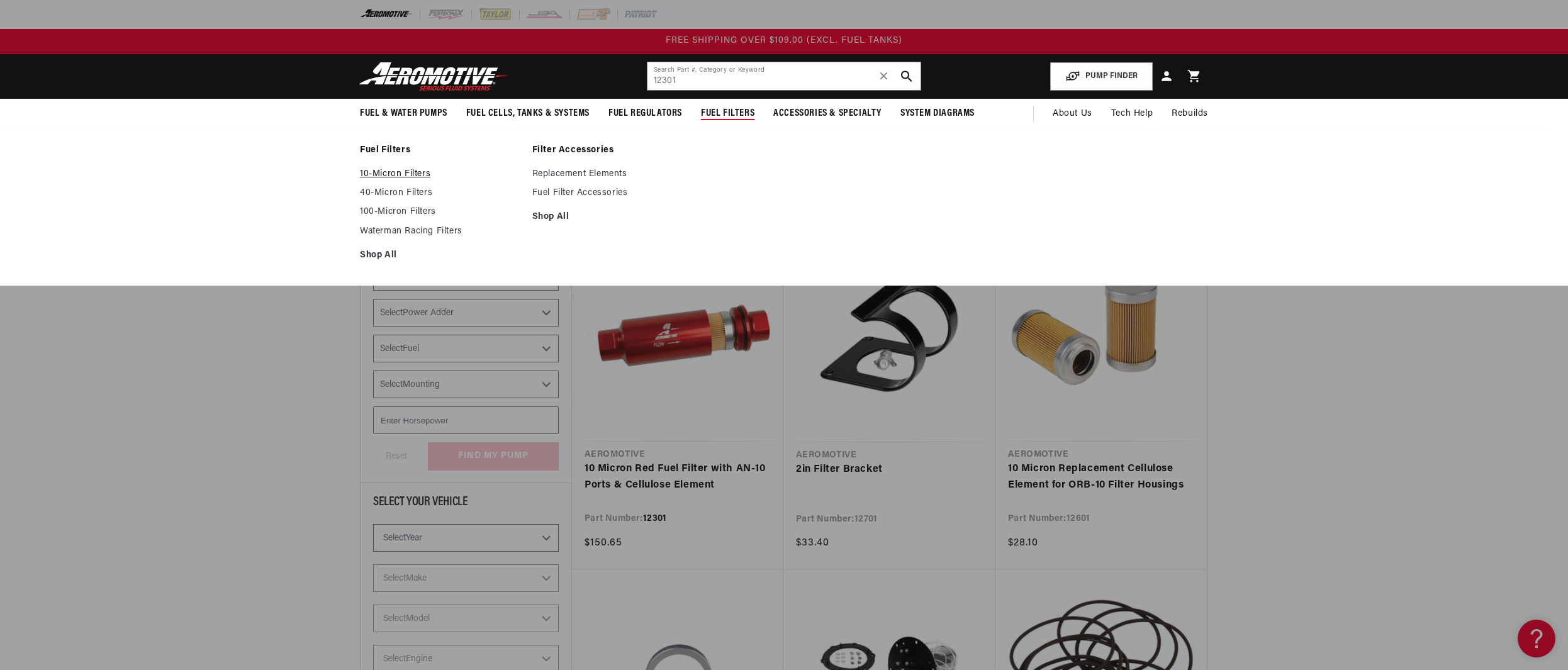
click at [380, 171] on link "10-Micron Filters" at bounding box center [439, 174] width 160 height 11
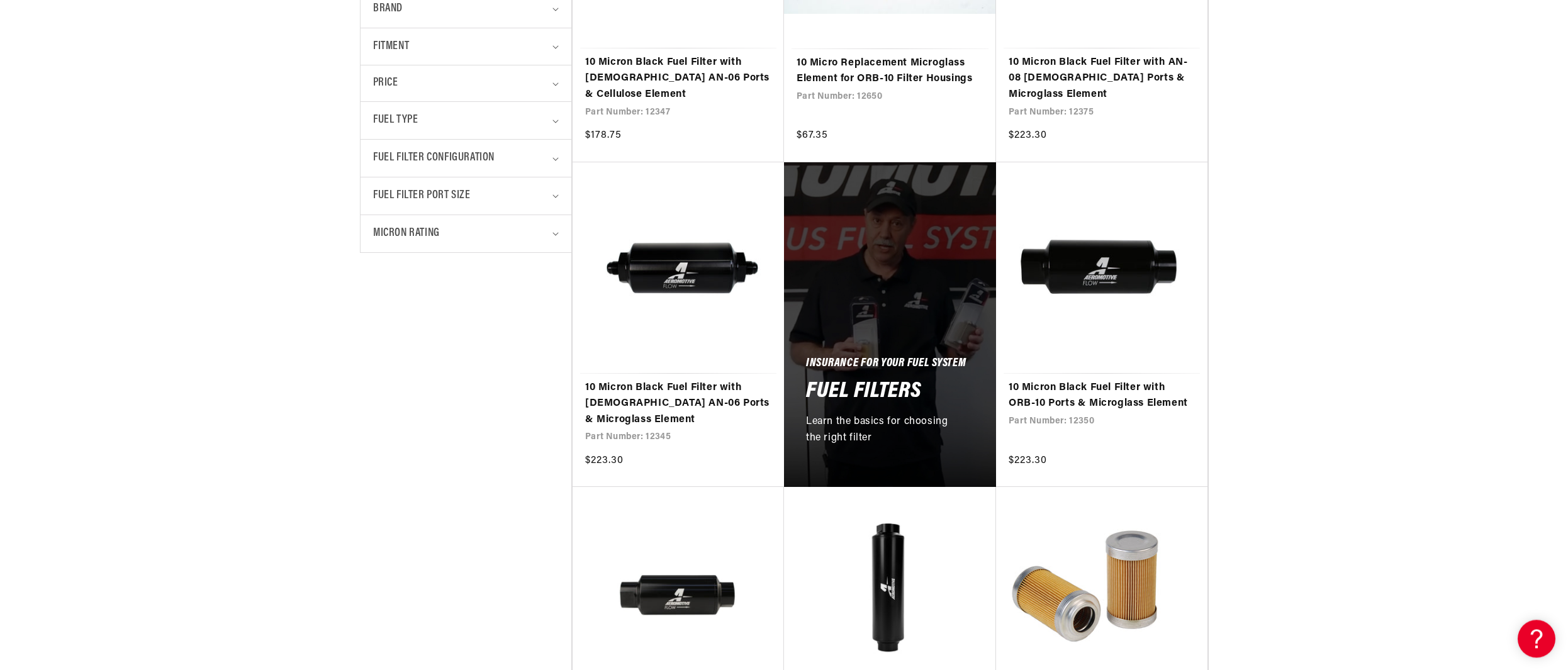
scroll to position [513, 0]
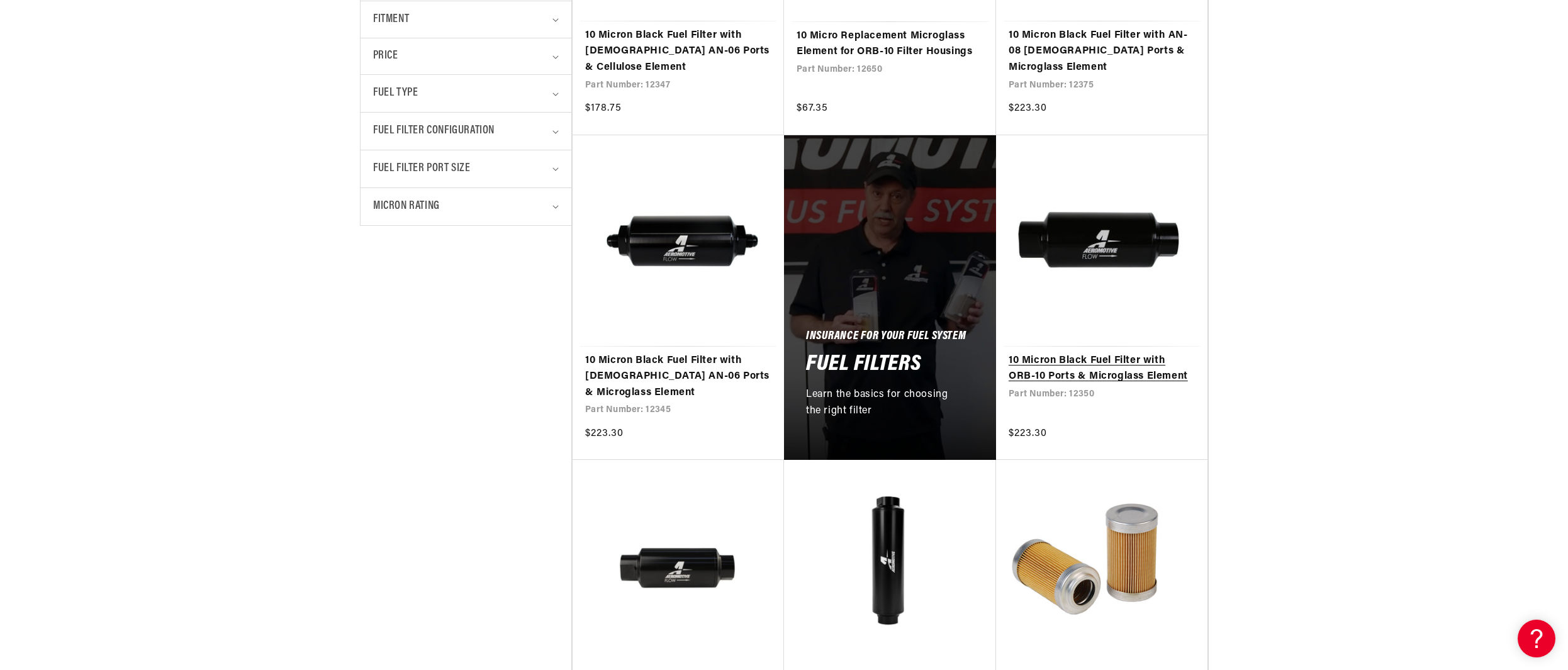
click at [1110, 367] on link "10 Micron Black Fuel Filter with ORB-10 Ports & Microglass Element" at bounding box center [1101, 369] width 186 height 32
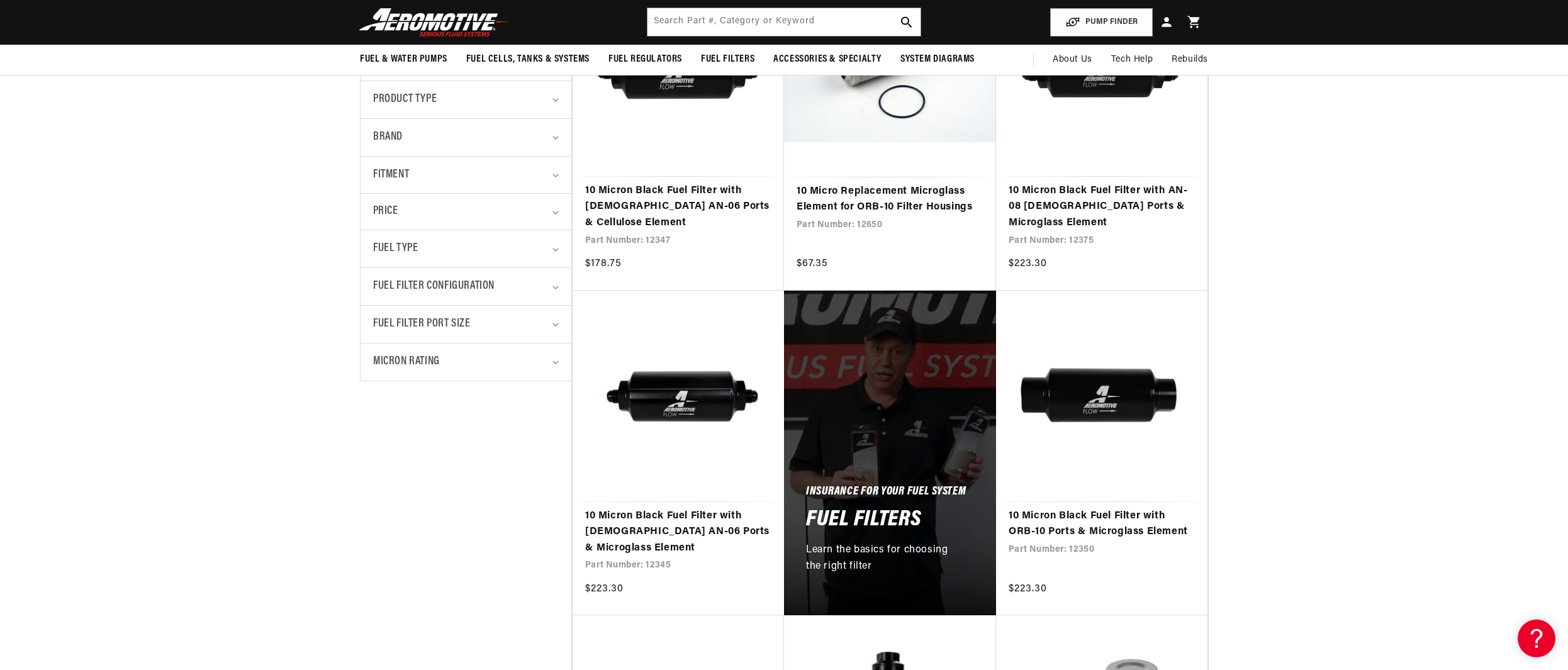
scroll to position [0, 0]
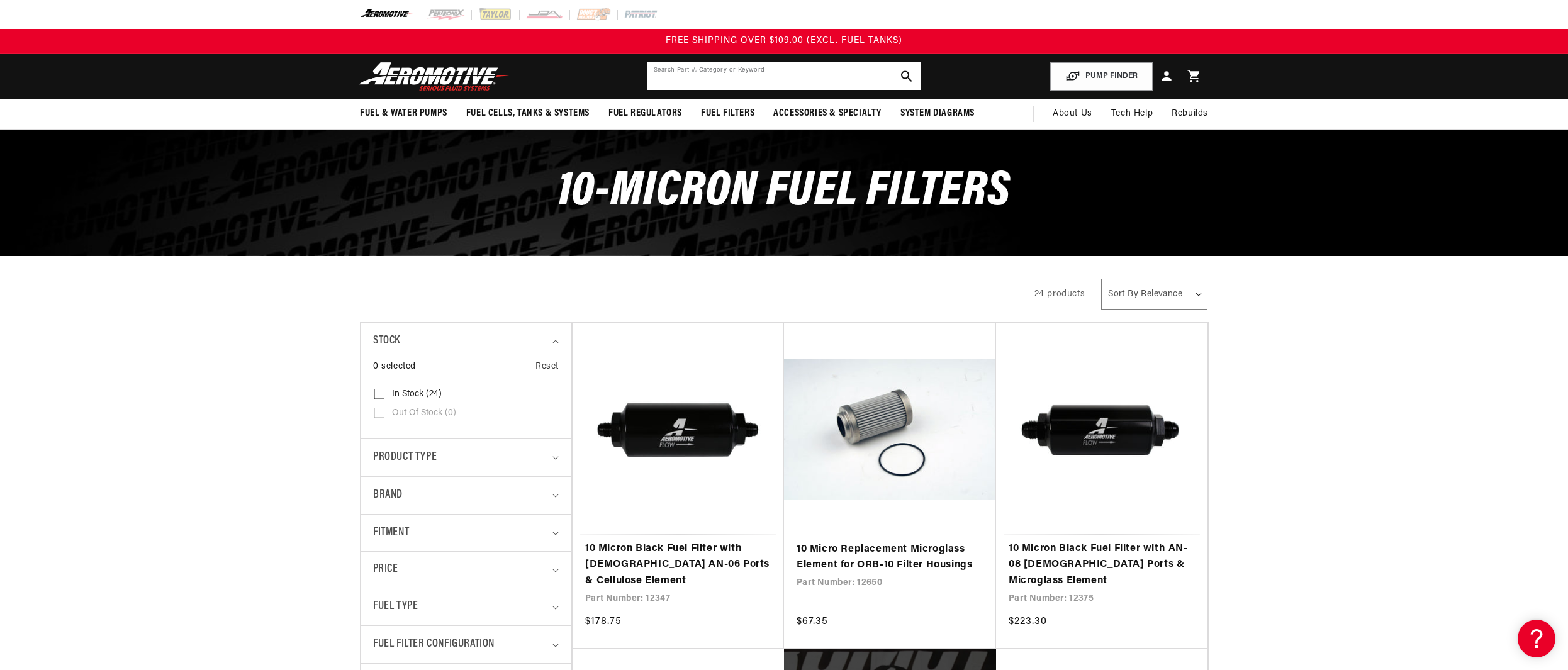
click at [773, 79] on input "text" at bounding box center [784, 76] width 273 height 27
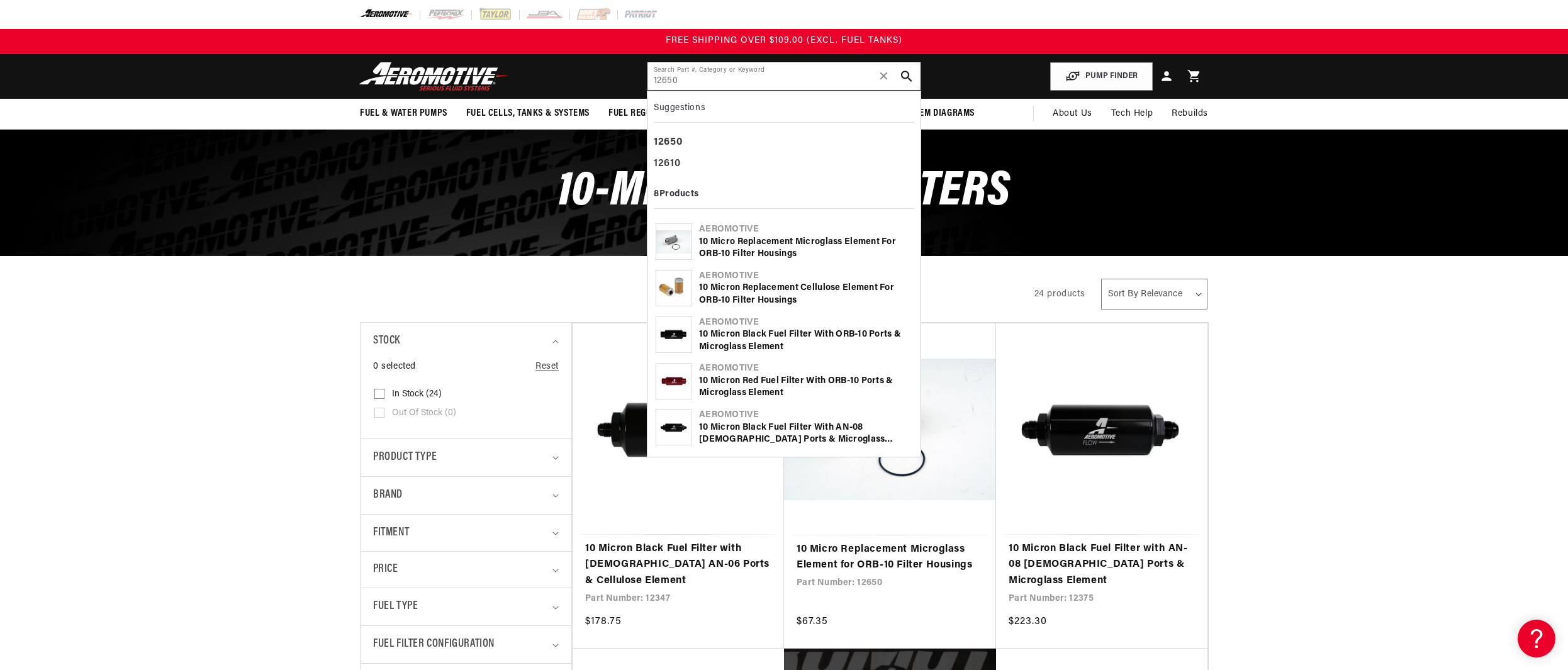
type input "12650"
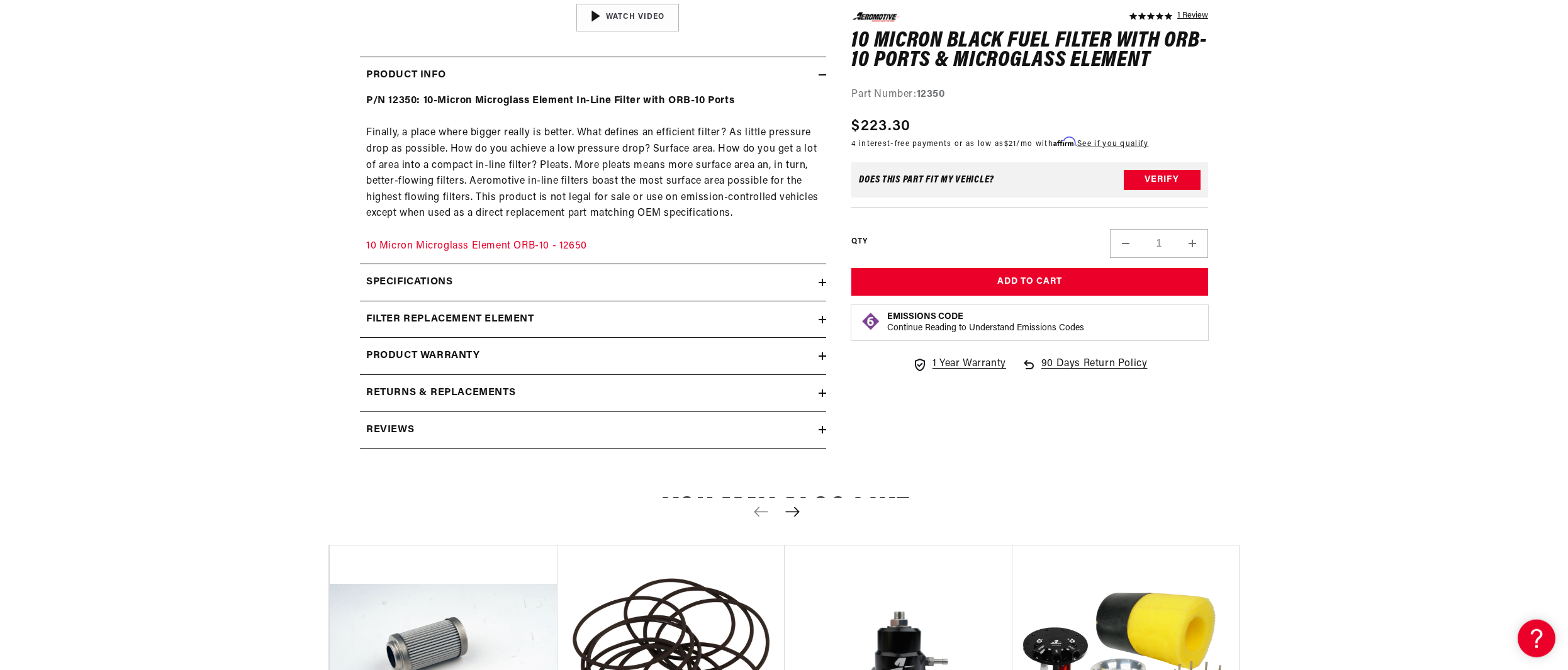
scroll to position [577, 0]
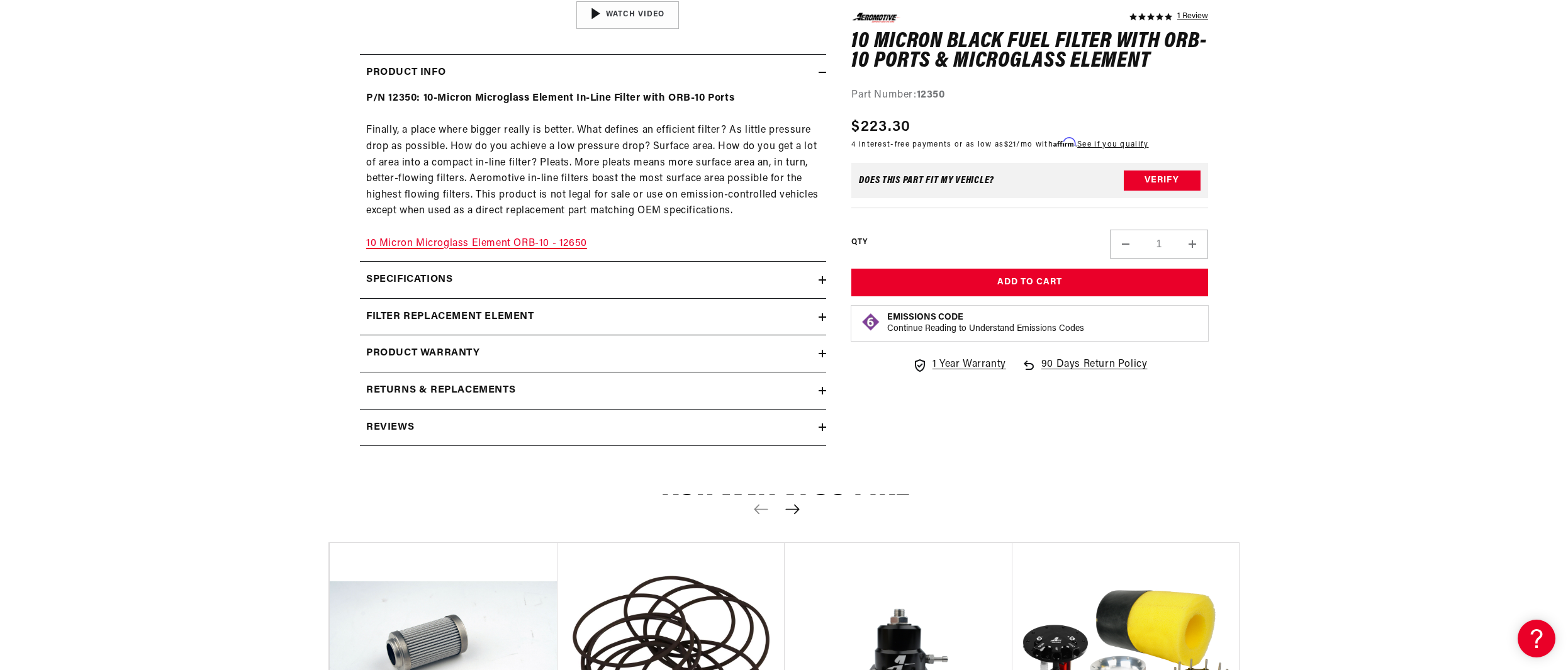
click at [456, 243] on link "10 Micron Microglass Element ORB-10 - 12650" at bounding box center [476, 243] width 220 height 10
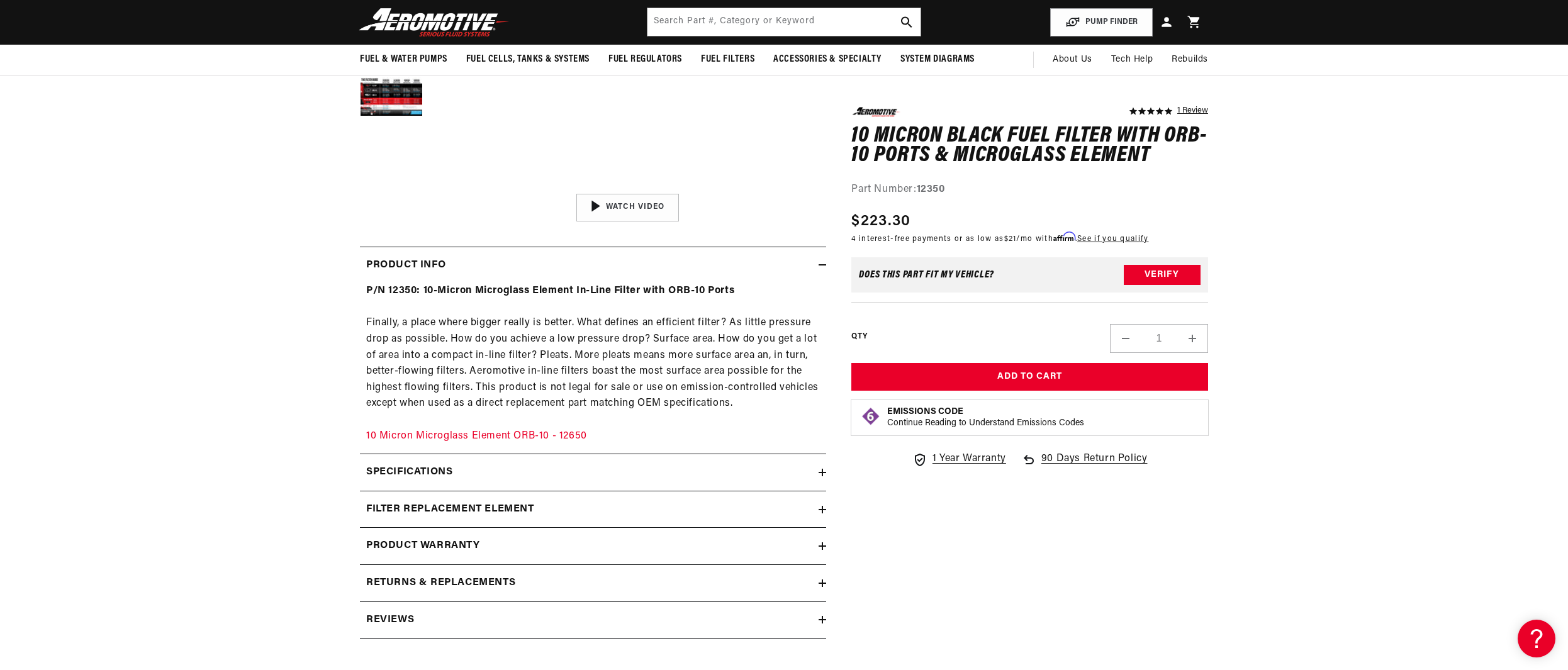
scroll to position [385, 0]
click at [385, 624] on h2 "Reviews" at bounding box center [390, 620] width 48 height 16
click at [387, 618] on h2 "Reviews" at bounding box center [390, 620] width 48 height 16
click at [389, 618] on h2 "Reviews" at bounding box center [390, 620] width 48 height 16
click at [408, 471] on h2 "Specifications" at bounding box center [409, 472] width 86 height 16
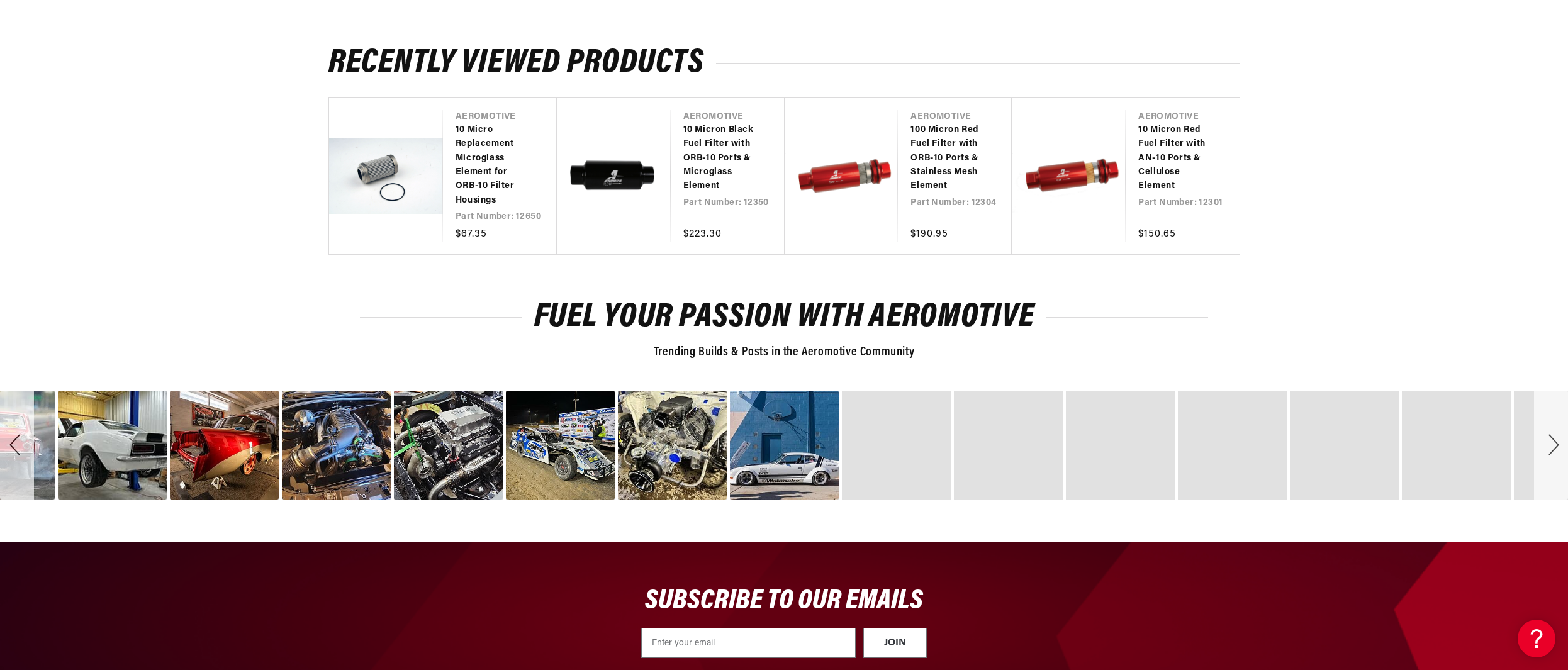
scroll to position [3205, 0]
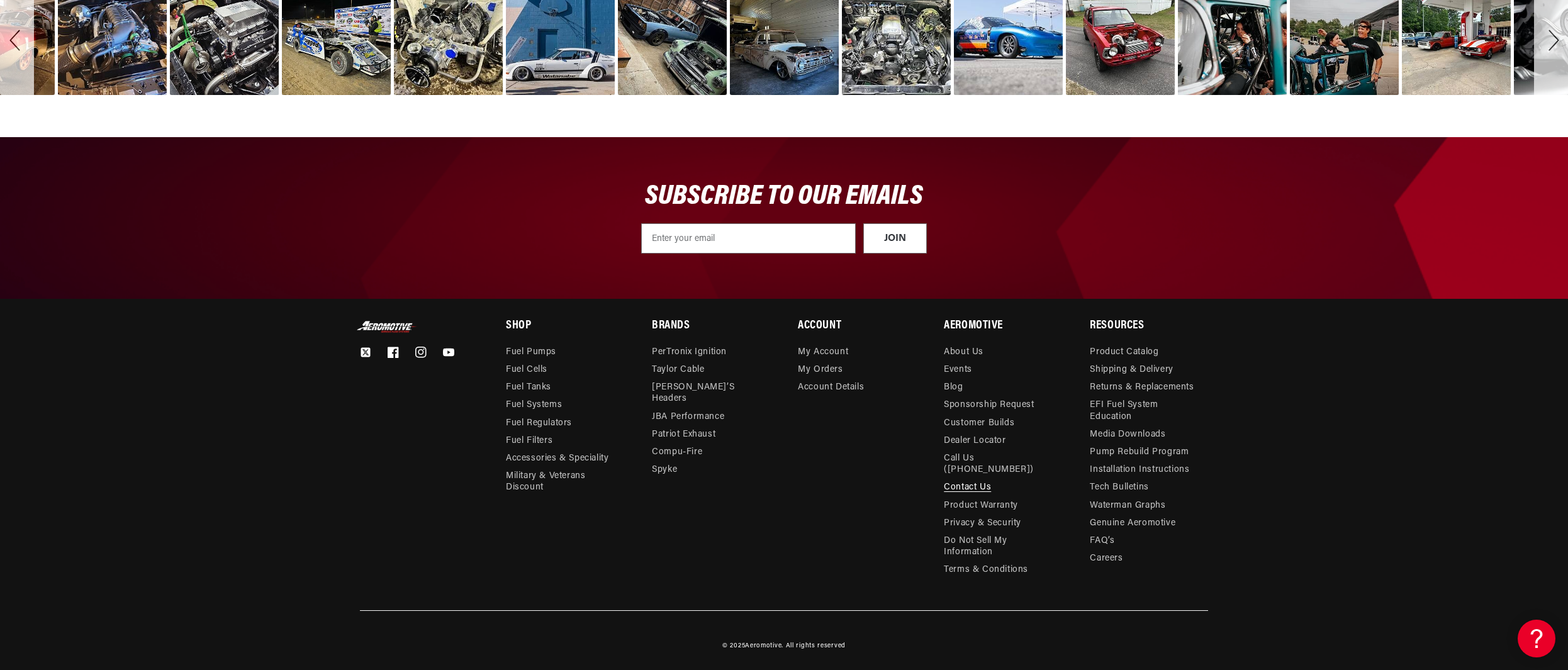
click at [967, 484] on link "Contact Us" at bounding box center [967, 487] width 47 height 18
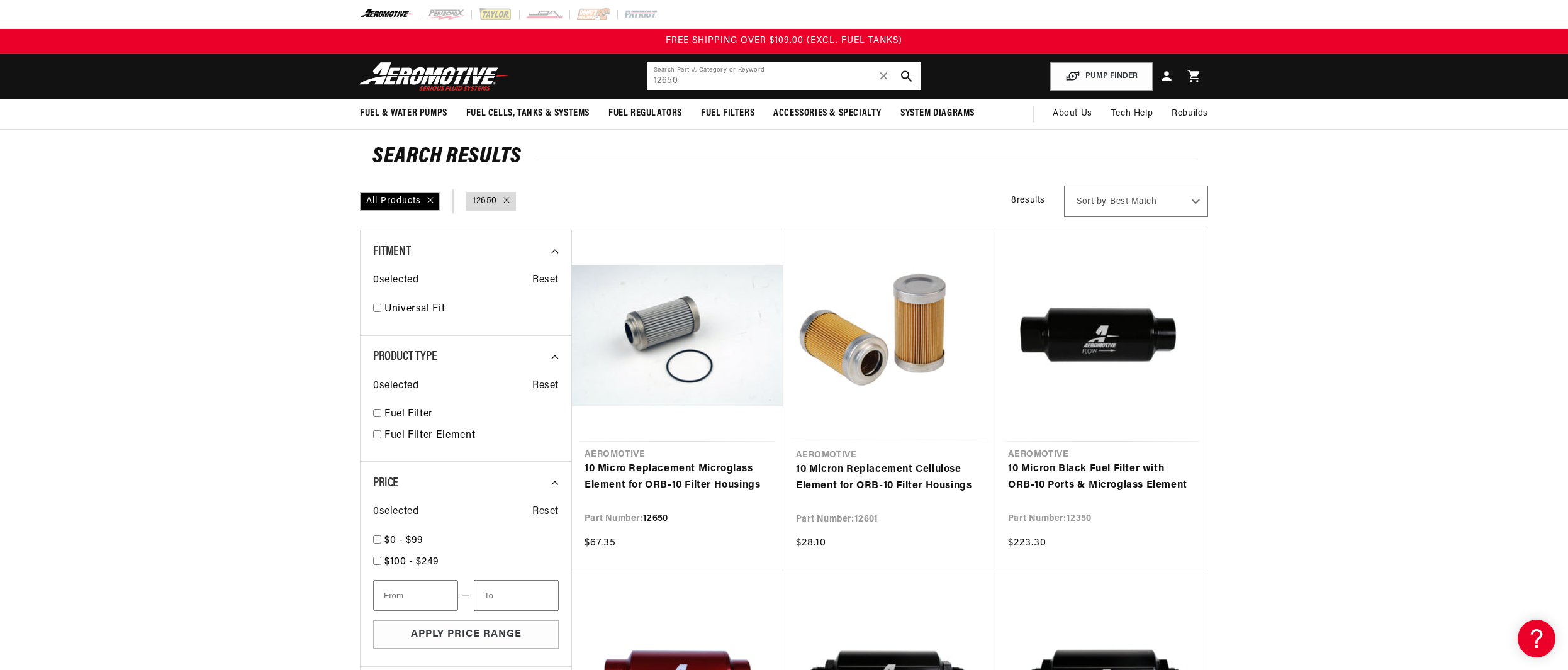
drag, startPoint x: 693, startPoint y: 80, endPoint x: 618, endPoint y: 81, distance: 75.0
click at [647, 81] on input "12650" at bounding box center [784, 76] width 273 height 27
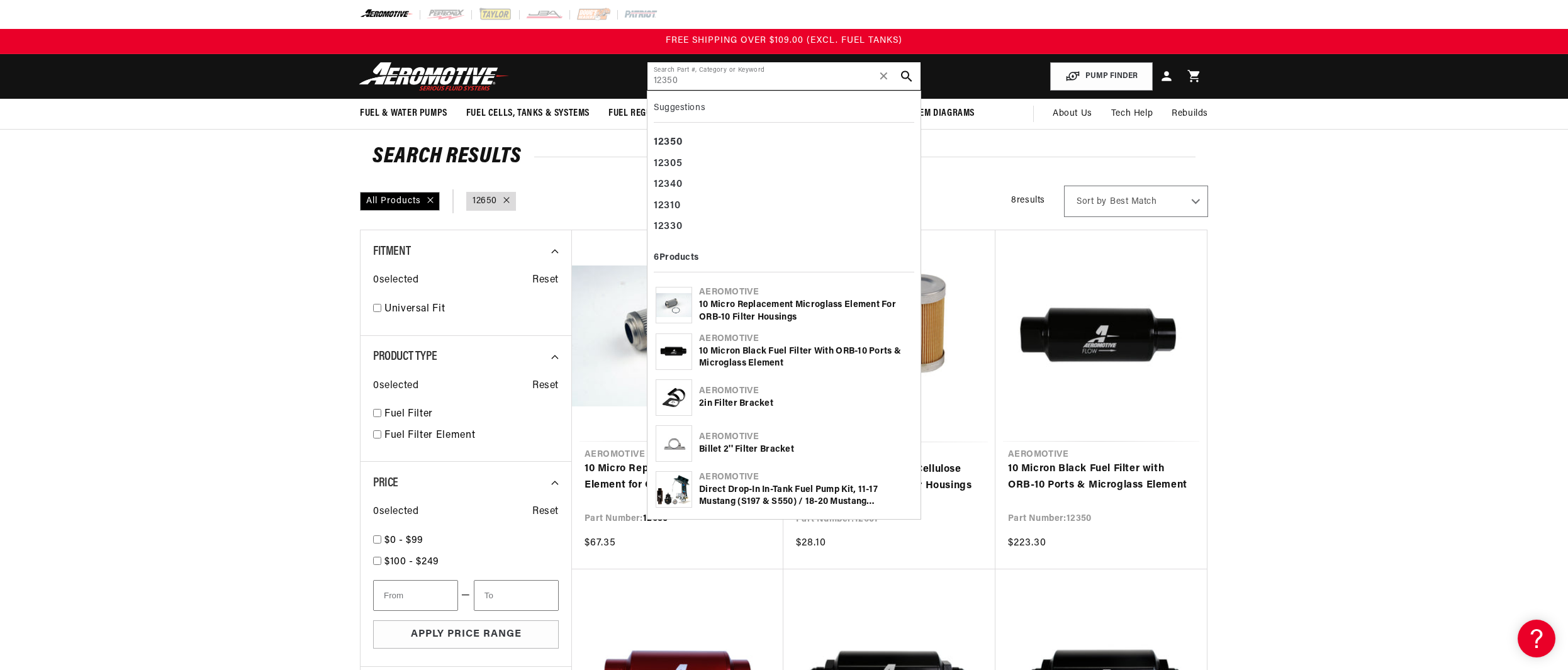
type input "12350"
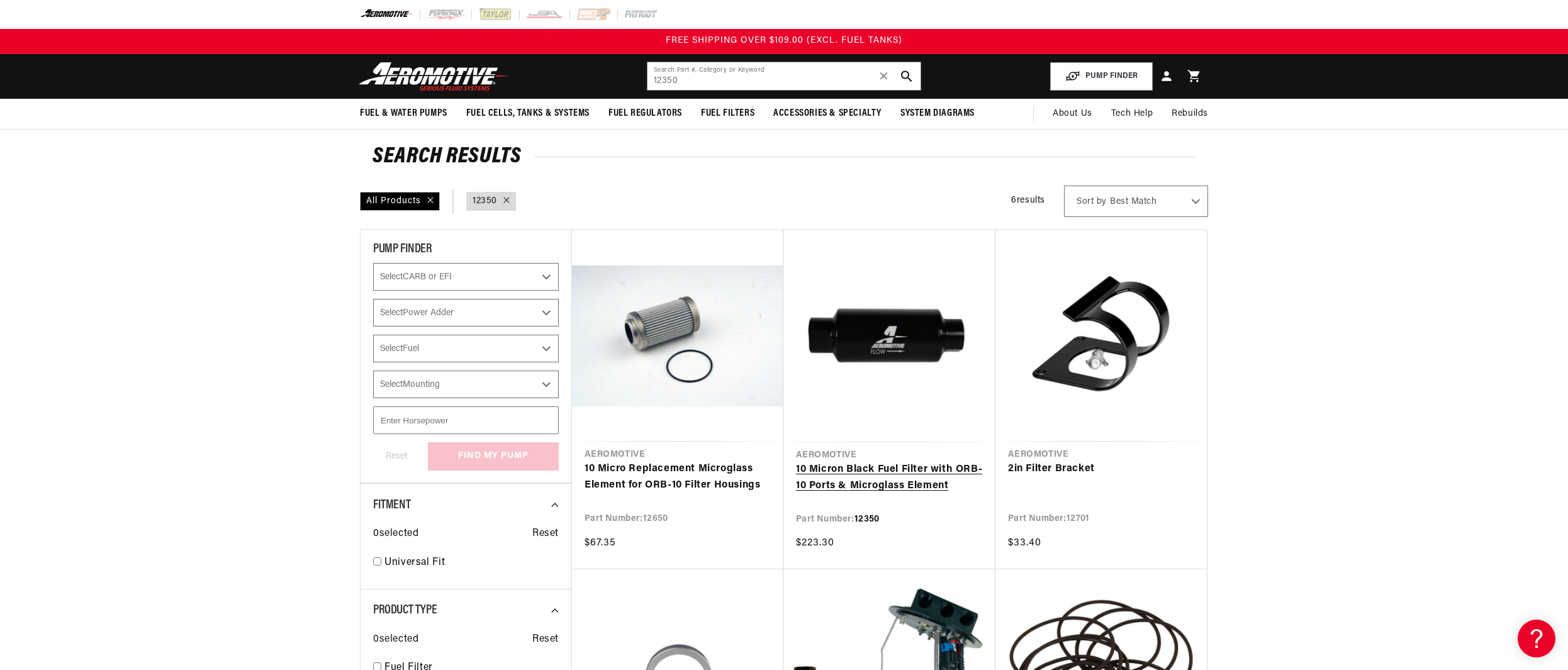
click at [873, 473] on link "10 Micron Black Fuel Filter with ORB-10 Ports & Microglass Element" at bounding box center [889, 478] width 186 height 32
